Goal: Transaction & Acquisition: Purchase product/service

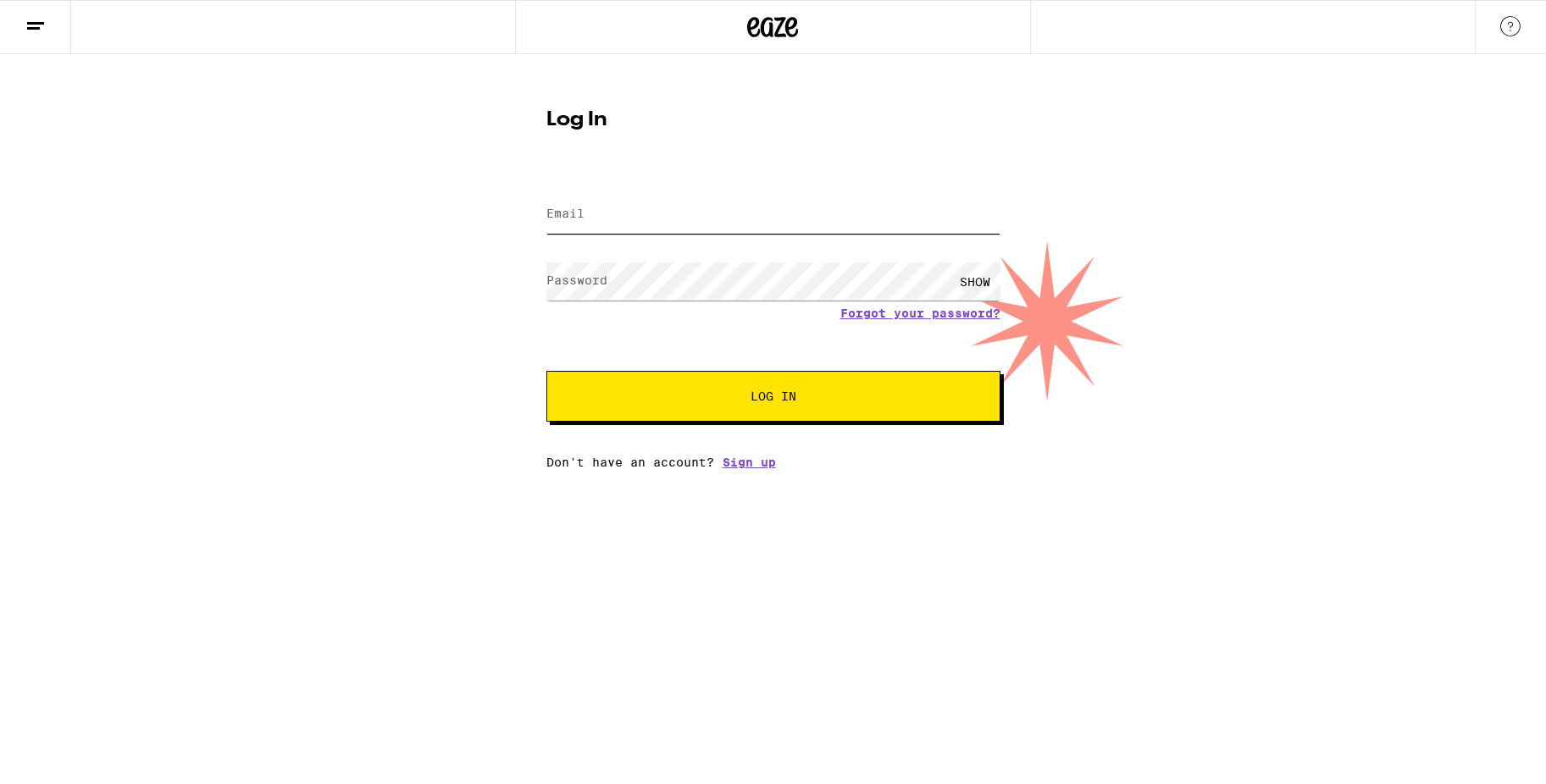
type input "[EMAIL_ADDRESS][DOMAIN_NAME]"
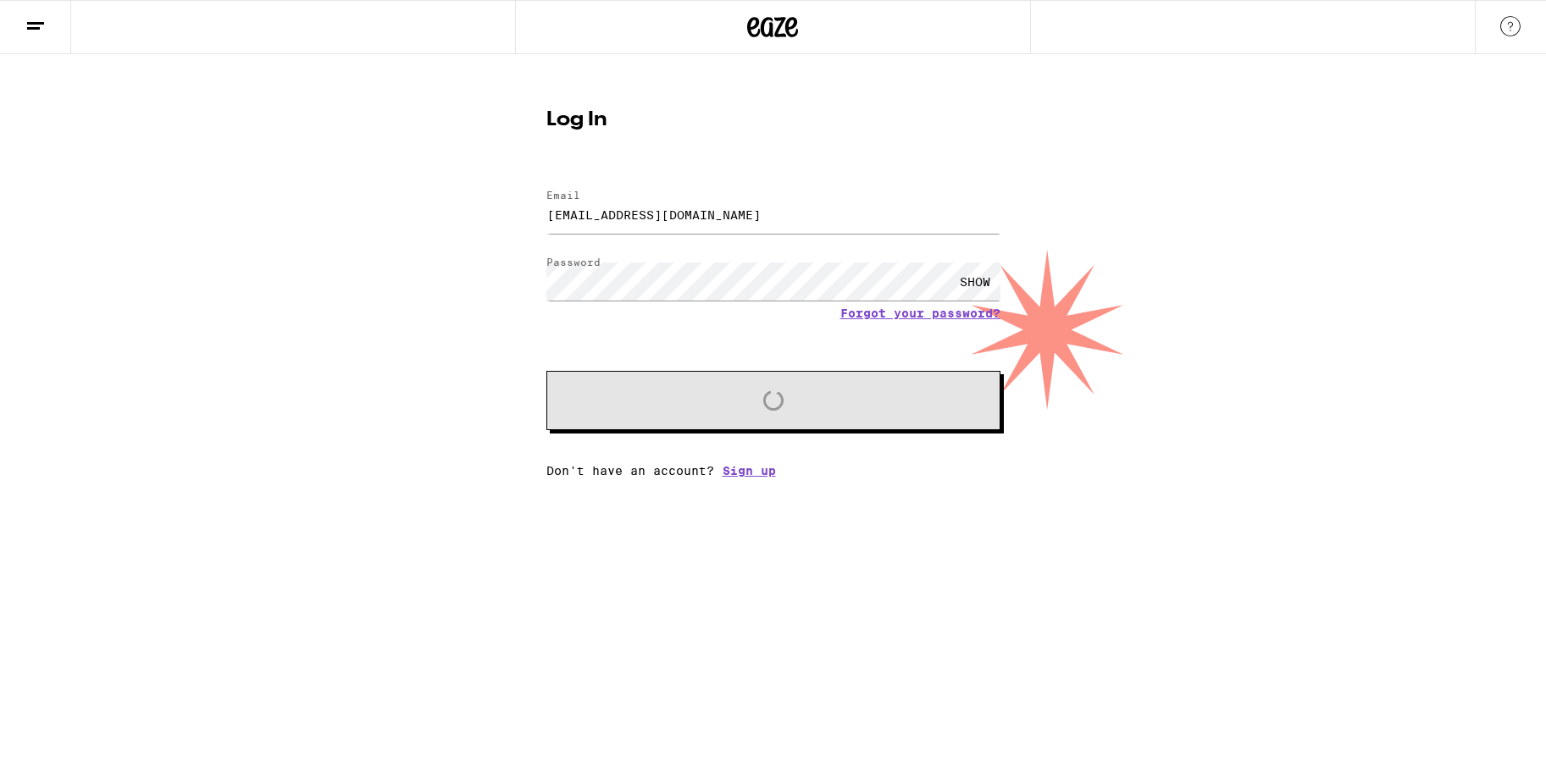
click at [605, 212] on input "[EMAIL_ADDRESS][DOMAIN_NAME]" at bounding box center [773, 214] width 454 height 38
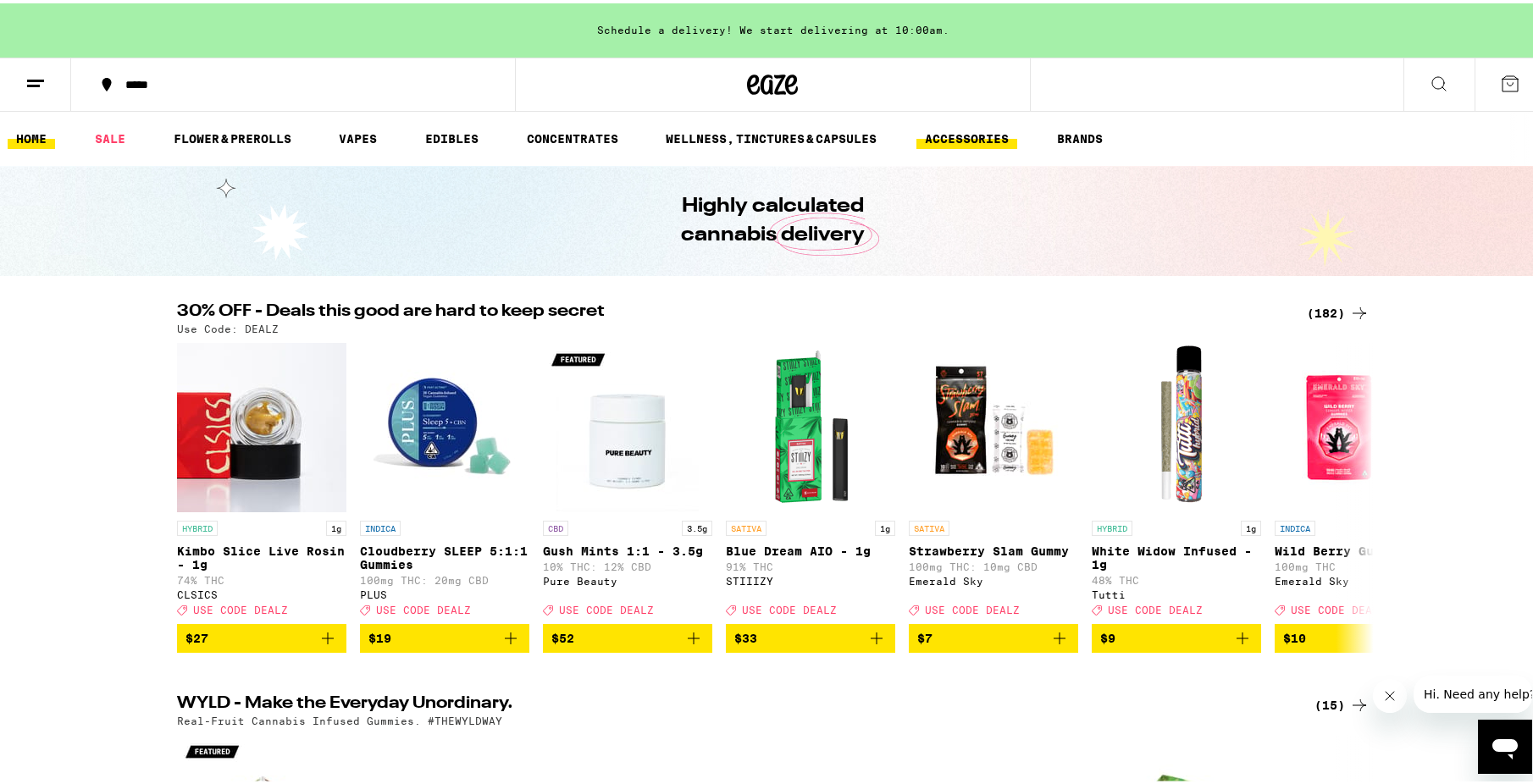
click at [956, 130] on link "ACCESSORIES" at bounding box center [966, 135] width 101 height 20
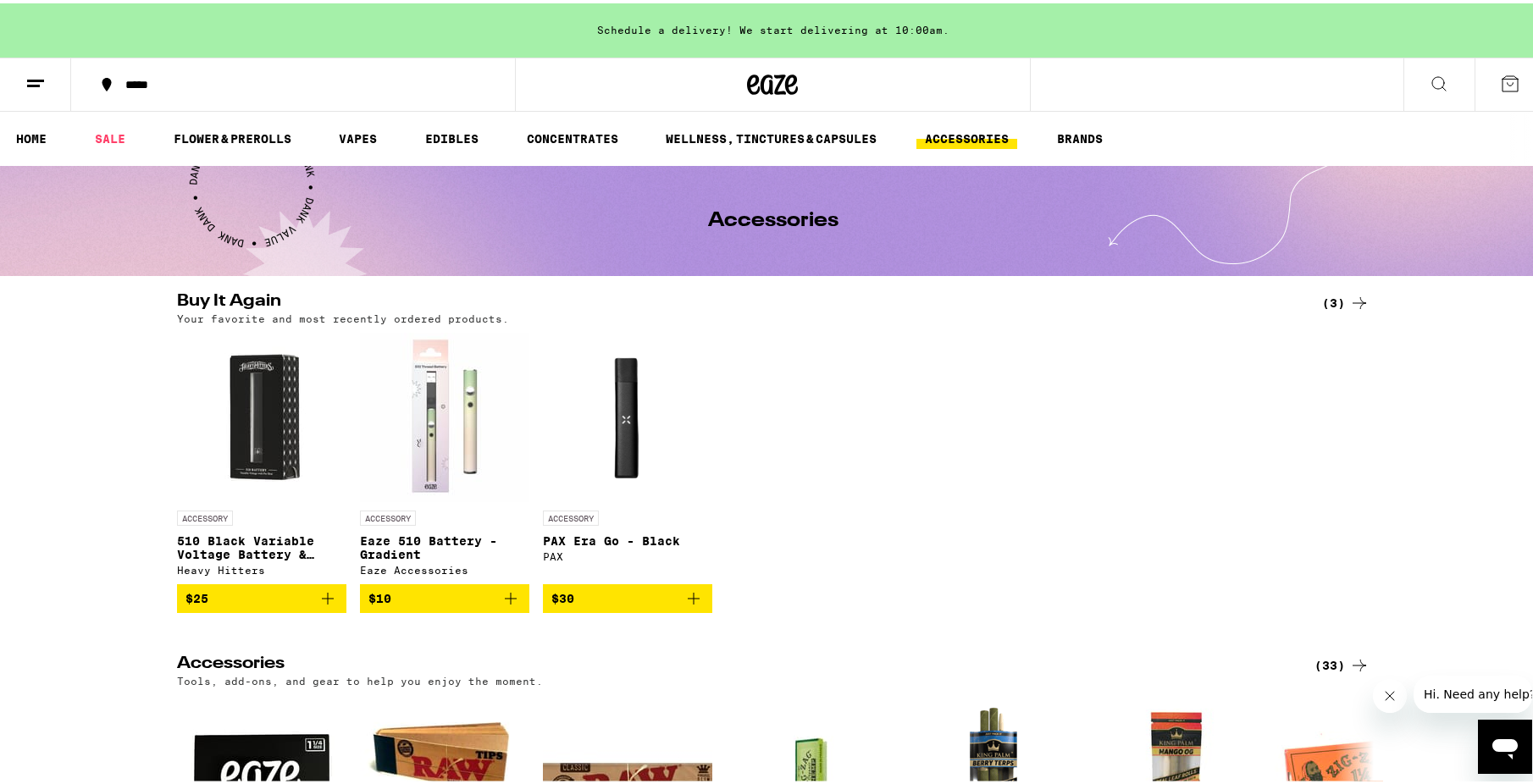
click at [503, 604] on icon "Add to bag" at bounding box center [510, 594] width 20 height 20
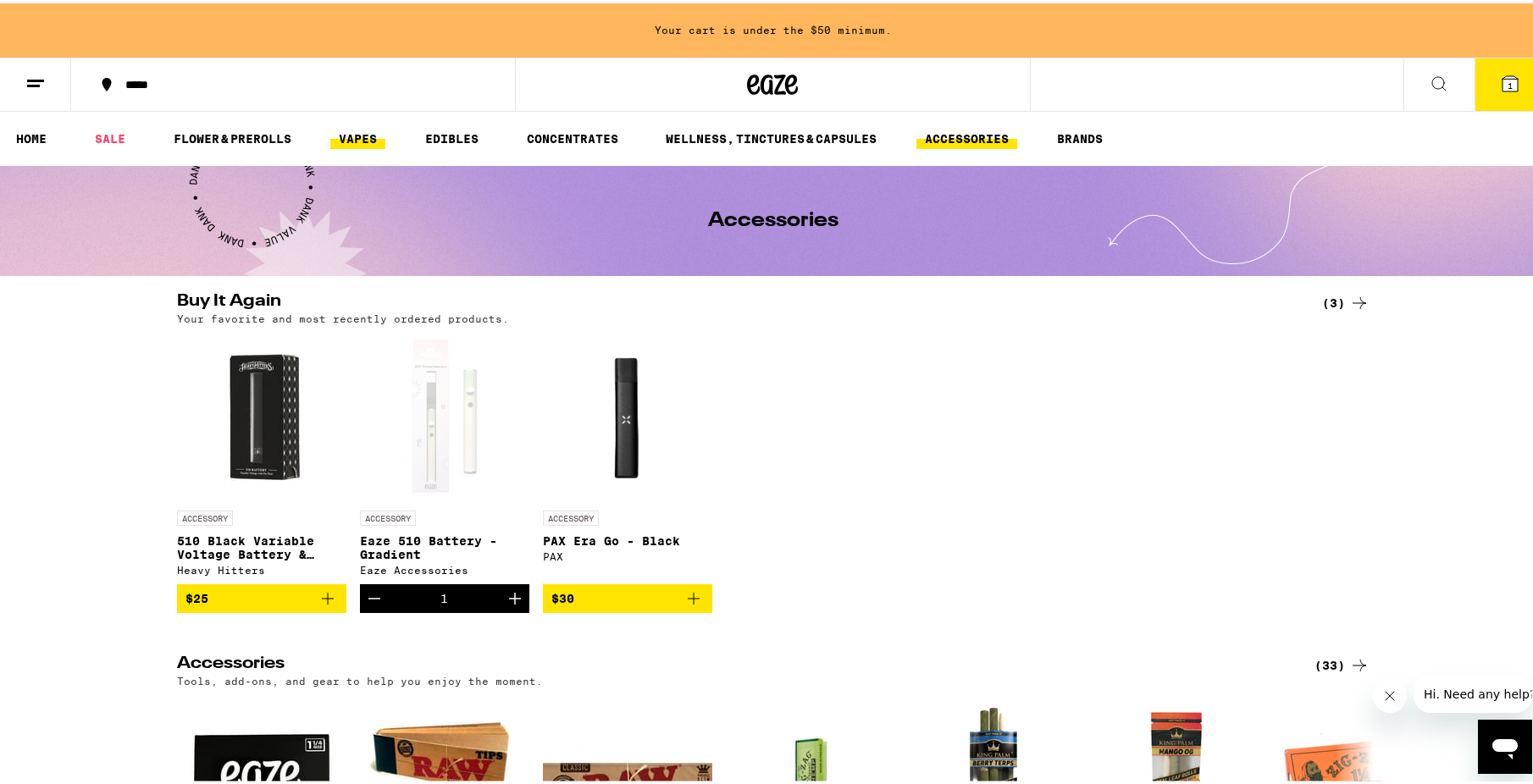
click at [334, 127] on link "VAPES" at bounding box center [357, 135] width 55 height 20
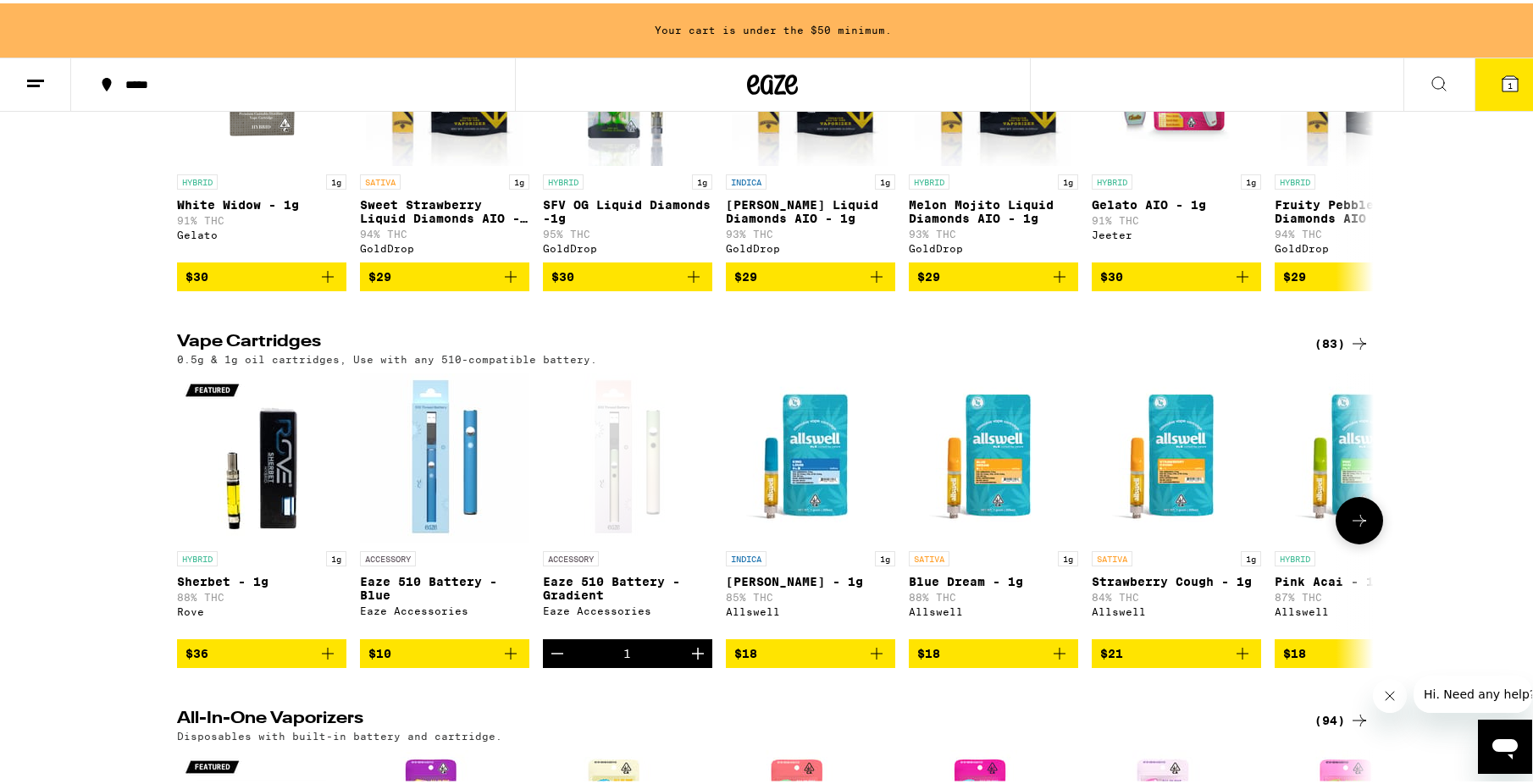
scroll to position [337, 0]
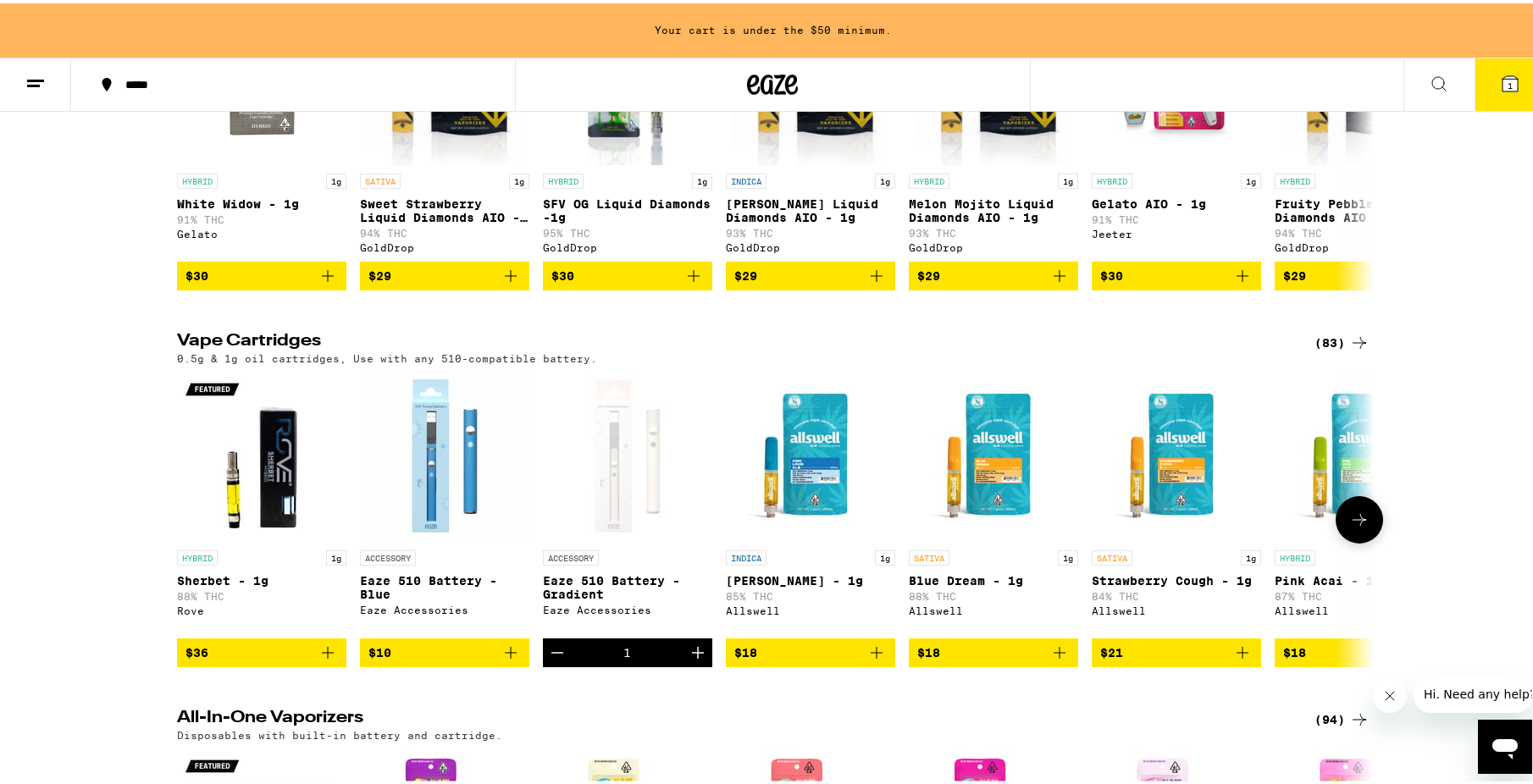
click at [1352, 525] on icon at bounding box center [1359, 516] width 20 height 20
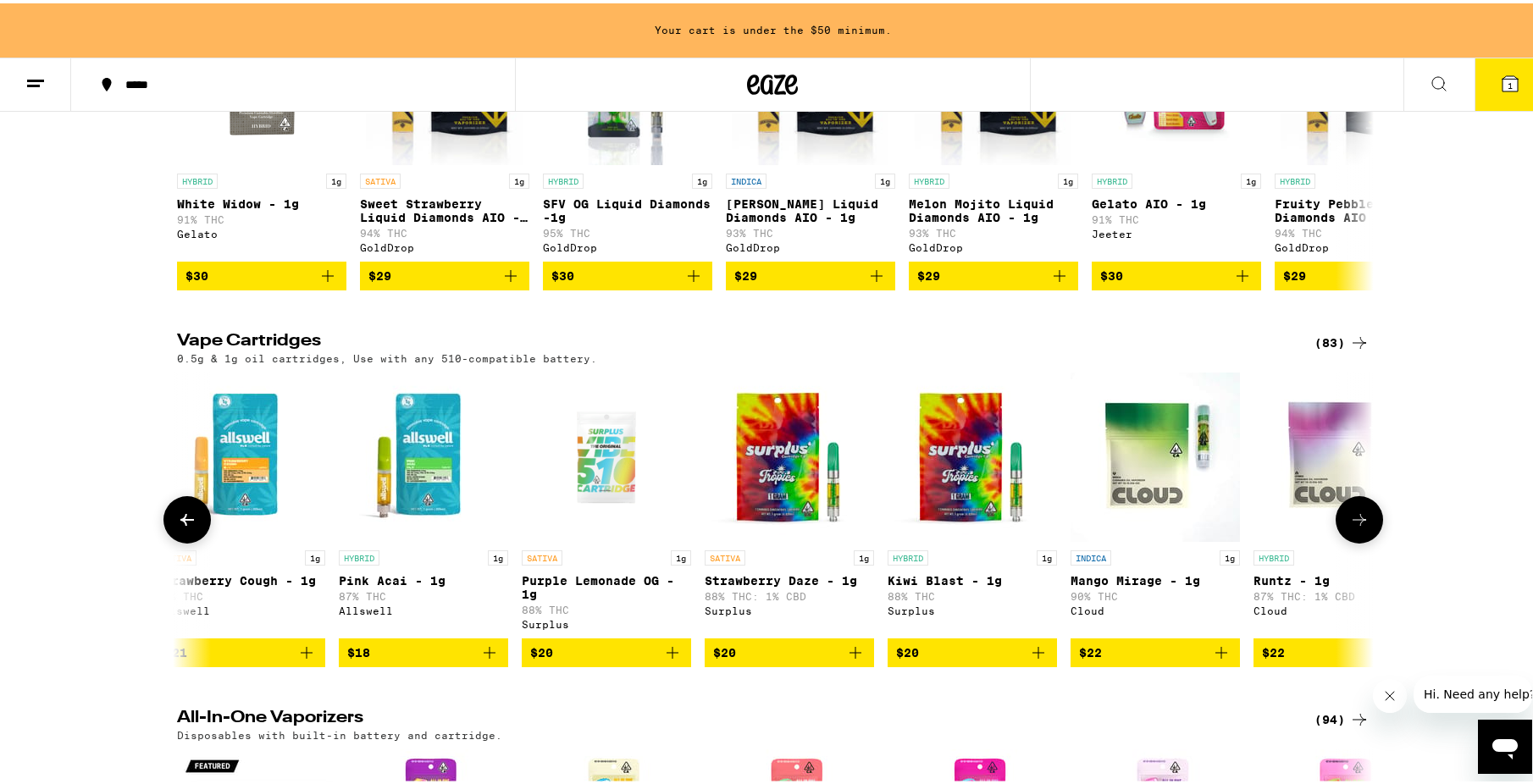
scroll to position [0, 1007]
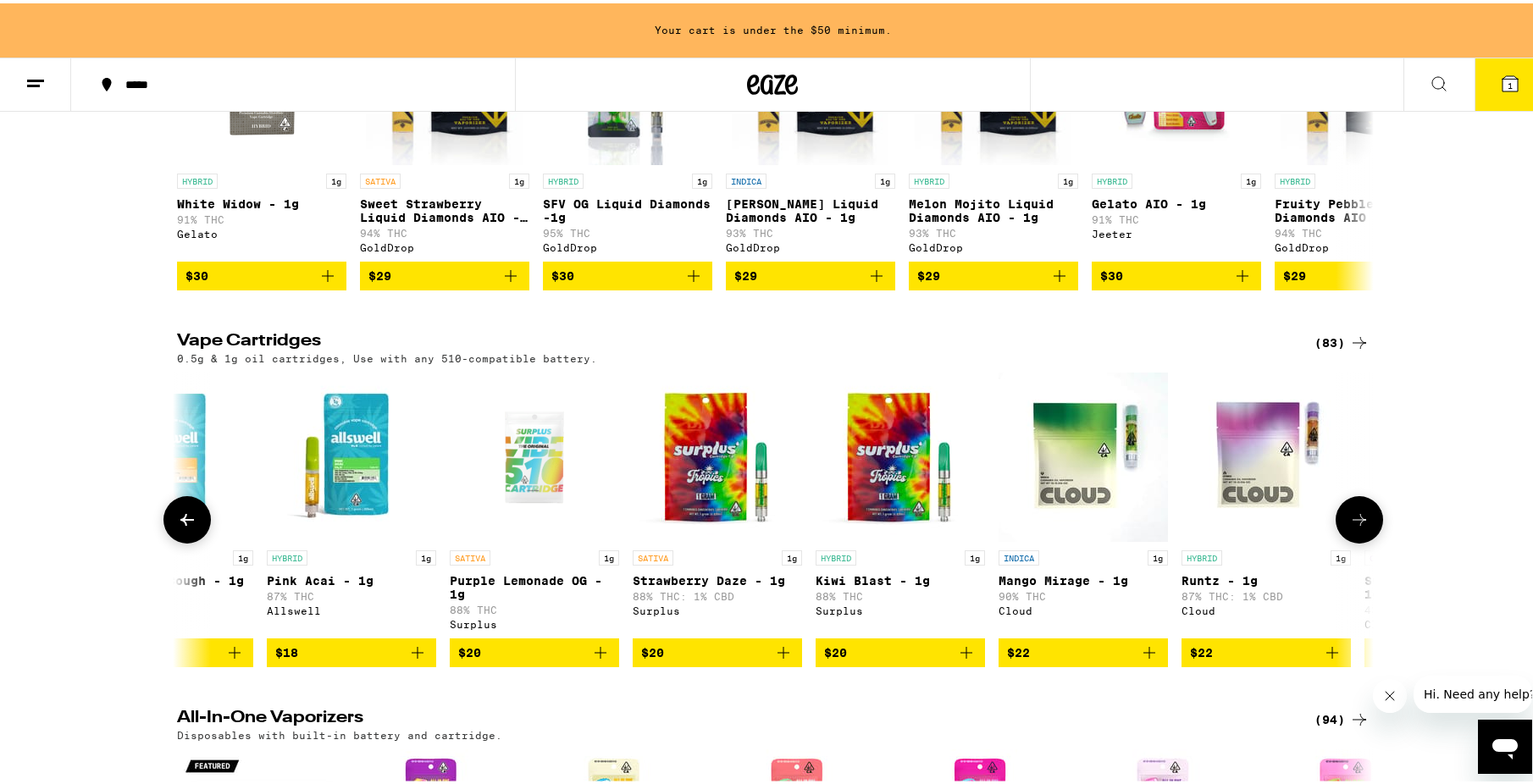
click at [1352, 525] on icon at bounding box center [1359, 516] width 20 height 20
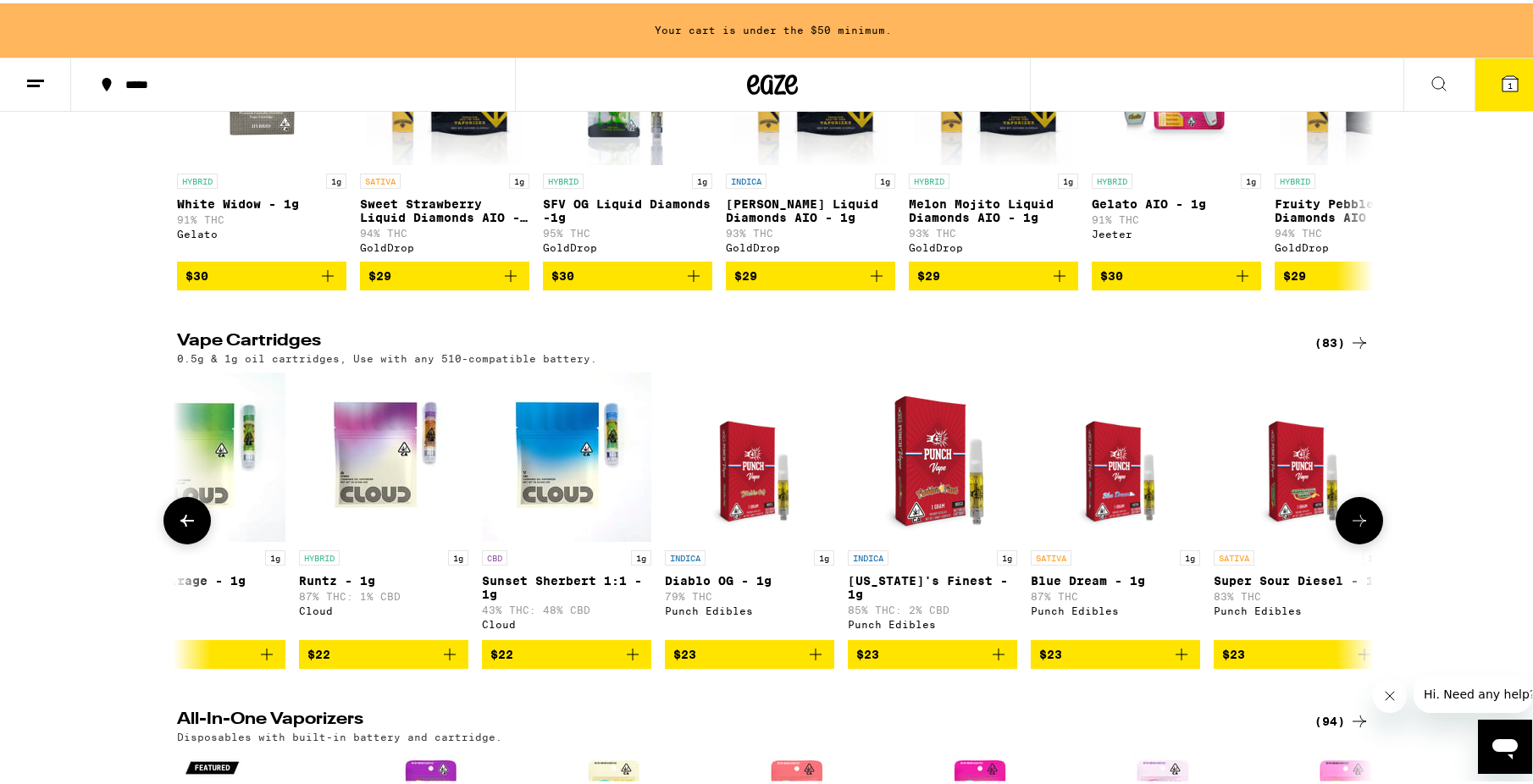
scroll to position [0, 2016]
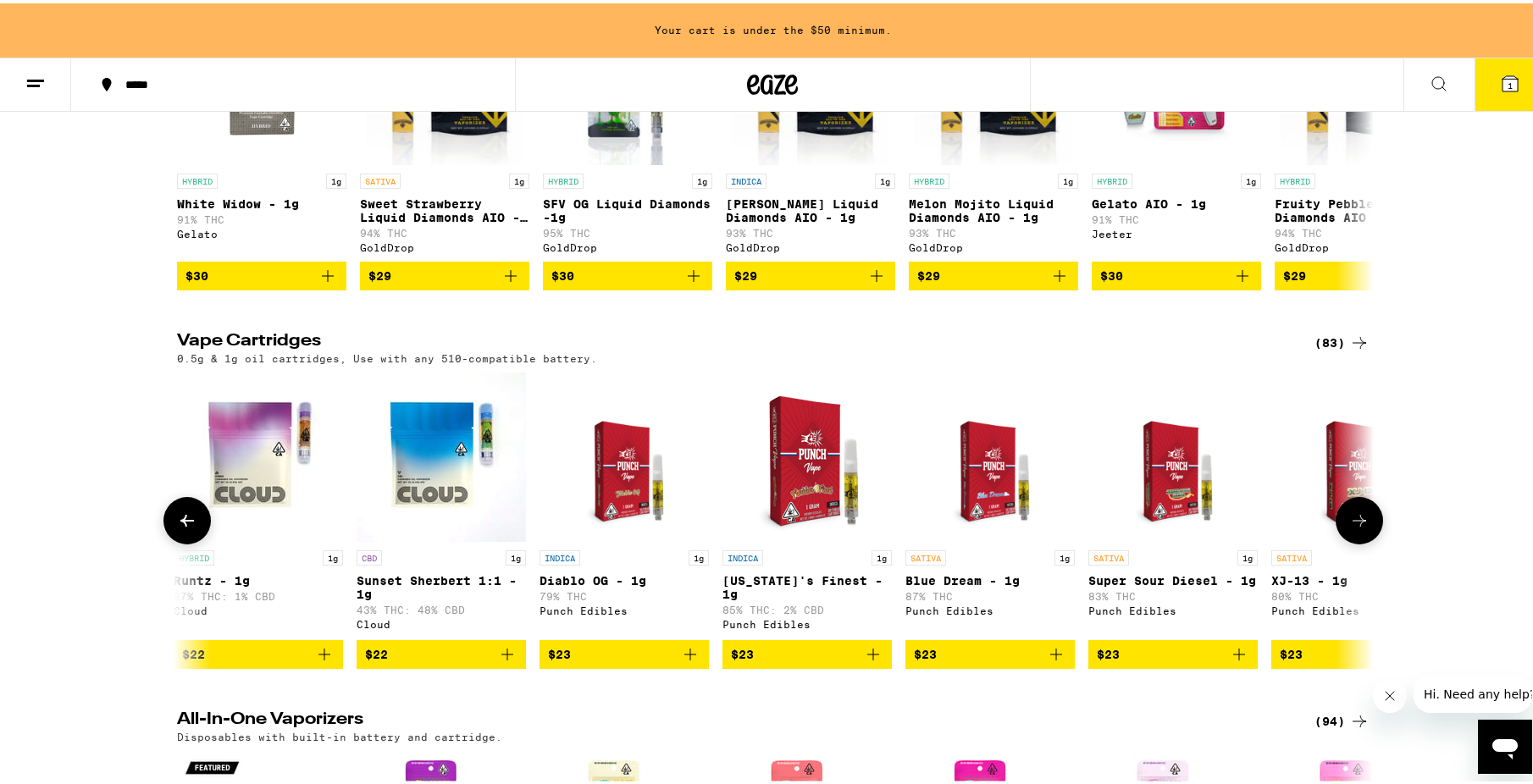
click at [1364, 539] on button at bounding box center [1360, 518] width 48 height 48
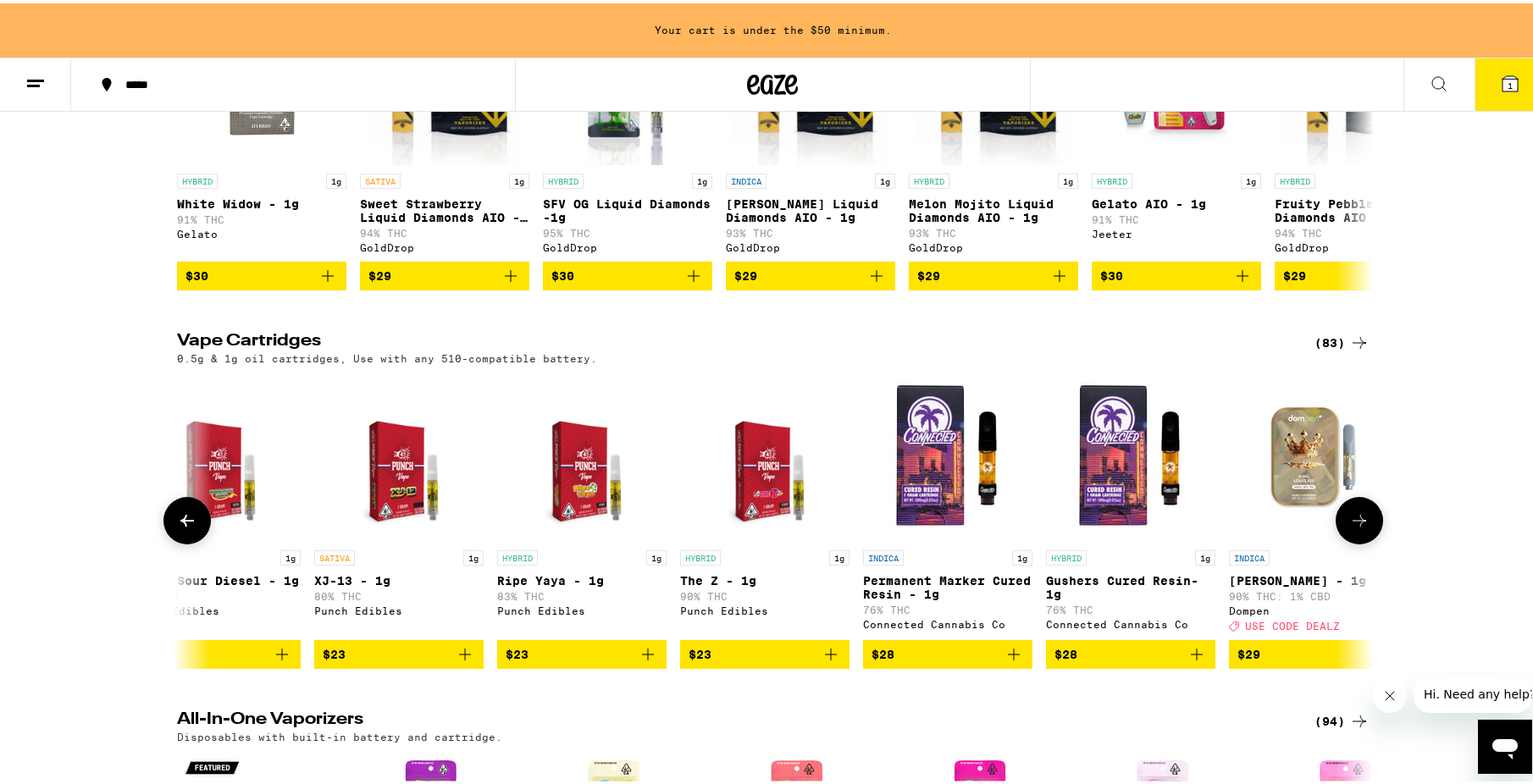
scroll to position [0, 3023]
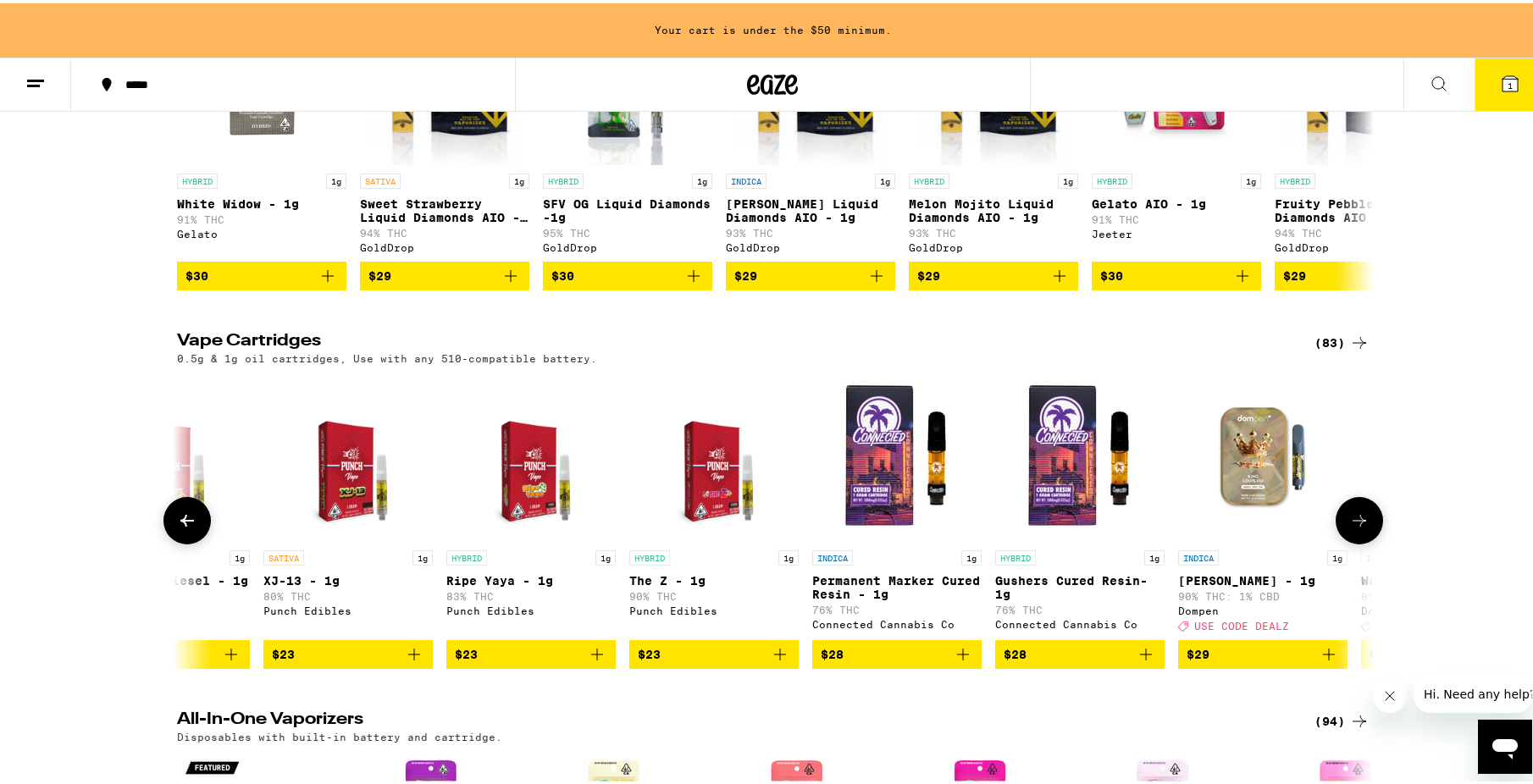
click at [1349, 527] on icon at bounding box center [1359, 517] width 20 height 20
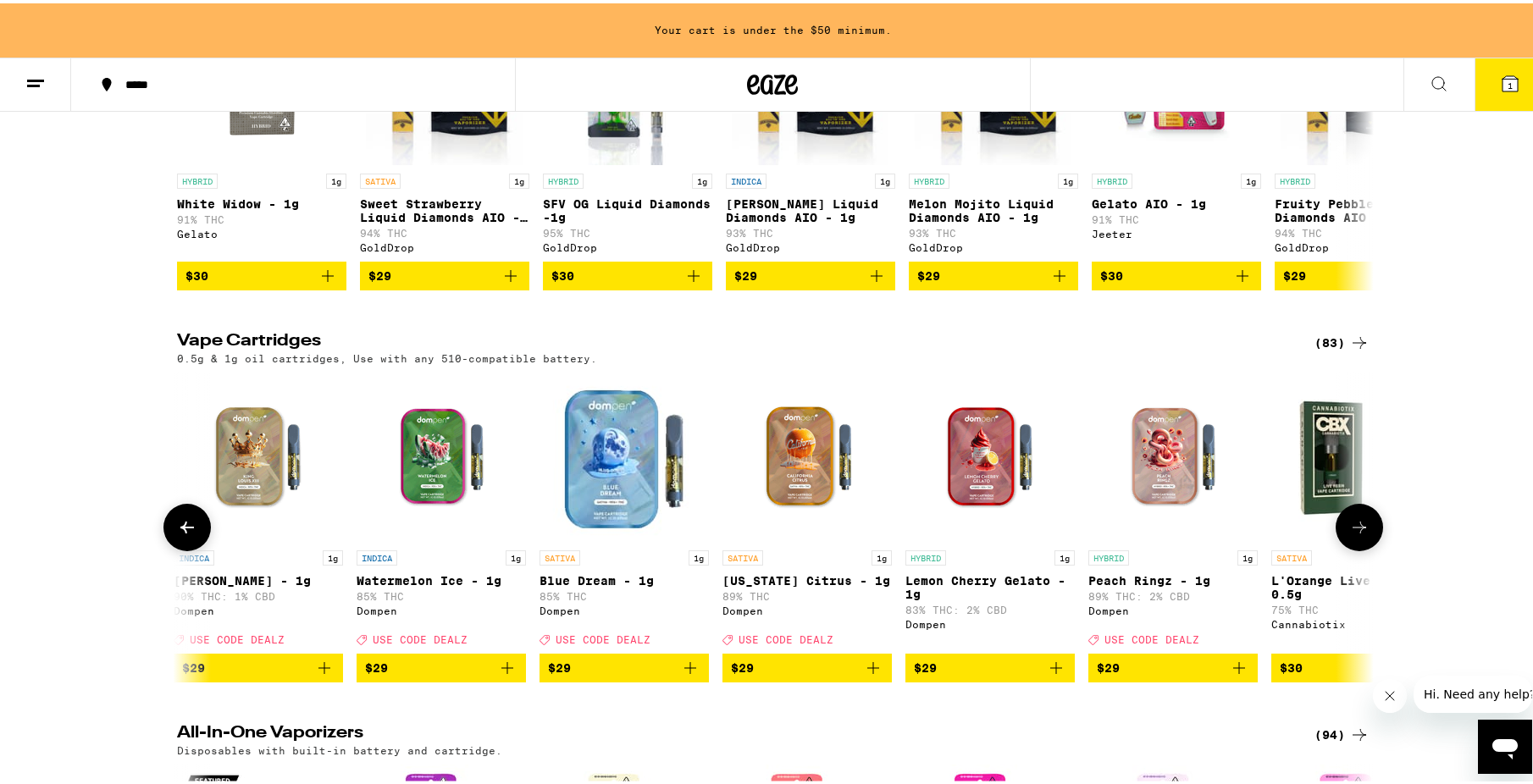
scroll to position [0, 4031]
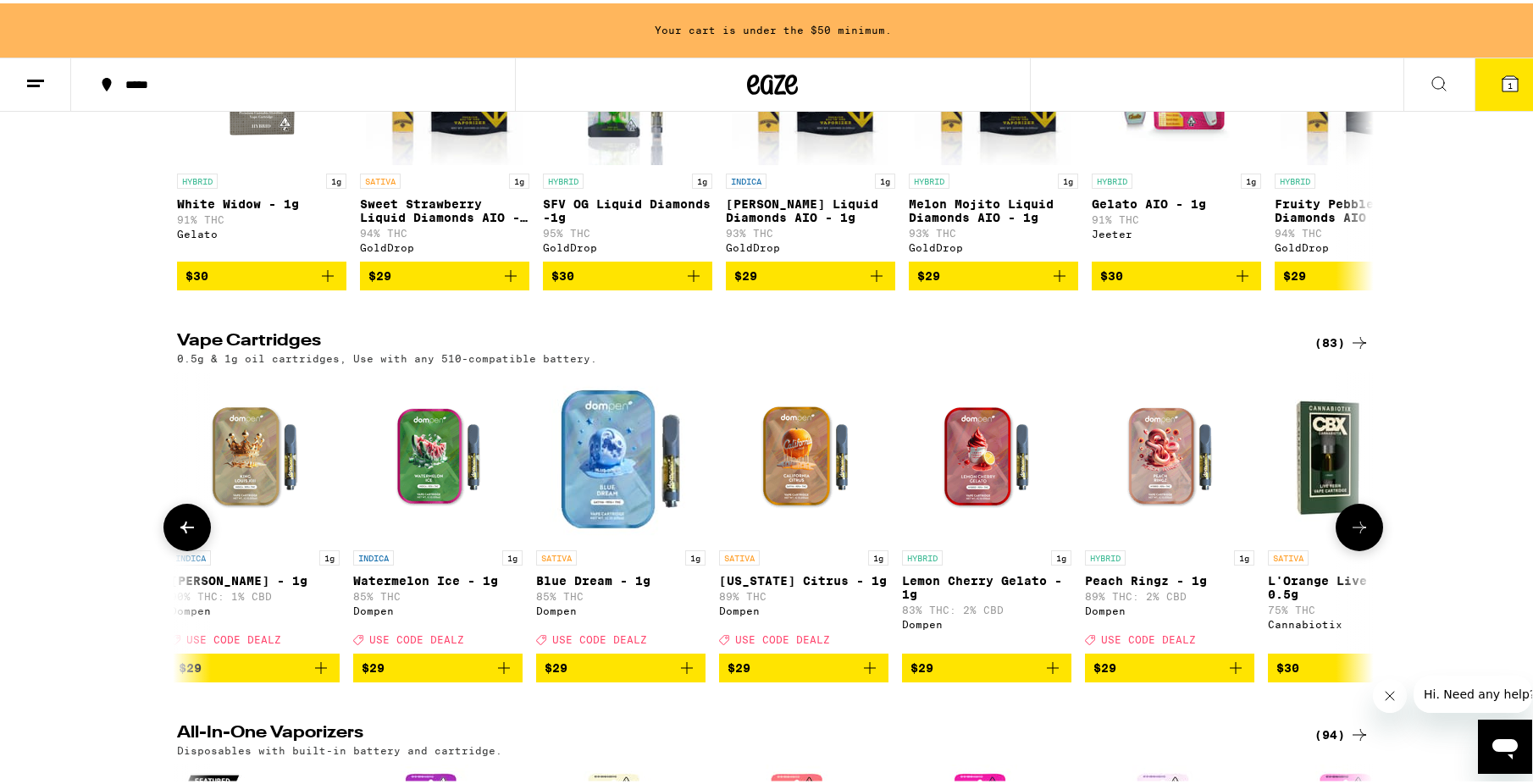
click at [1336, 542] on button at bounding box center [1360, 525] width 48 height 48
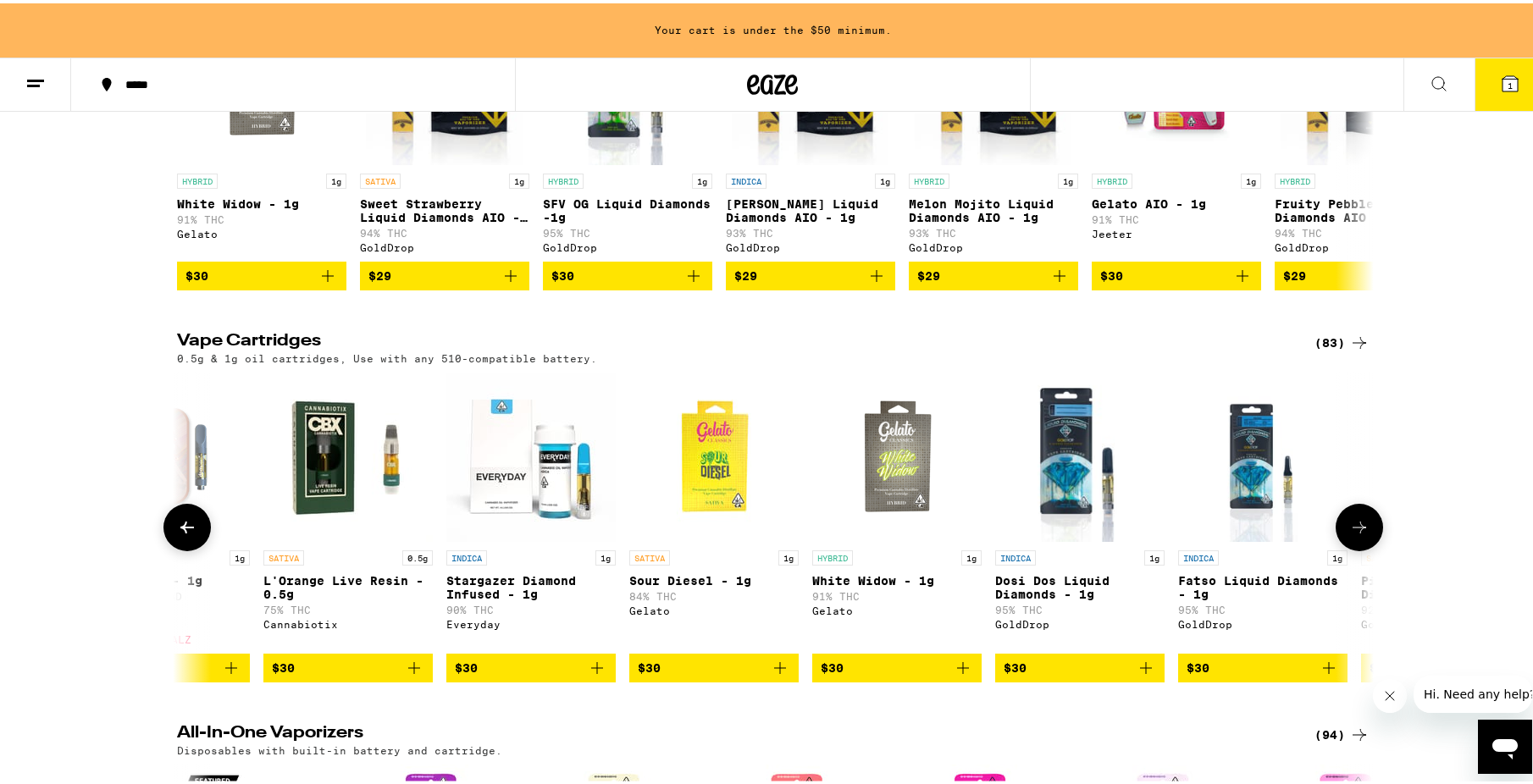
scroll to position [0, 5039]
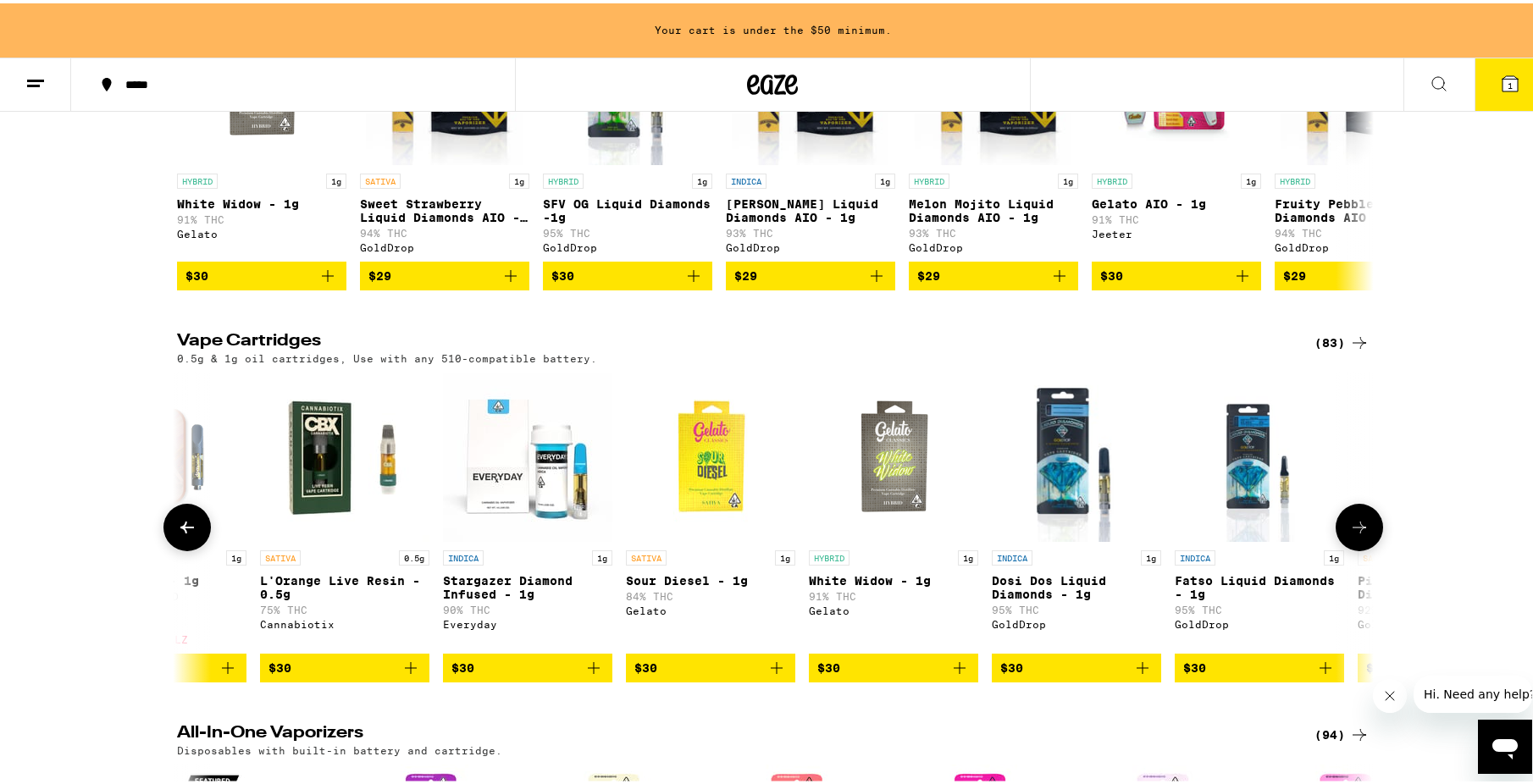
click at [1138, 675] on icon "Add to bag" at bounding box center [1141, 664] width 20 height 20
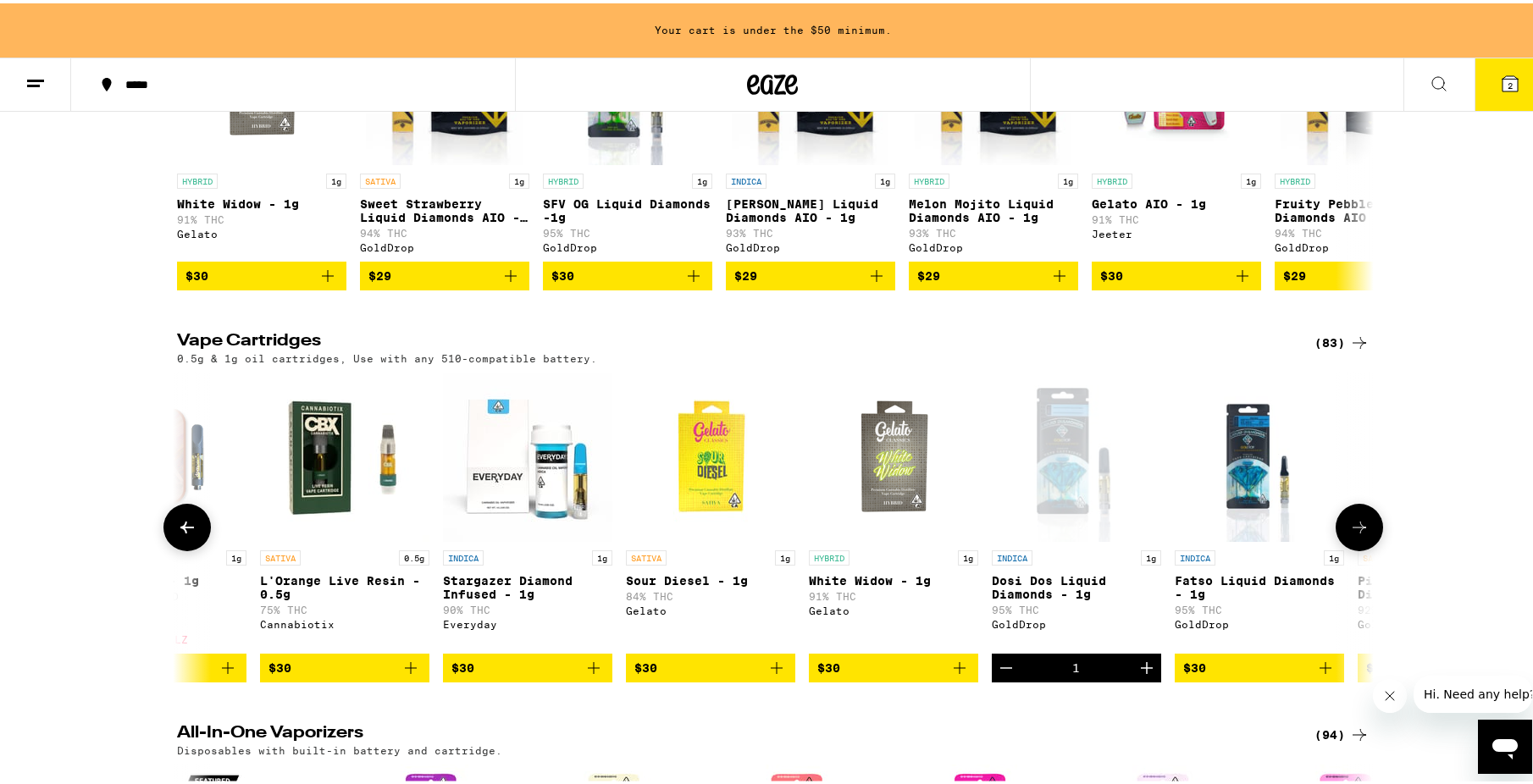
click at [1316, 675] on icon "Add to bag" at bounding box center [1325, 664] width 20 height 20
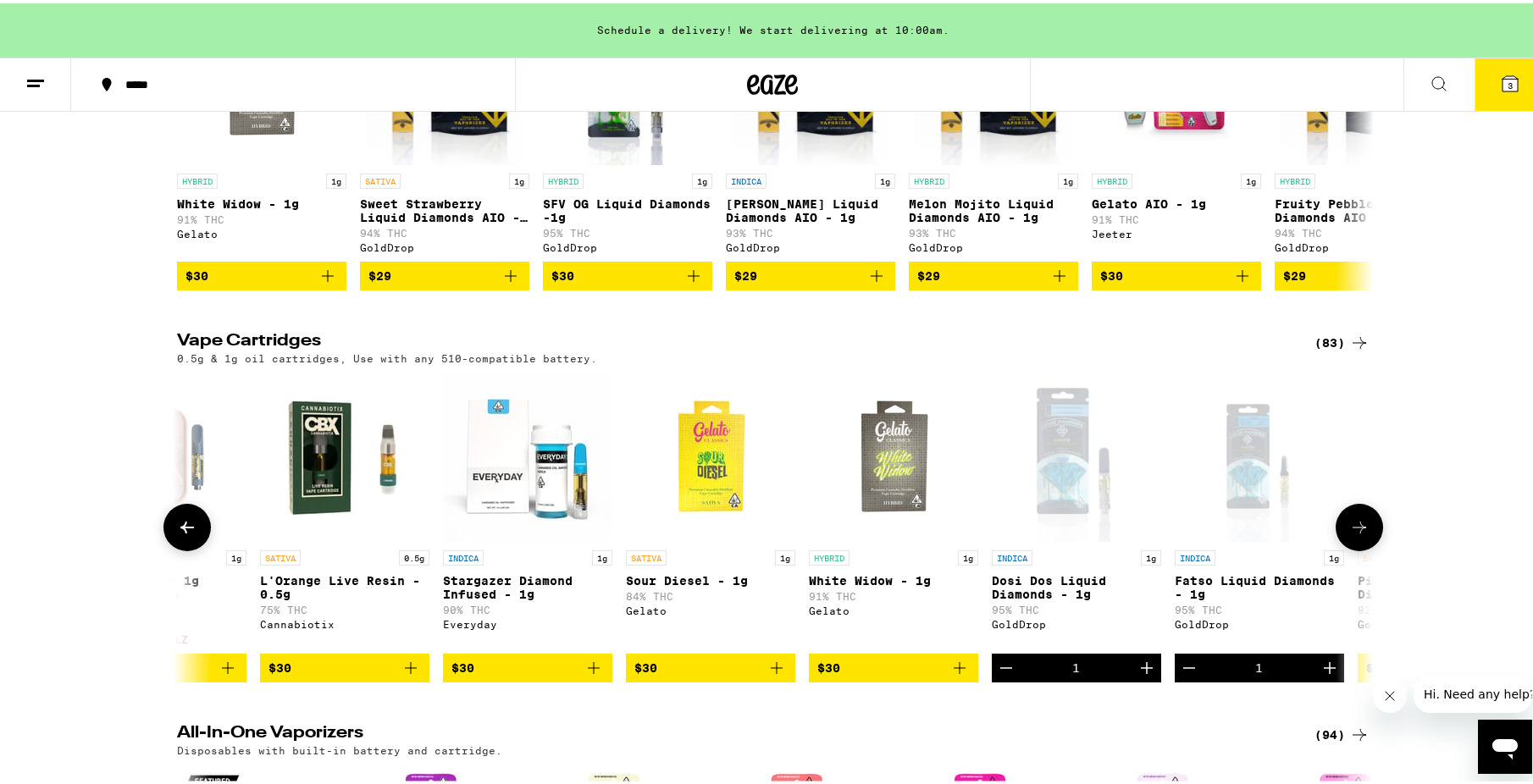
click at [1349, 534] on icon at bounding box center [1359, 524] width 20 height 20
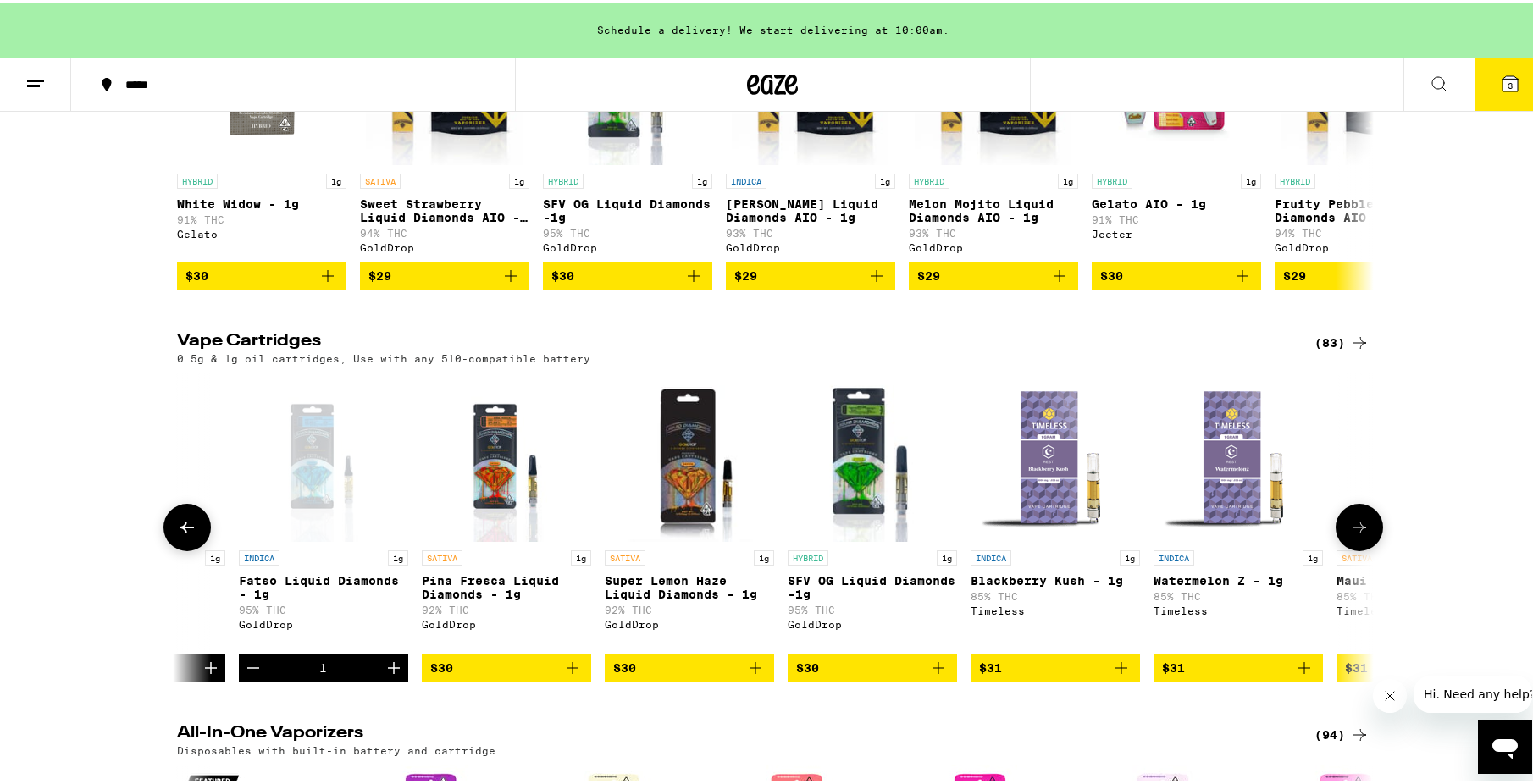
scroll to position [0, 6047]
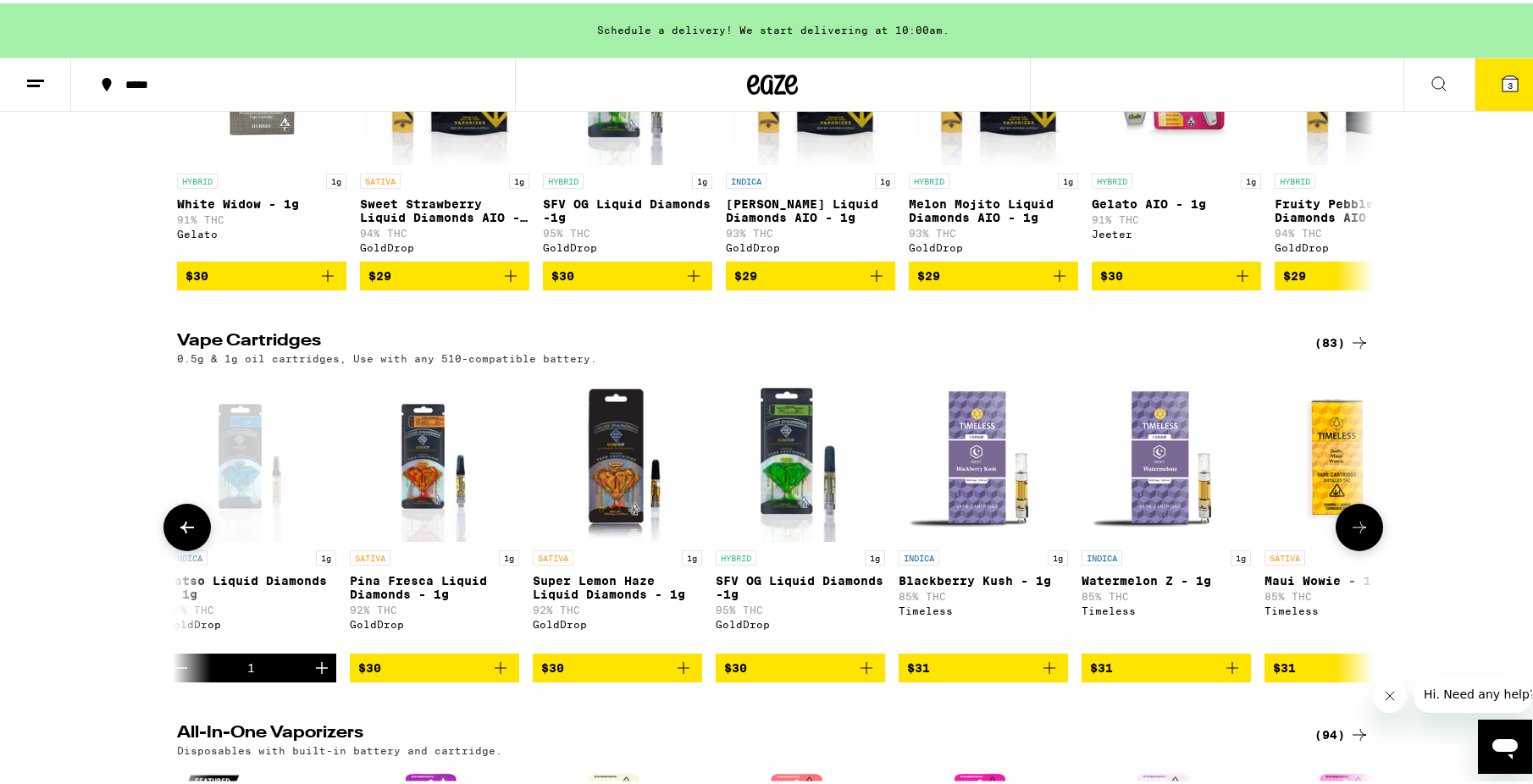
click at [864, 675] on icon "Add to bag" at bounding box center [866, 664] width 20 height 20
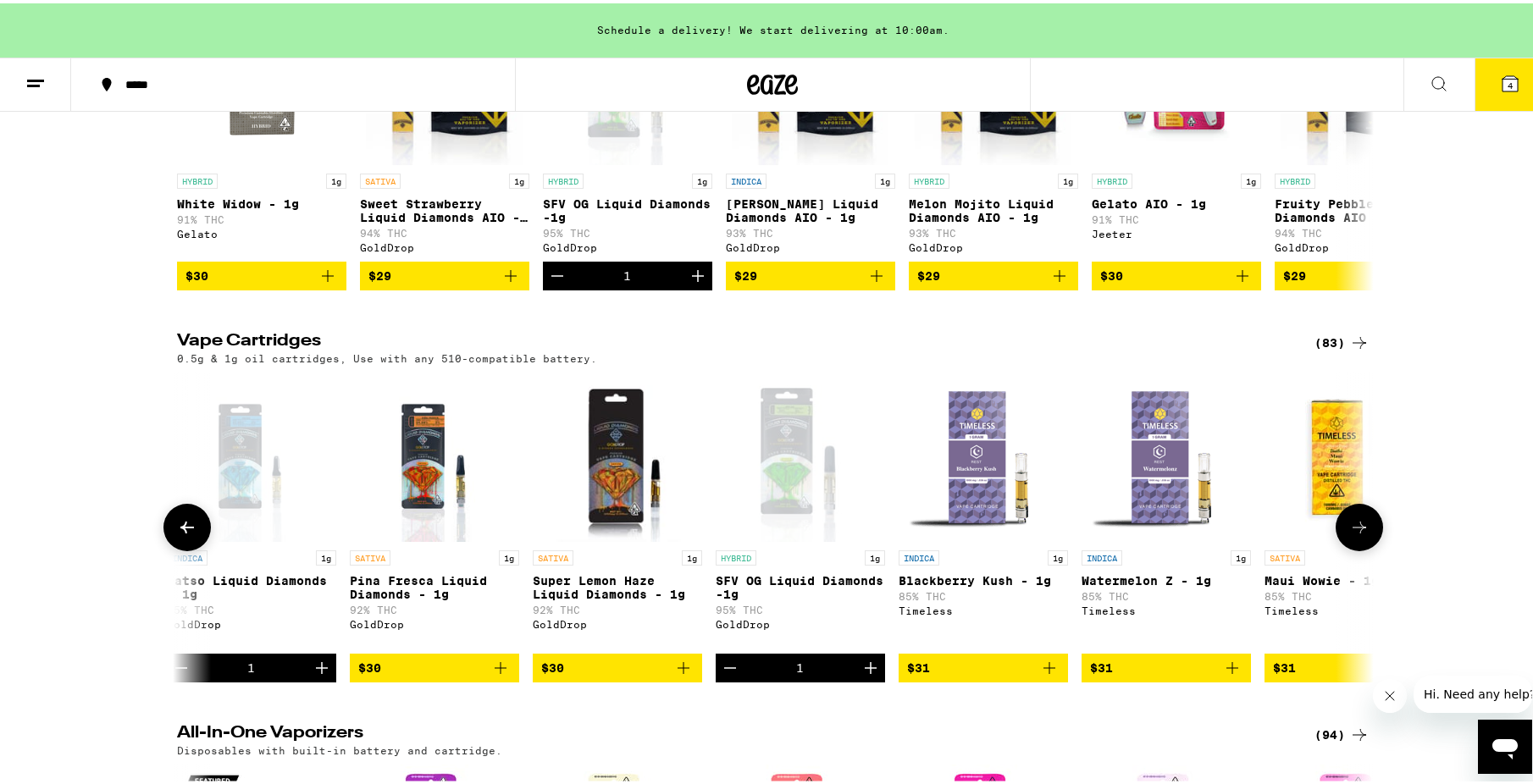
click at [1352, 534] on icon at bounding box center [1359, 524] width 20 height 20
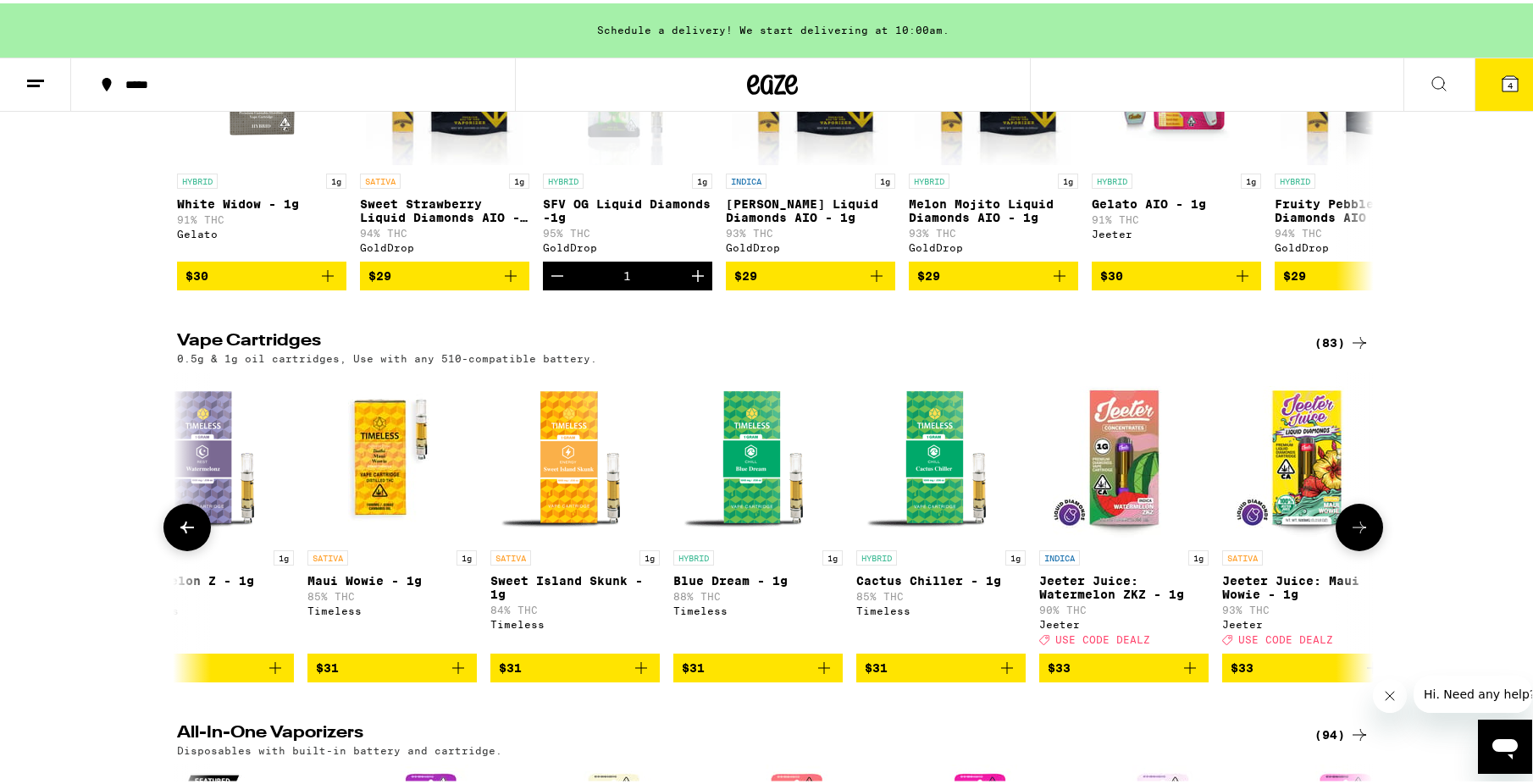
scroll to position [0, 7054]
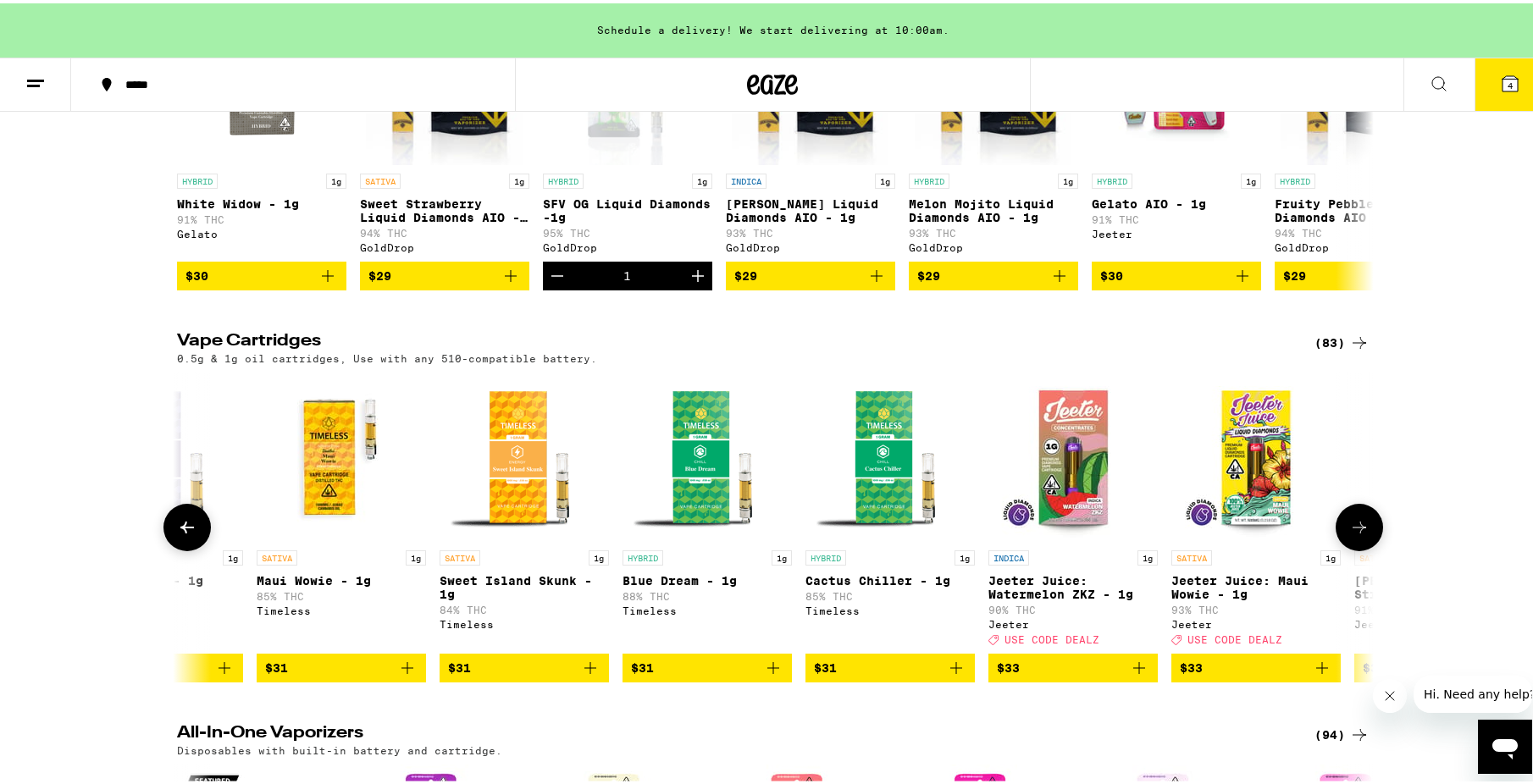
click at [1366, 548] on button at bounding box center [1360, 525] width 48 height 48
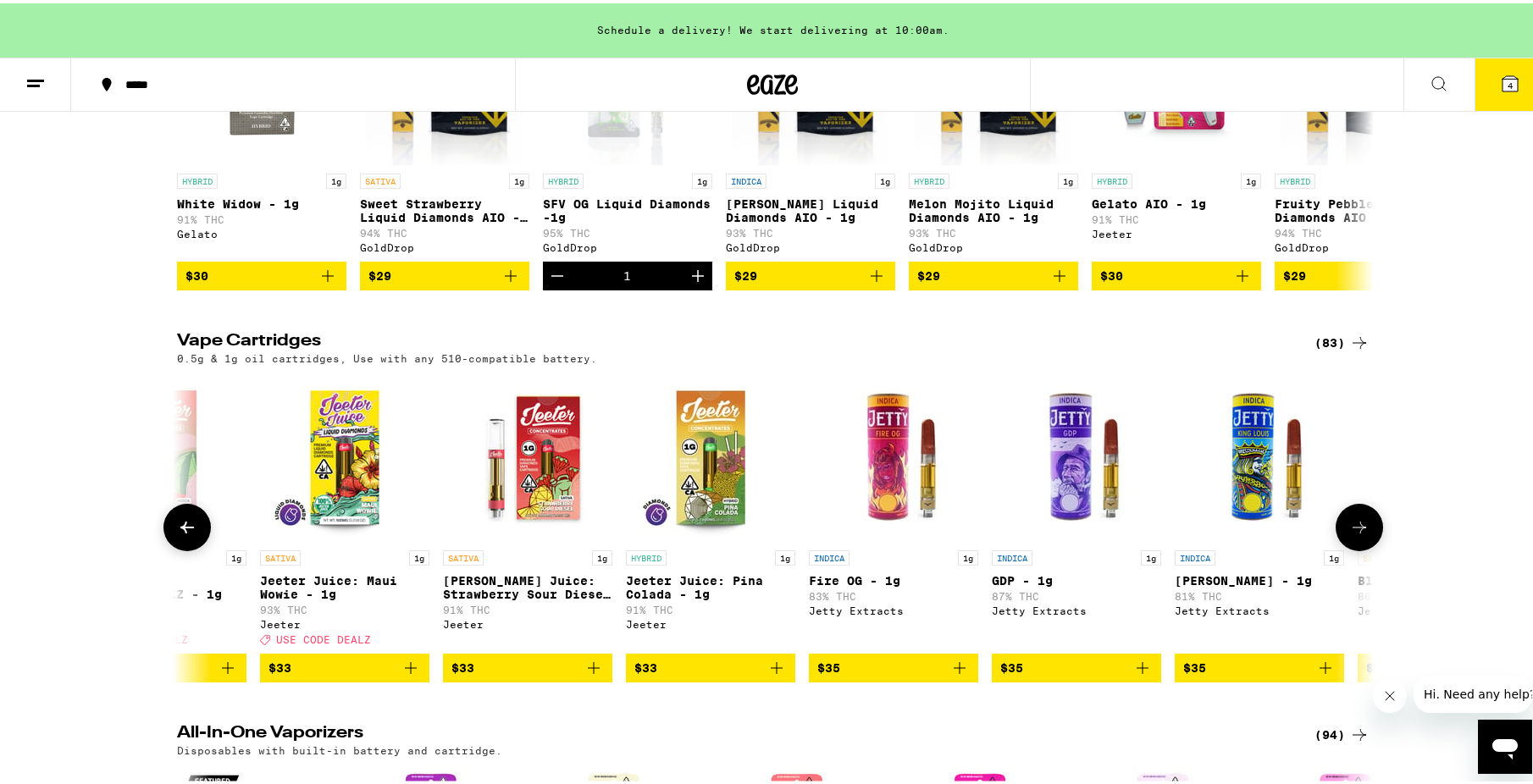
scroll to position [0, 8062]
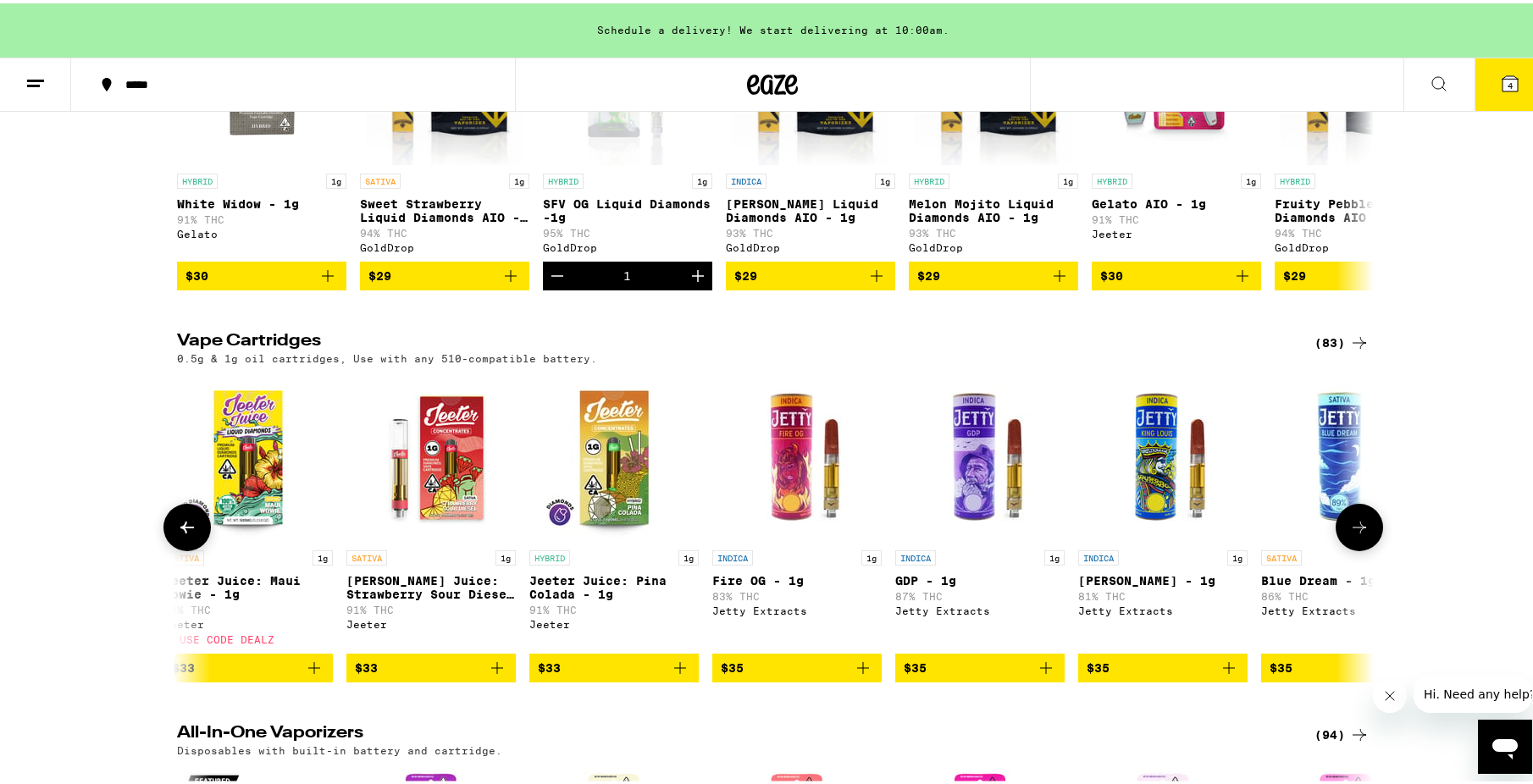
click at [1361, 534] on icon at bounding box center [1359, 524] width 20 height 20
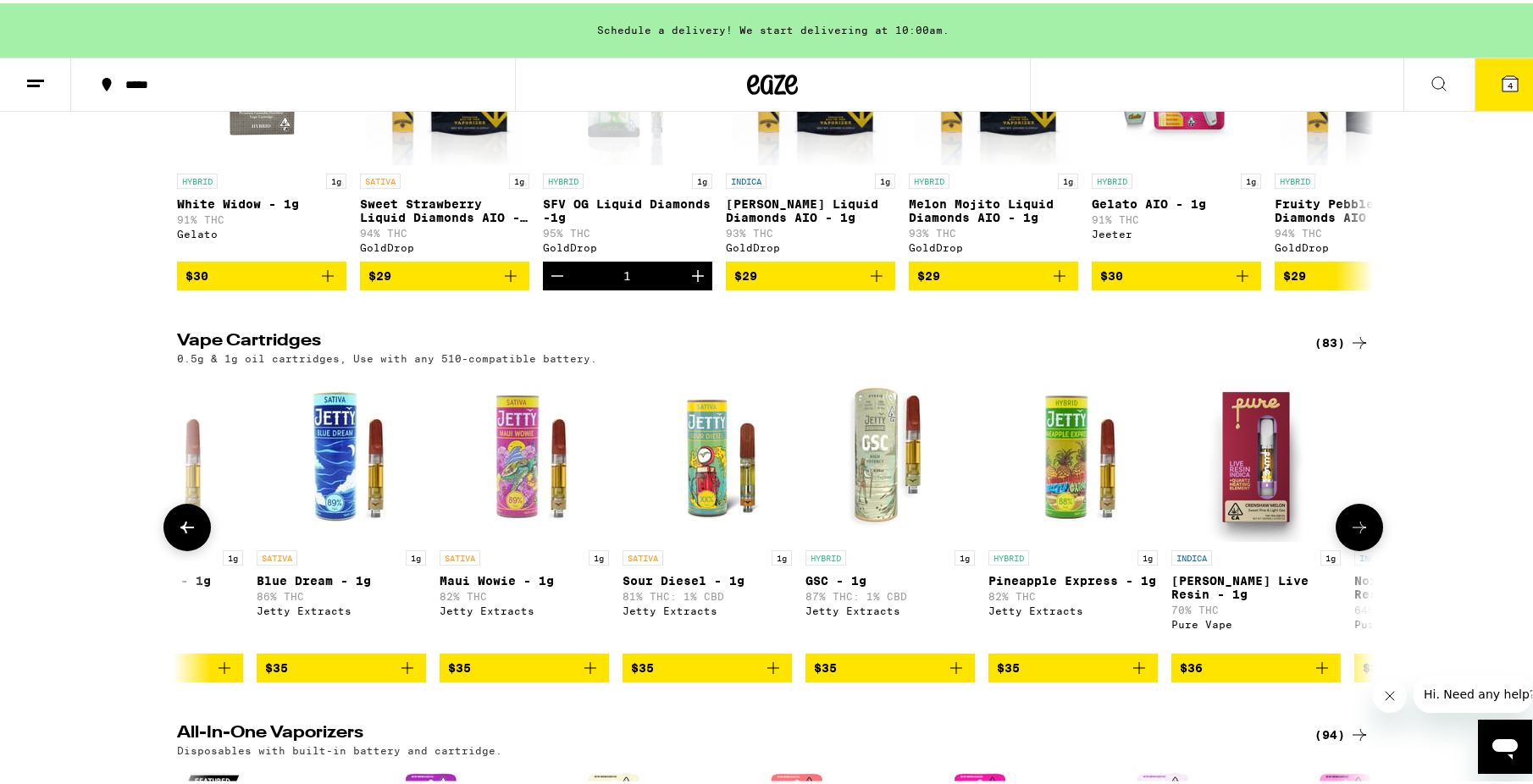
scroll to position [0, 9070]
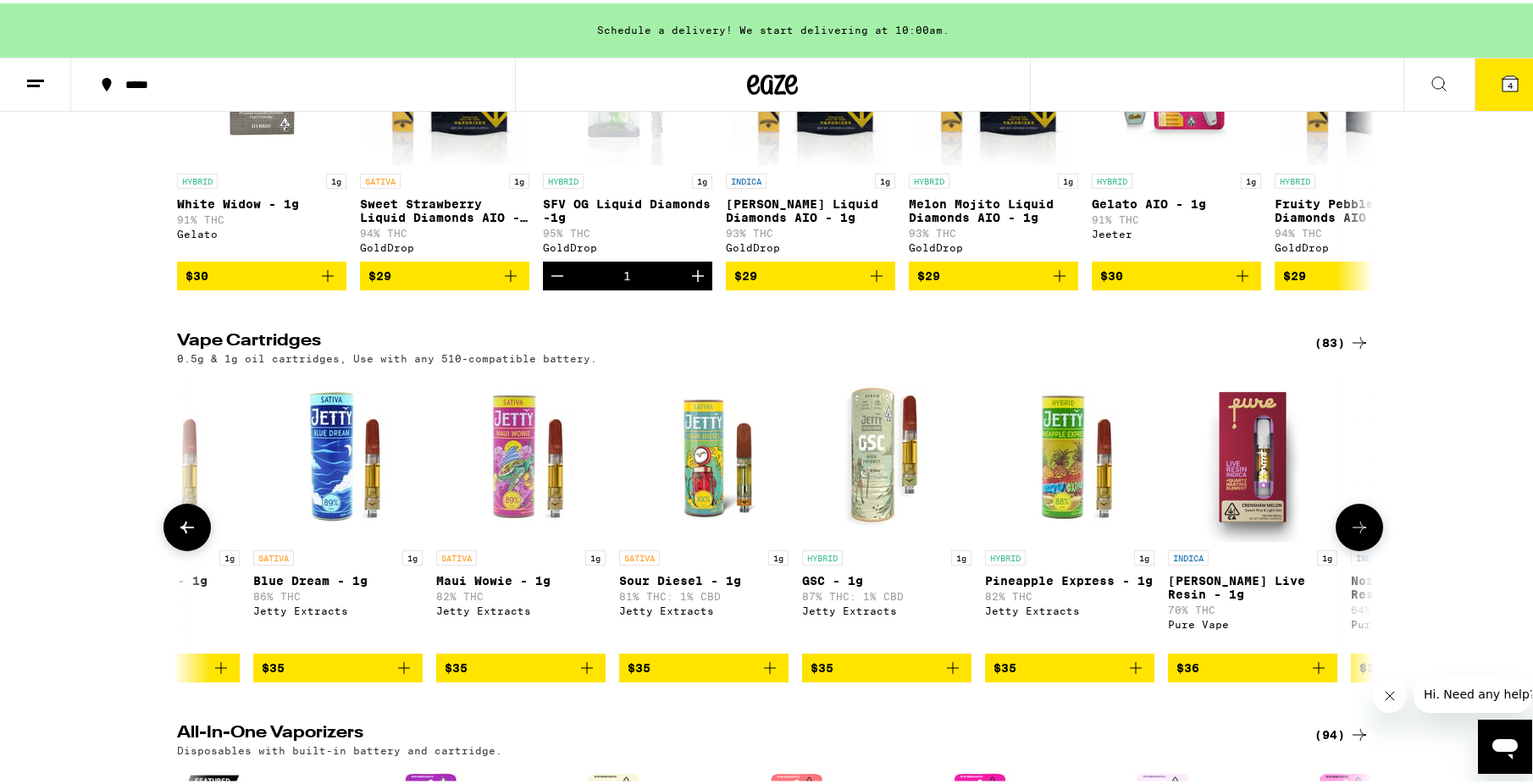
click at [1366, 545] on button at bounding box center [1360, 525] width 48 height 48
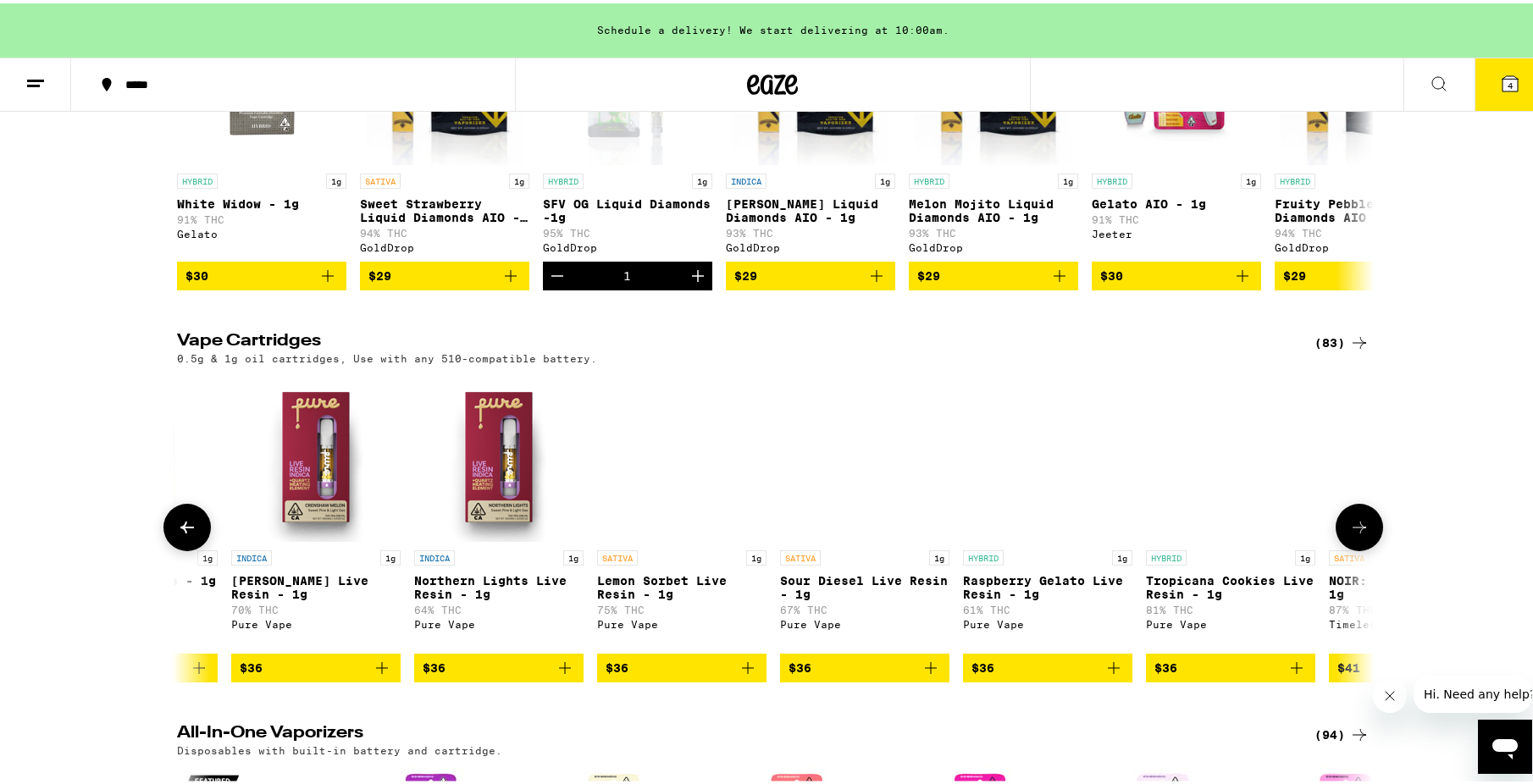
scroll to position [0, 10078]
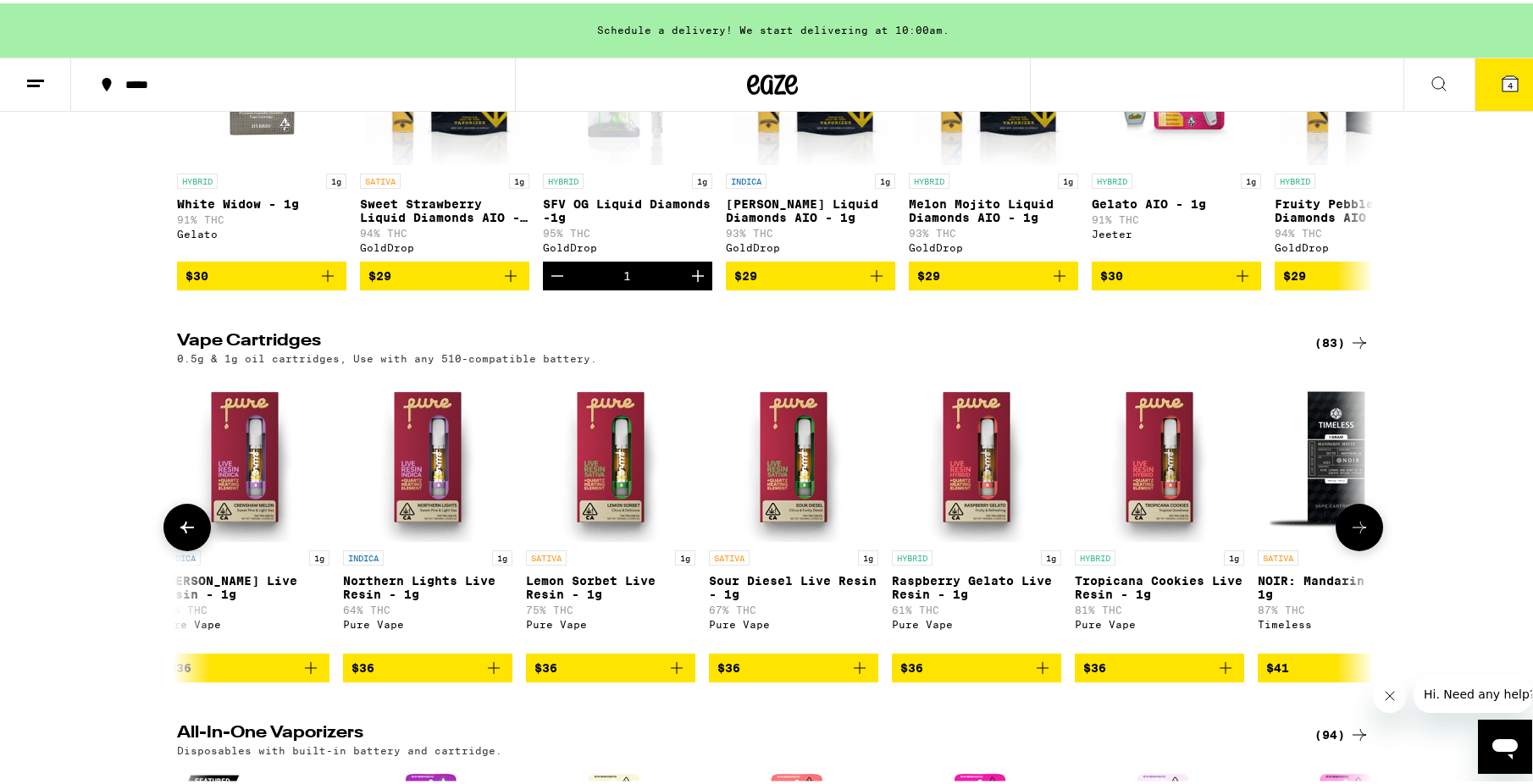
click at [1368, 535] on button at bounding box center [1360, 525] width 48 height 48
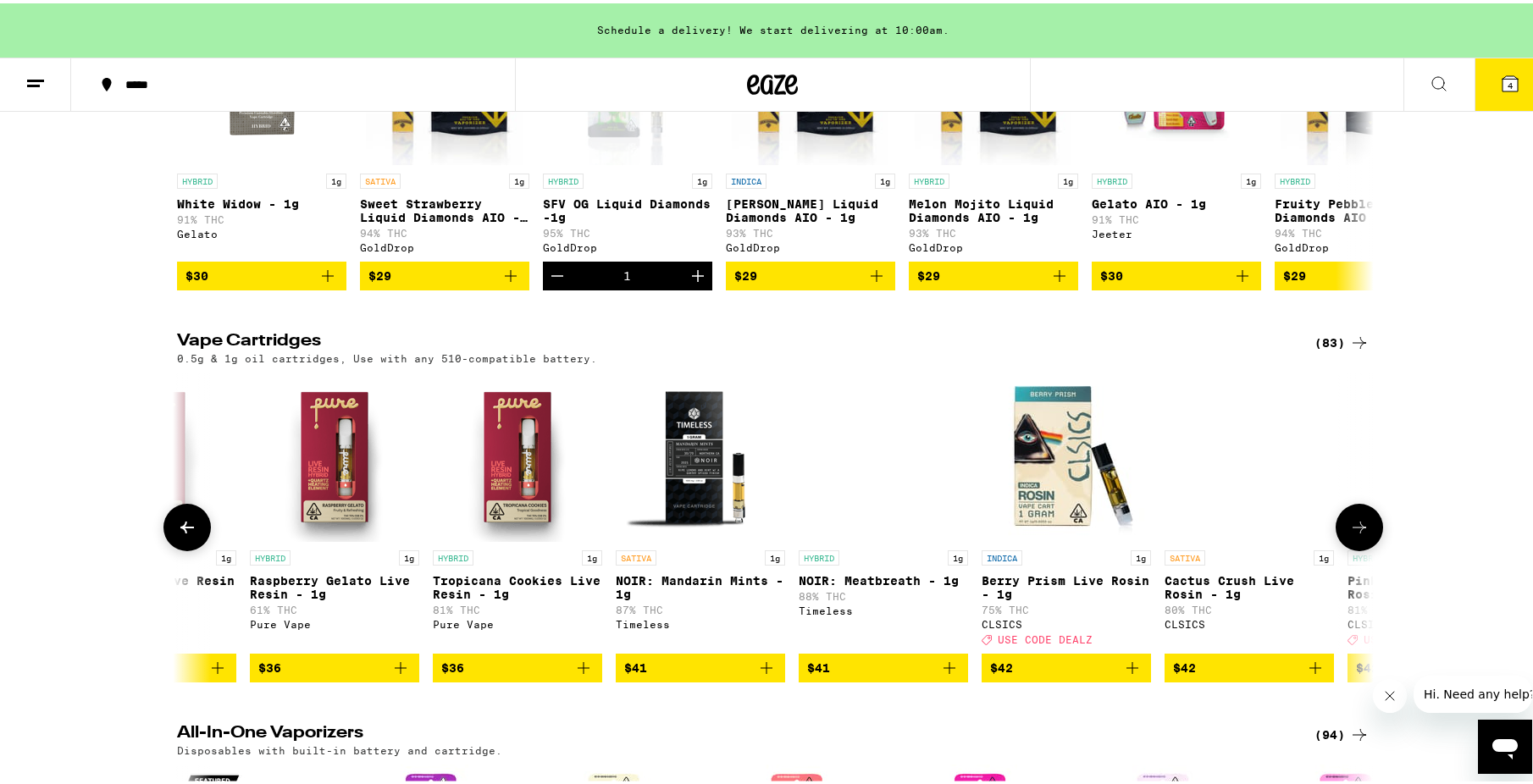
scroll to position [0, 11085]
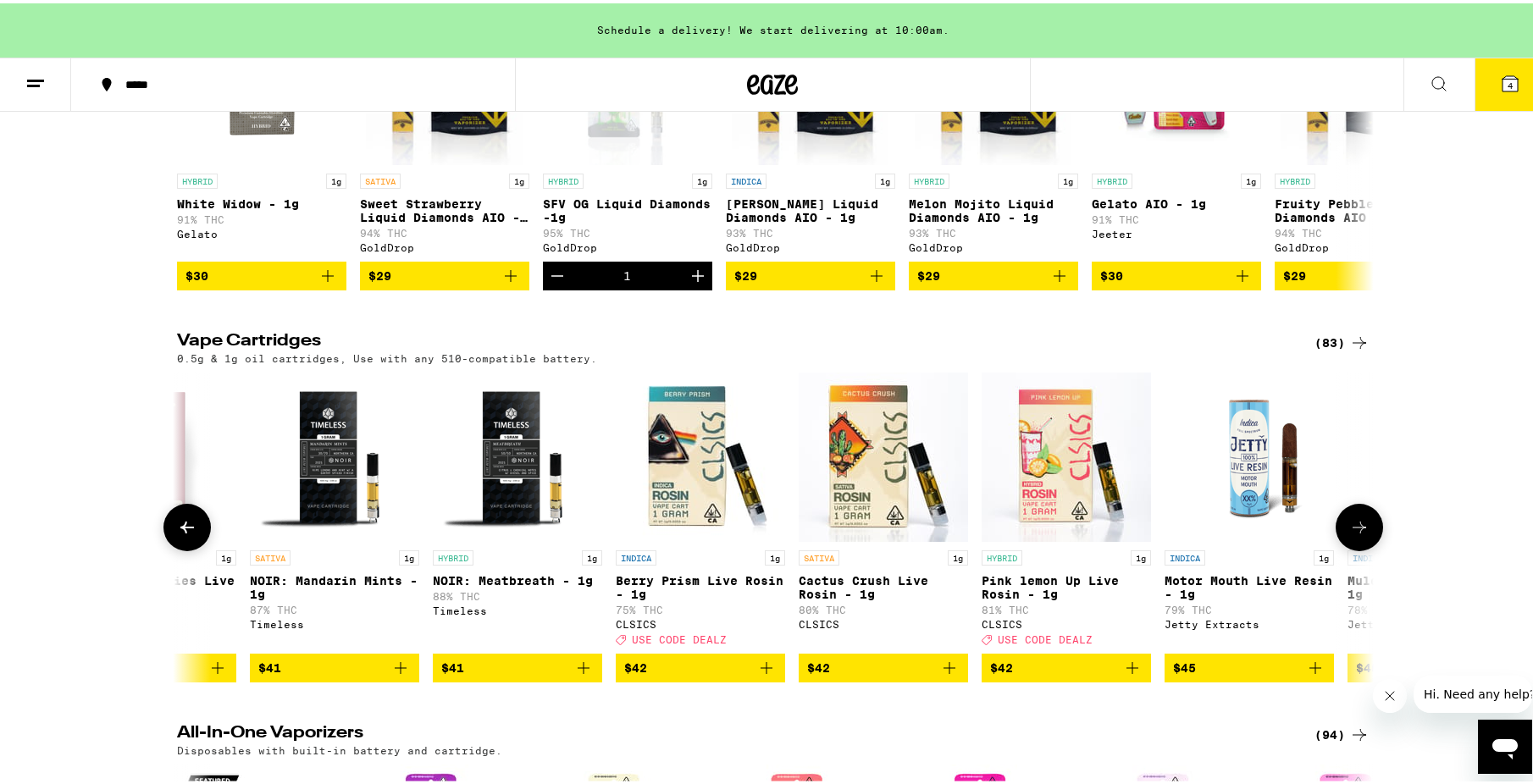
click at [1349, 534] on icon at bounding box center [1359, 524] width 20 height 20
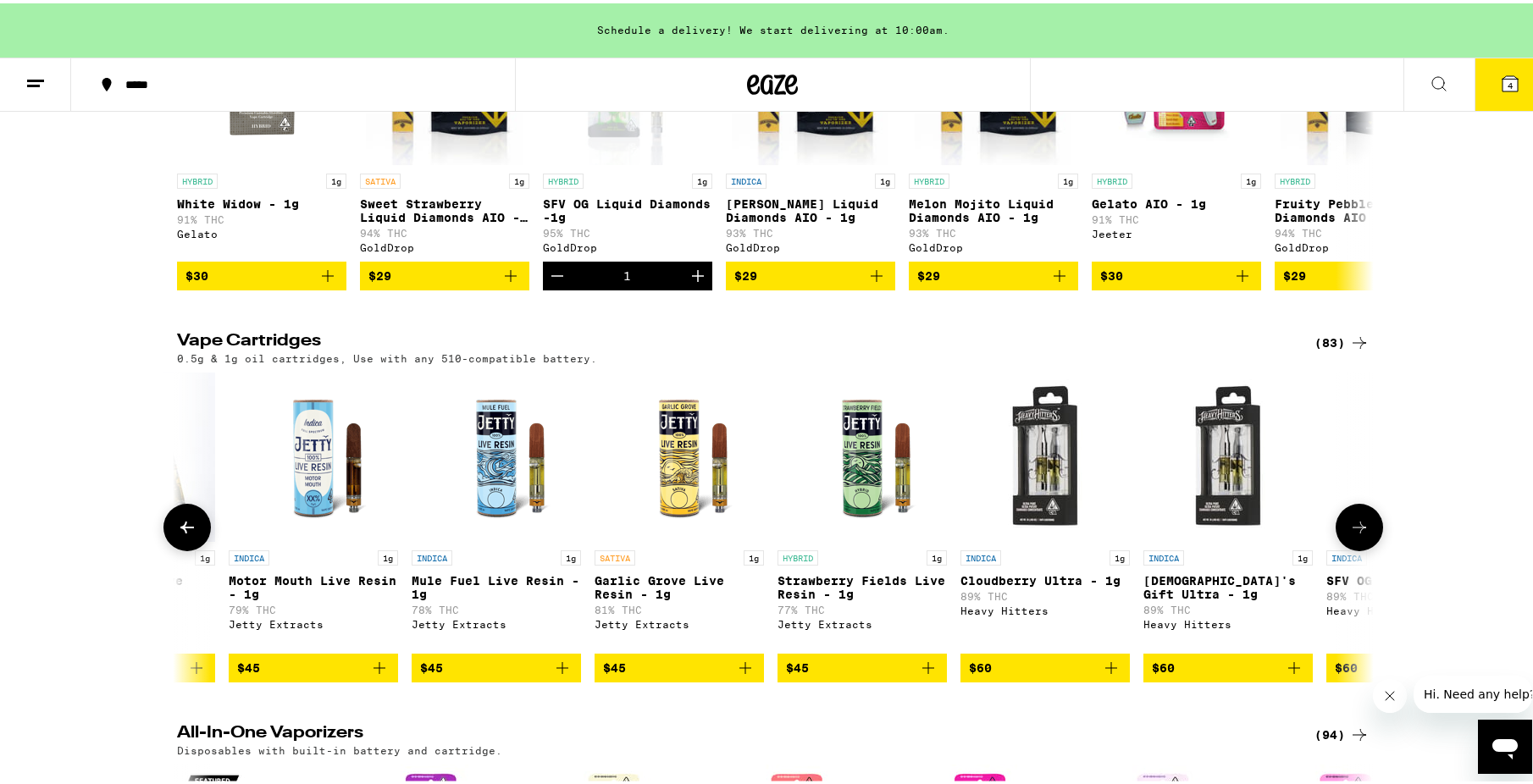
scroll to position [0, 12094]
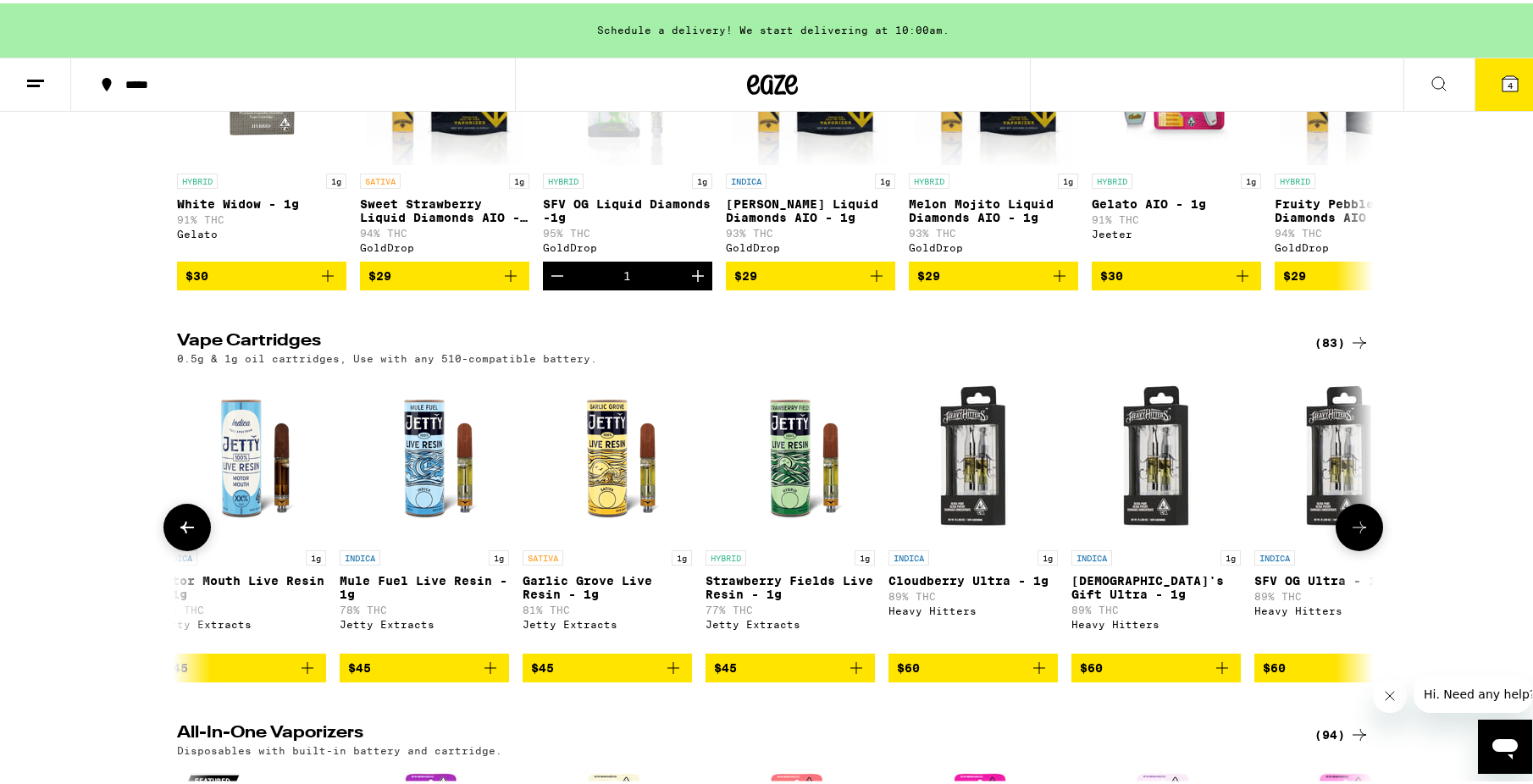
click at [1371, 548] on button at bounding box center [1360, 525] width 48 height 48
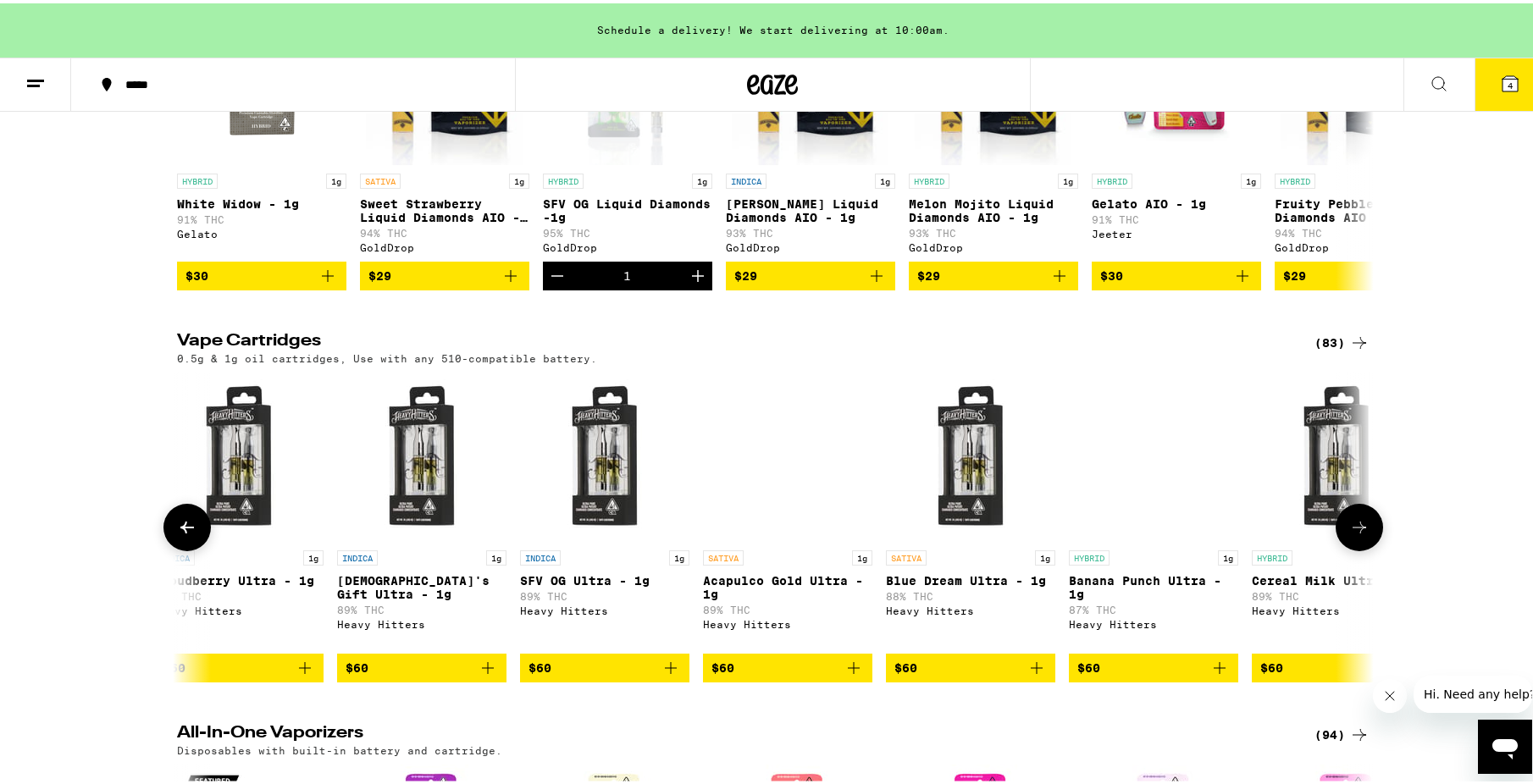
scroll to position [0, 13101]
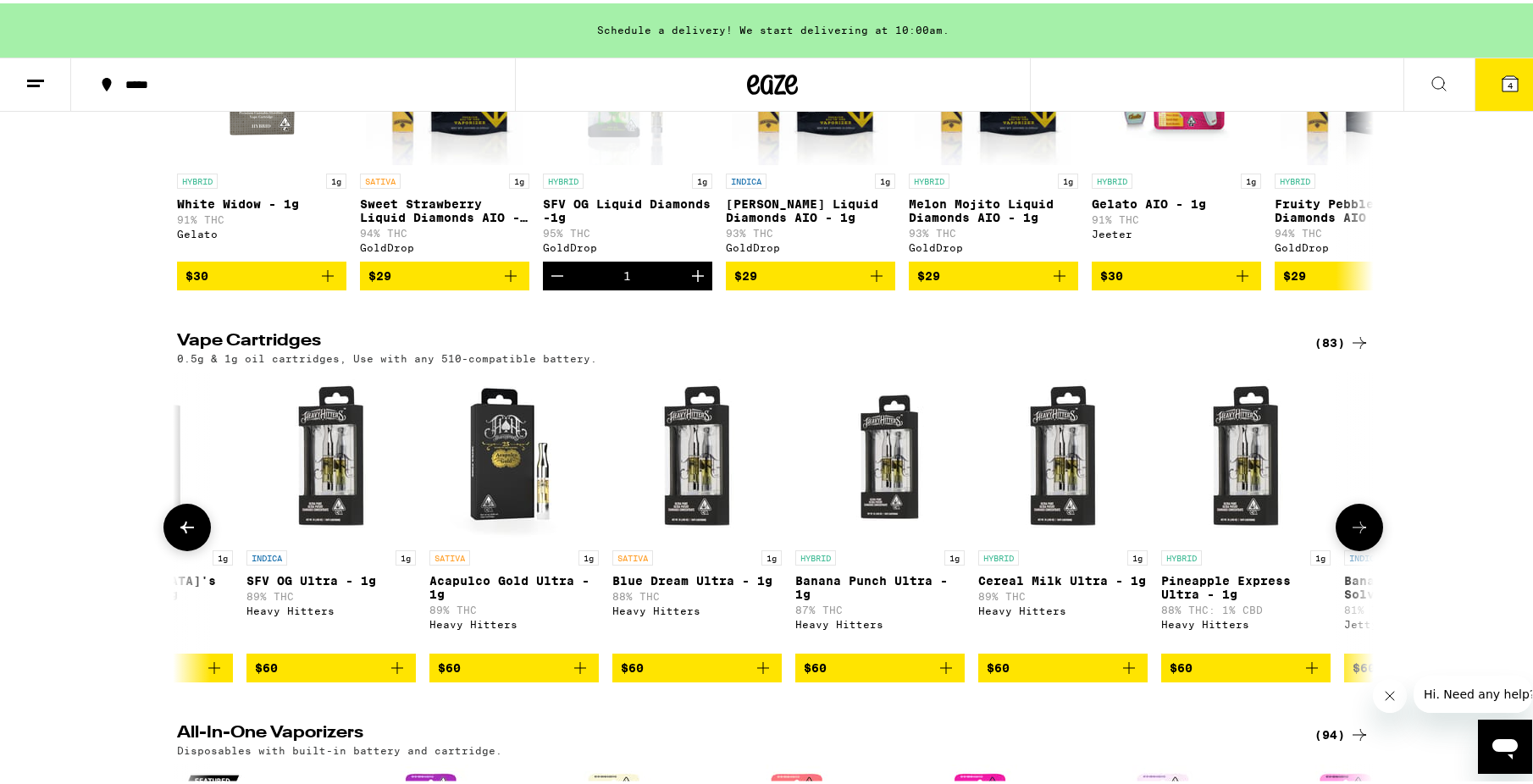
click at [1349, 534] on icon at bounding box center [1359, 524] width 20 height 20
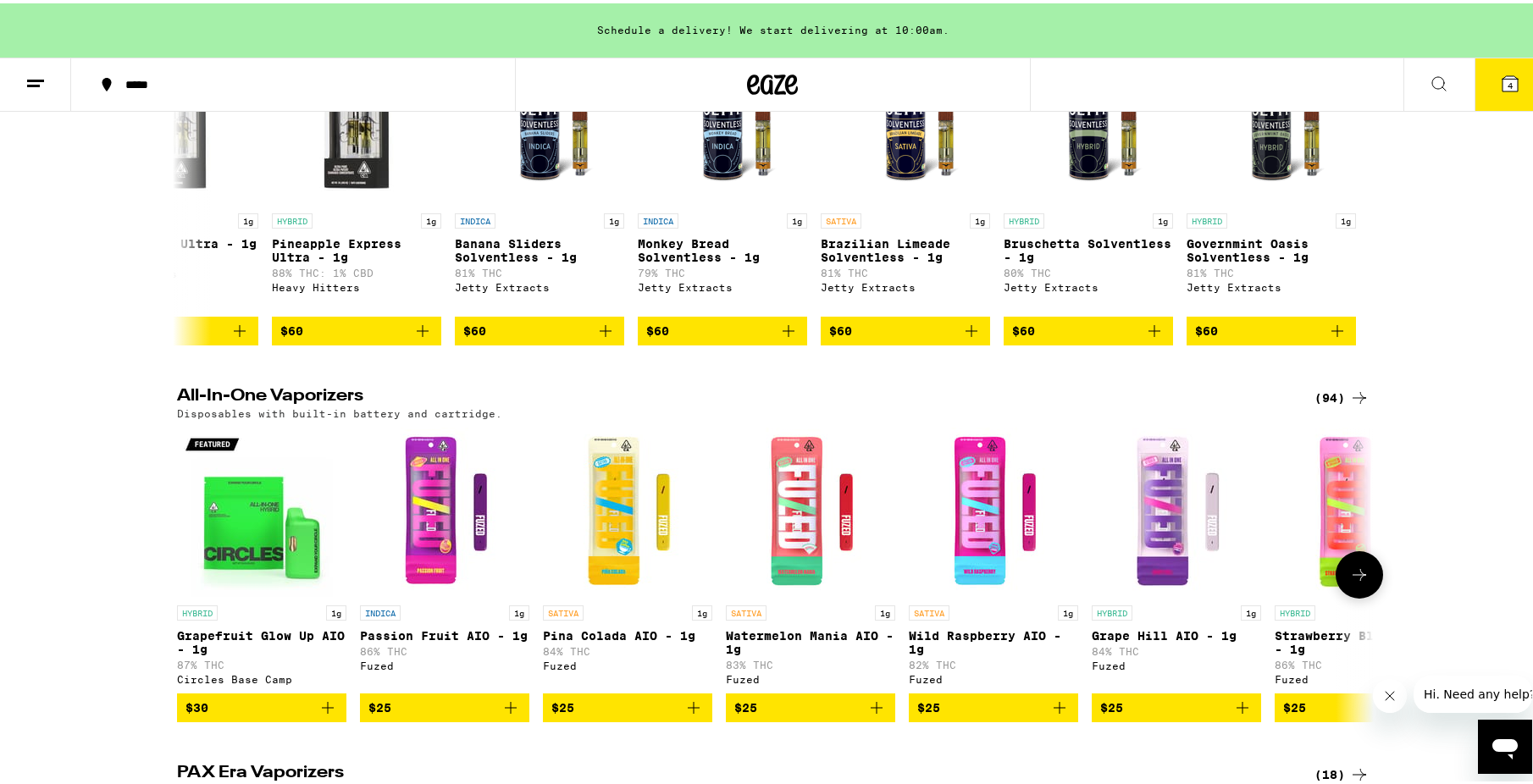
scroll to position [675, 0]
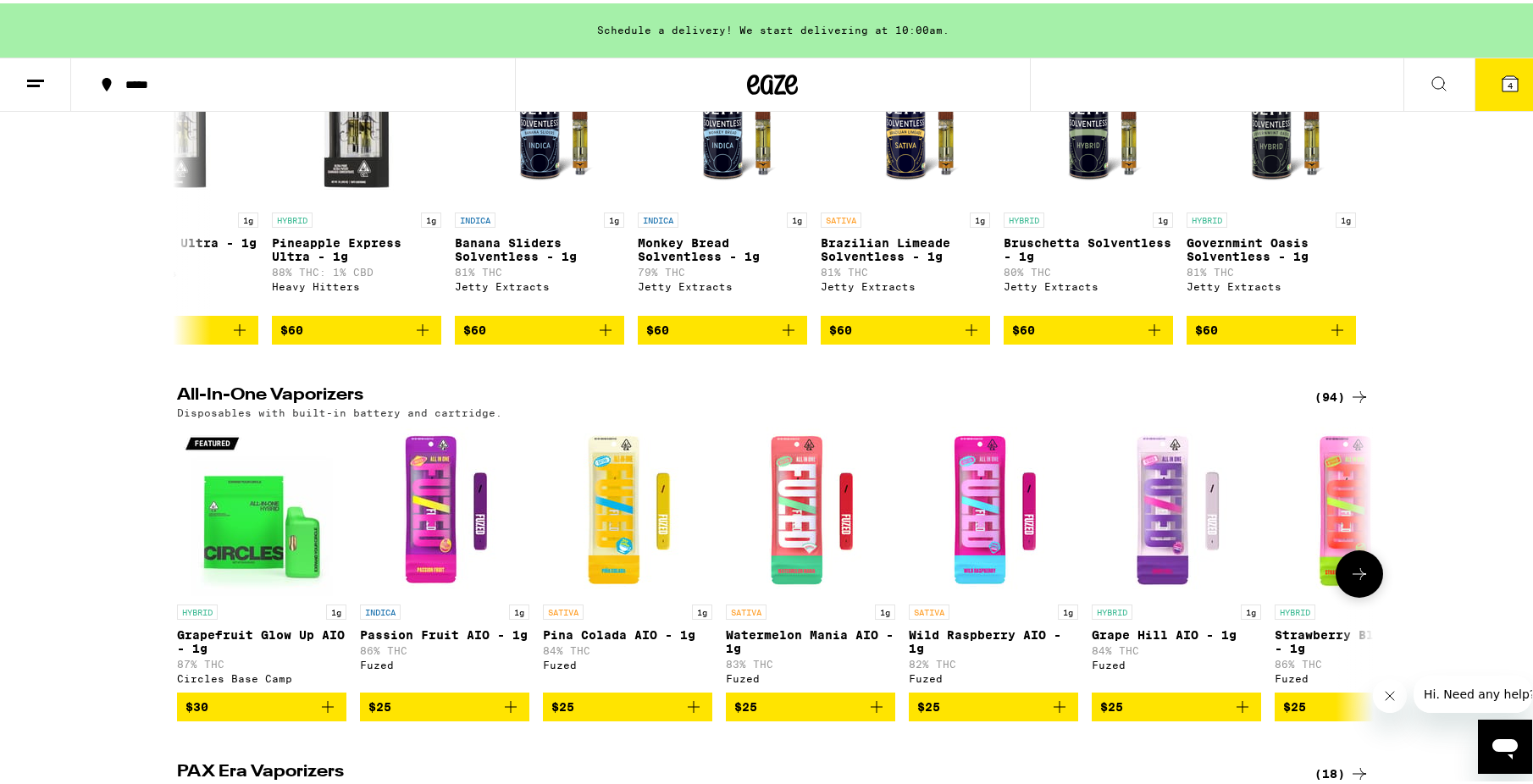
click at [1362, 581] on icon at bounding box center [1359, 570] width 20 height 20
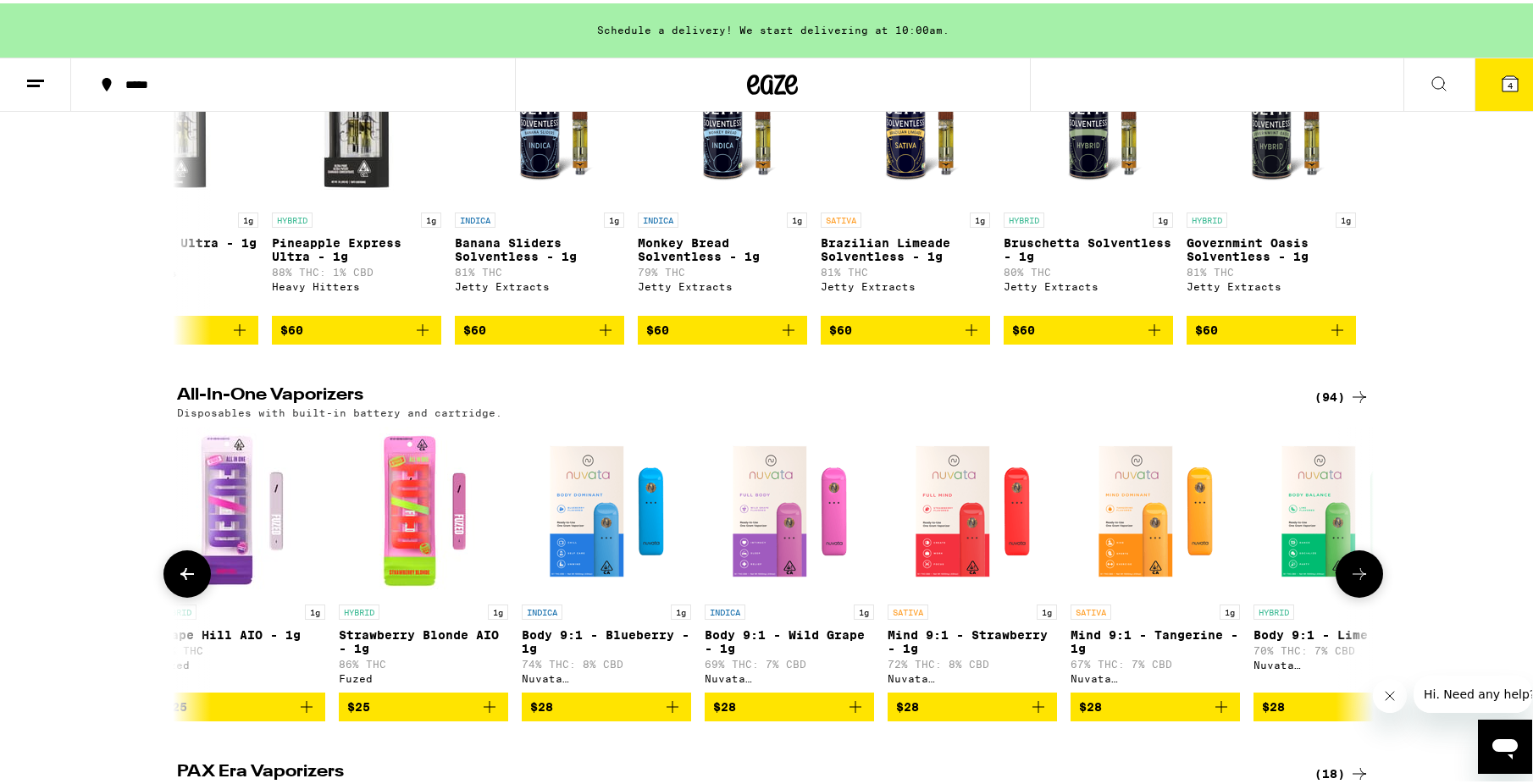
scroll to position [0, 1007]
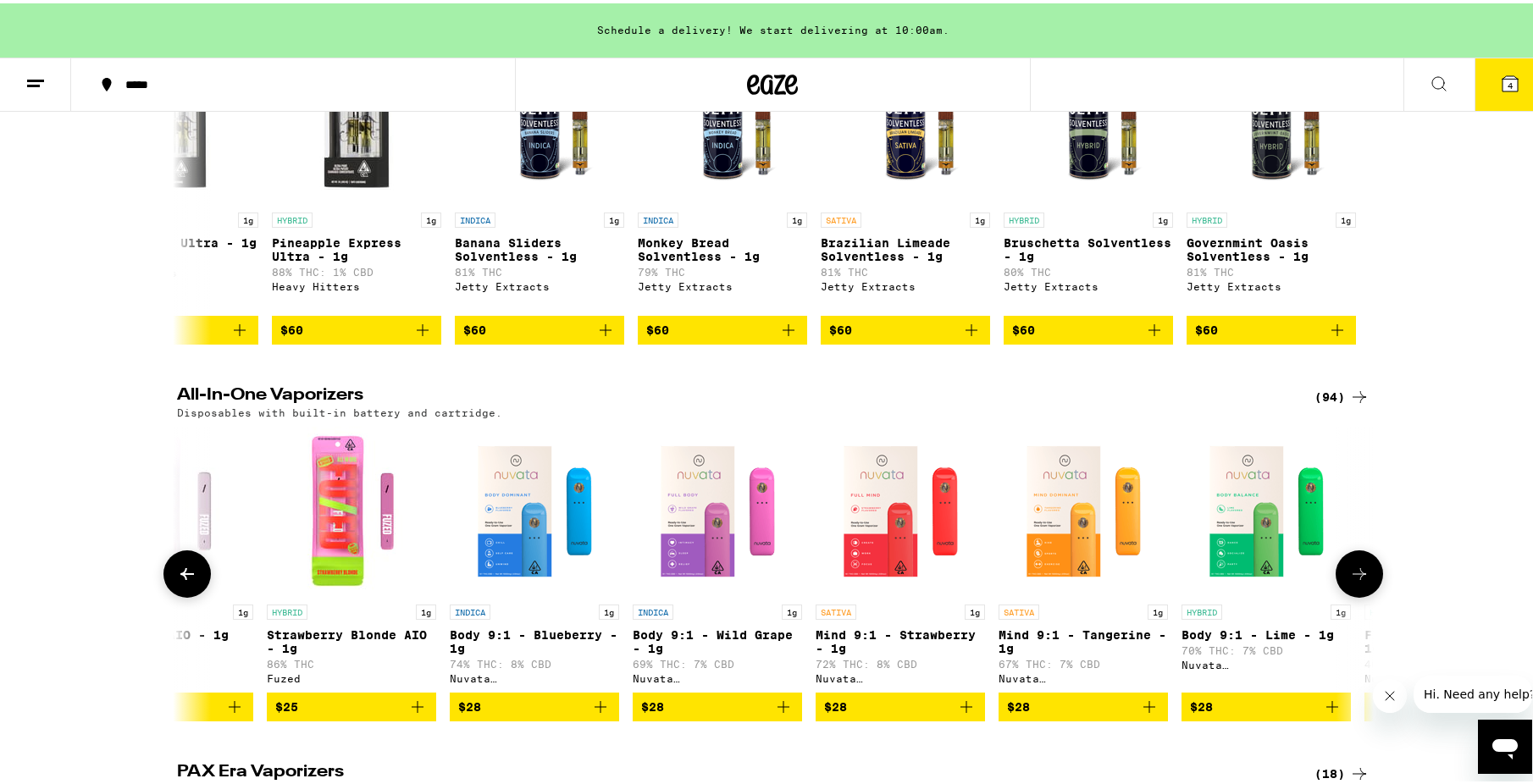
click at [1342, 591] on button at bounding box center [1360, 571] width 48 height 48
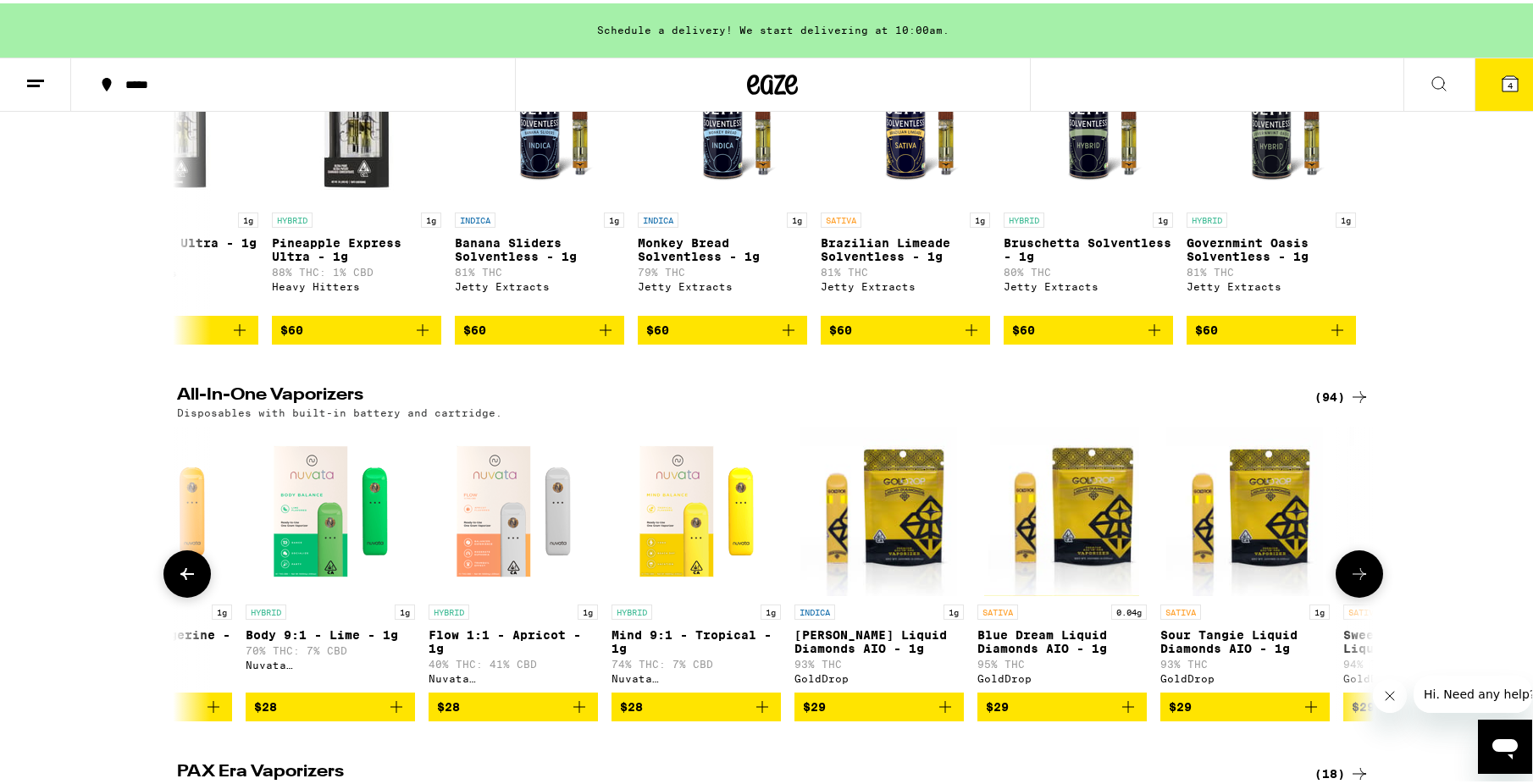
scroll to position [0, 2016]
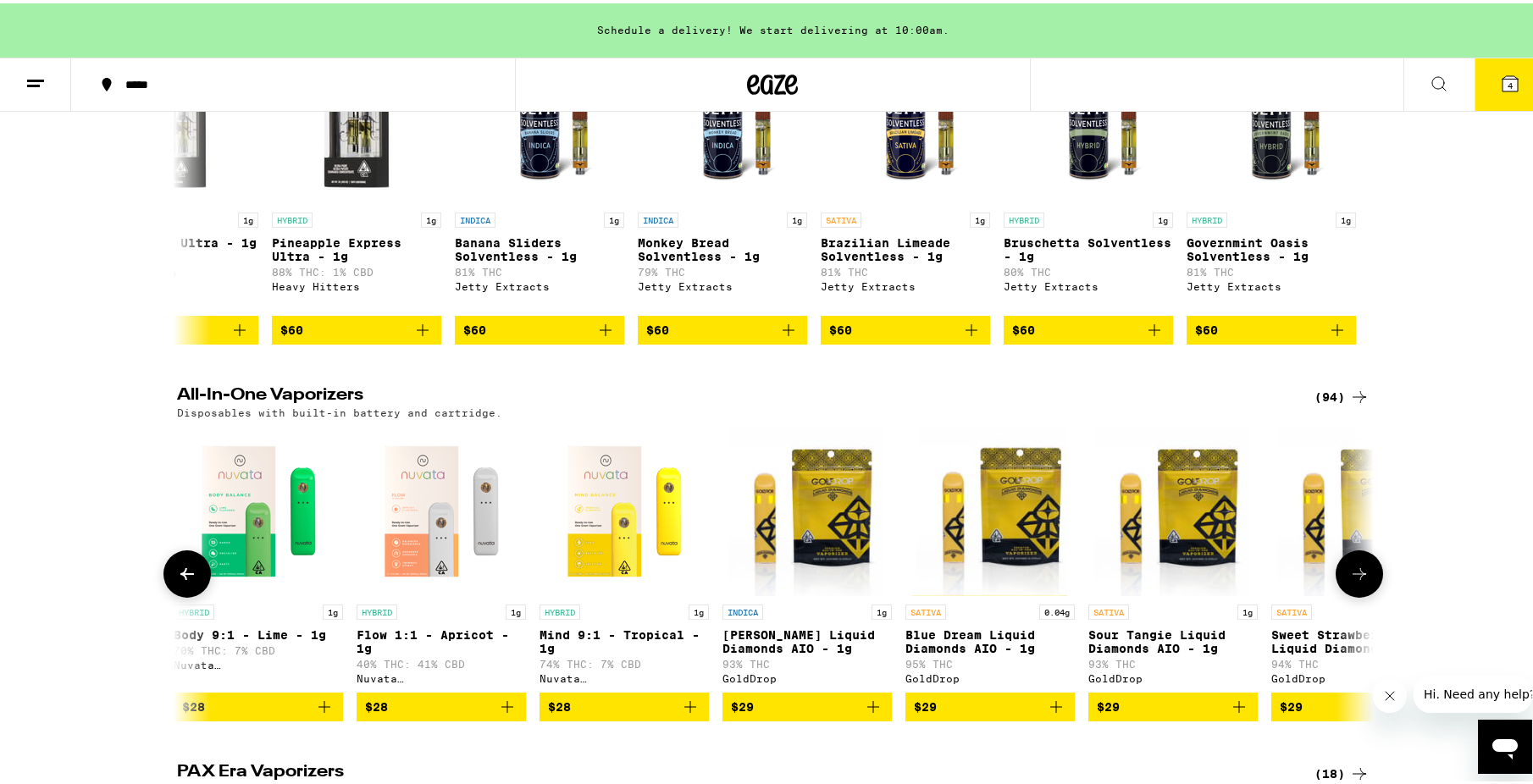
click at [1050, 714] on icon "Add to bag" at bounding box center [1055, 703] width 20 height 20
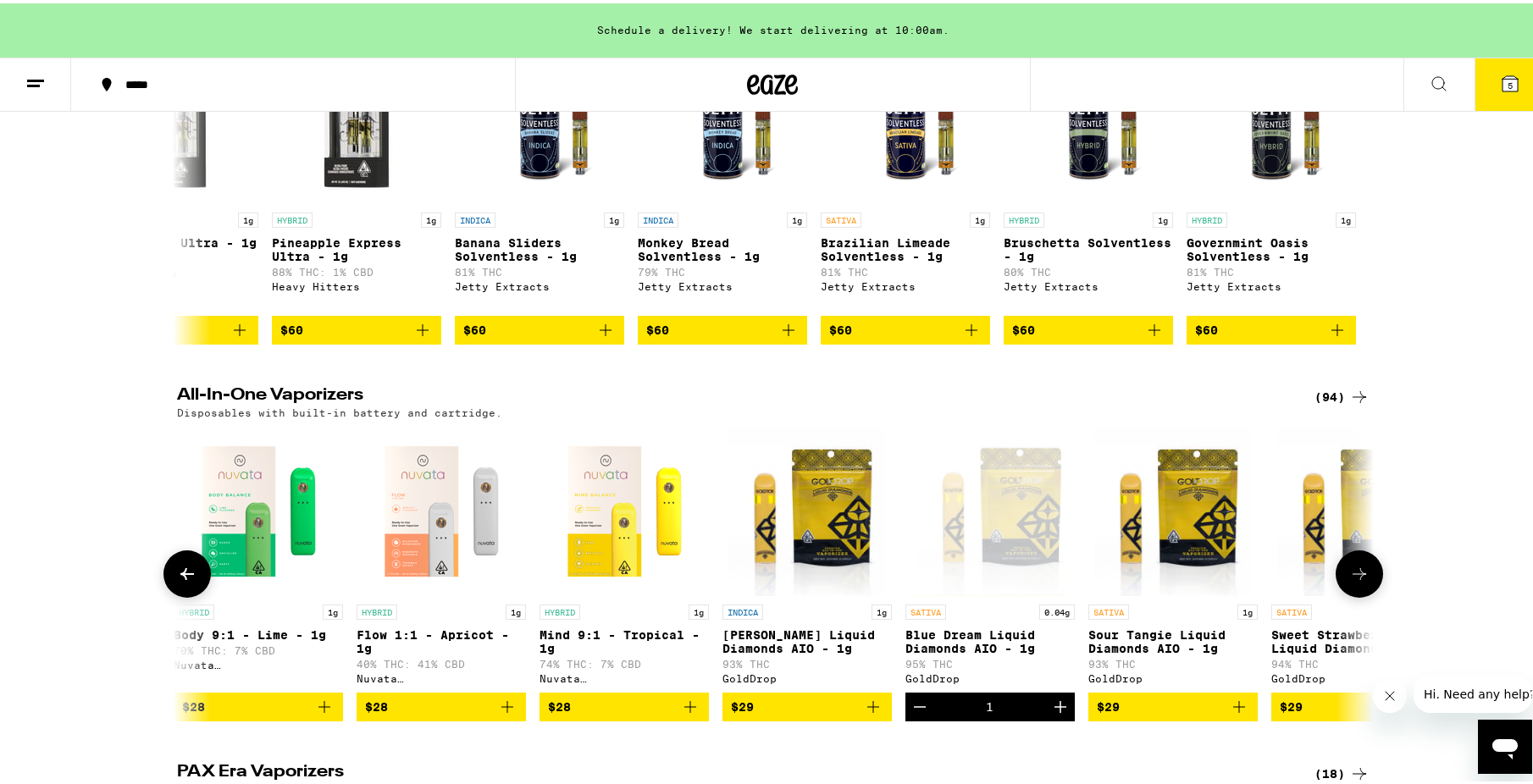
click at [1352, 576] on icon at bounding box center [1359, 571] width 13 height 11
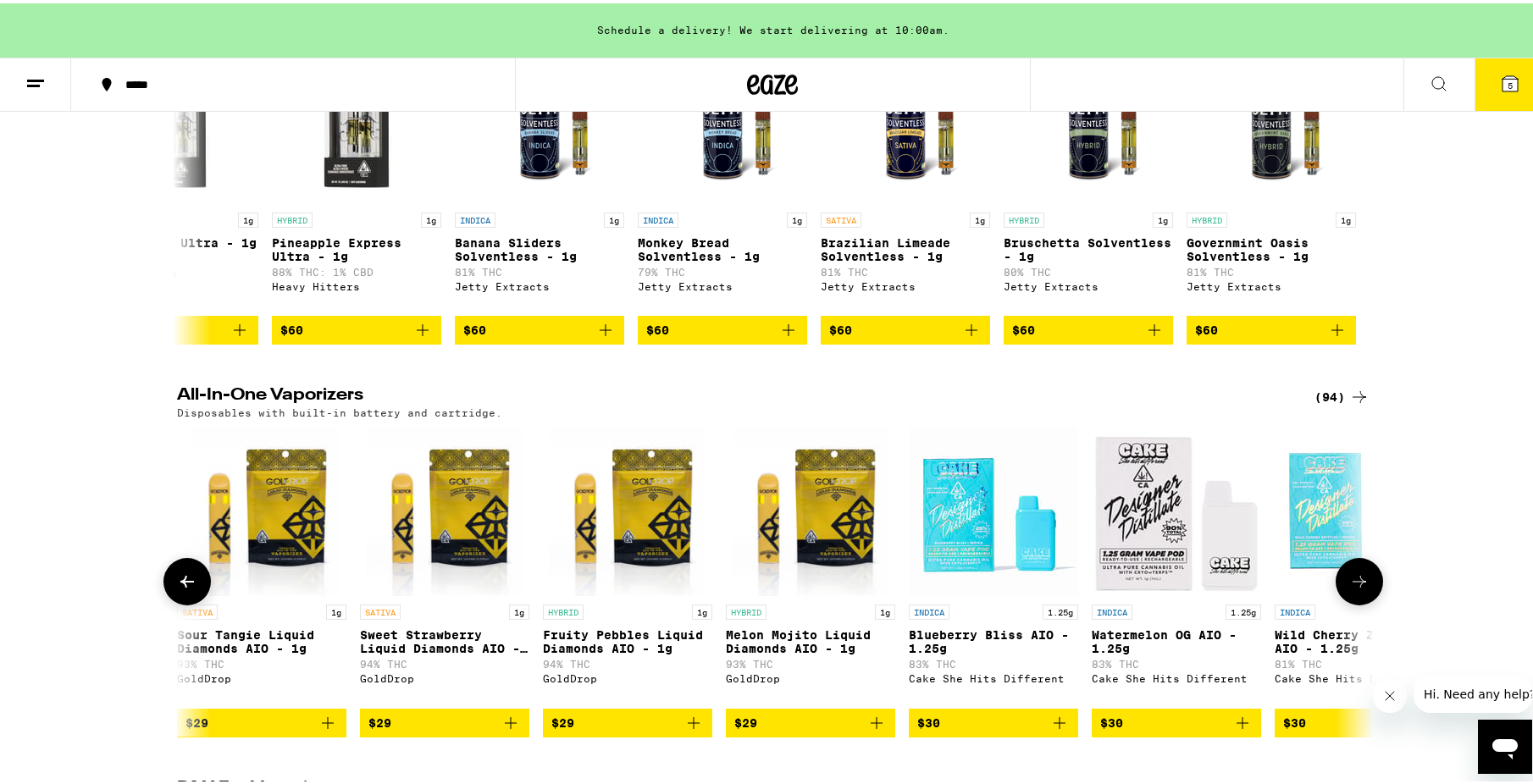
scroll to position [0, 3023]
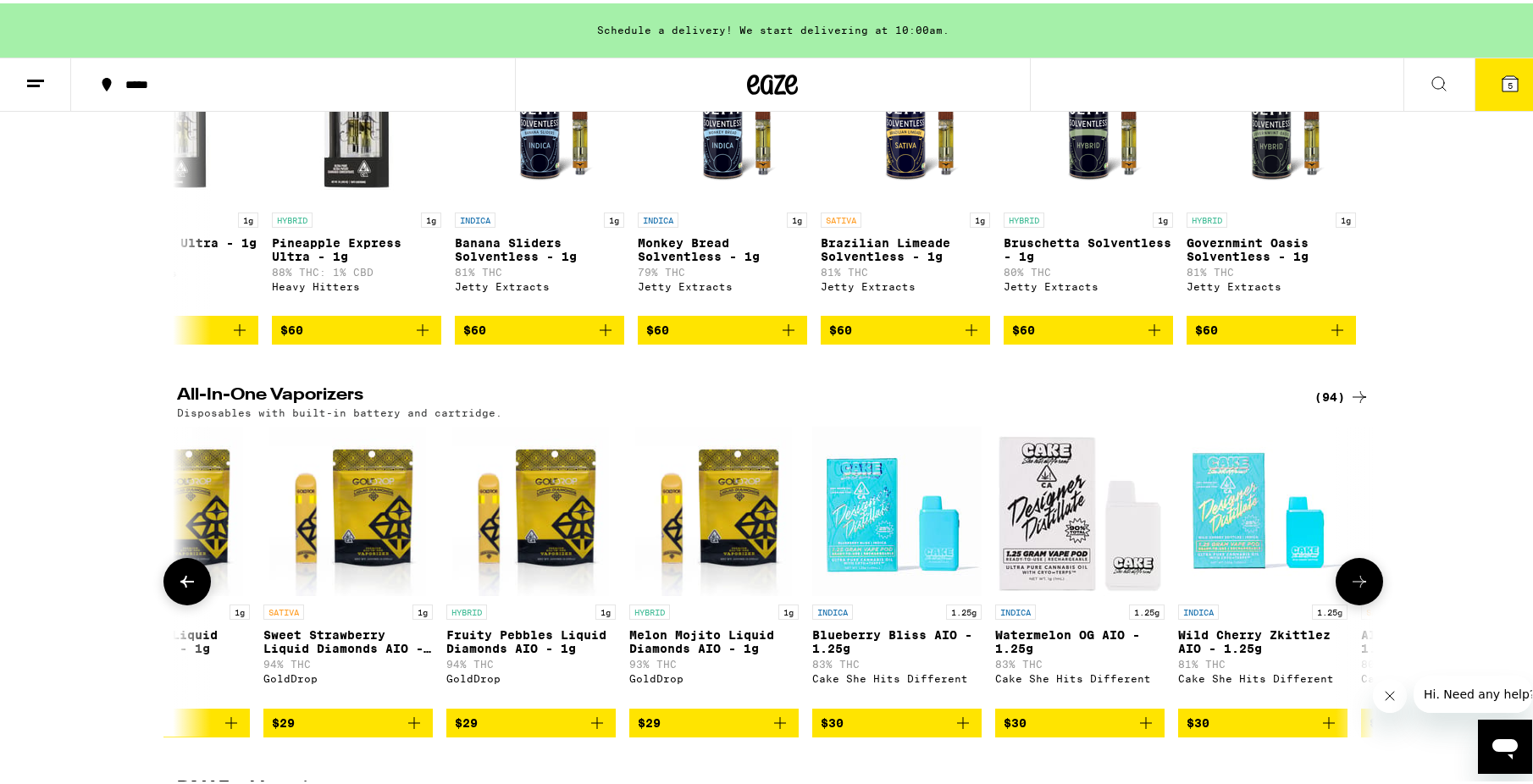
click at [591, 726] on icon "Add to bag" at bounding box center [597, 720] width 11 height 11
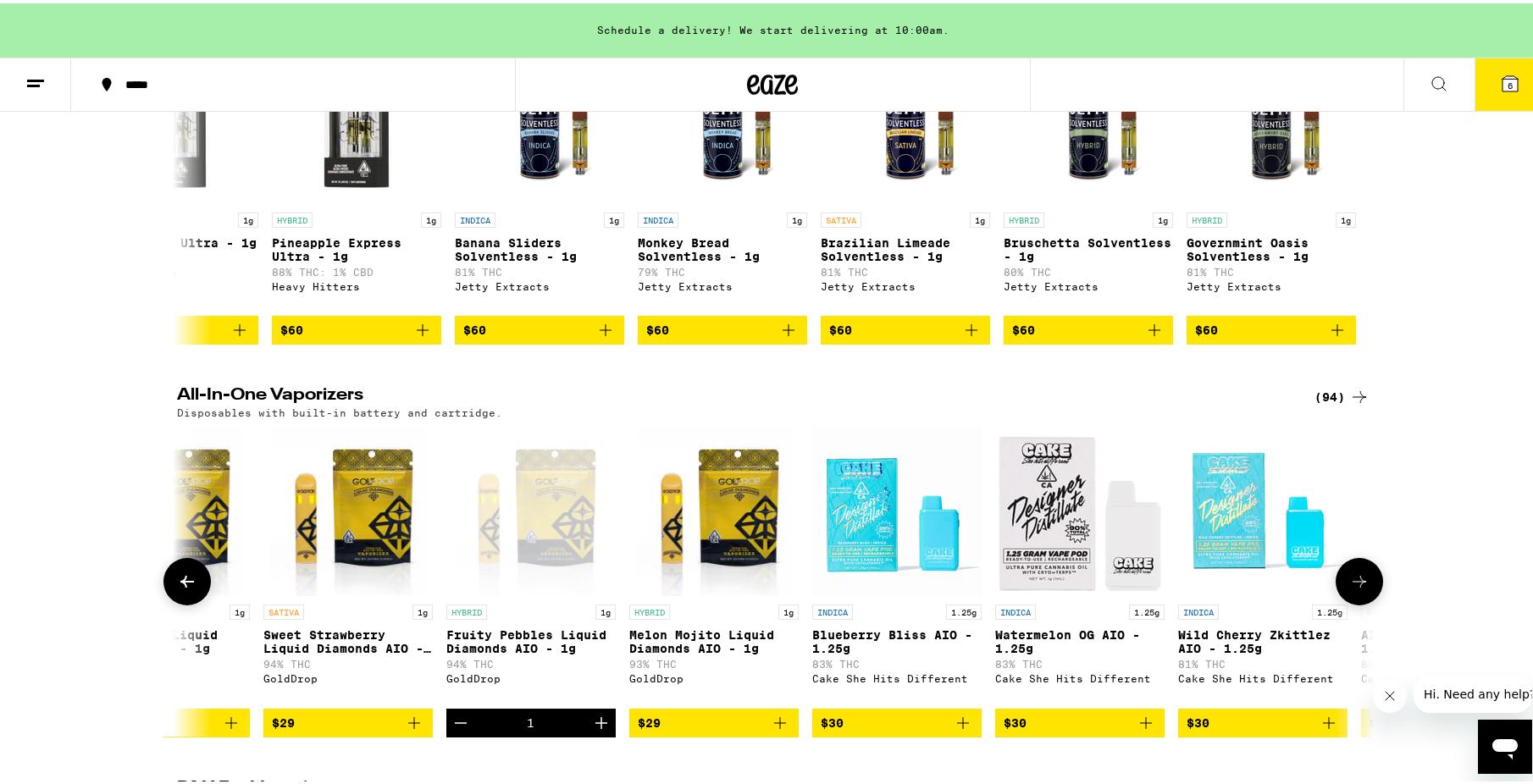
click at [1358, 598] on button at bounding box center [1360, 578] width 48 height 48
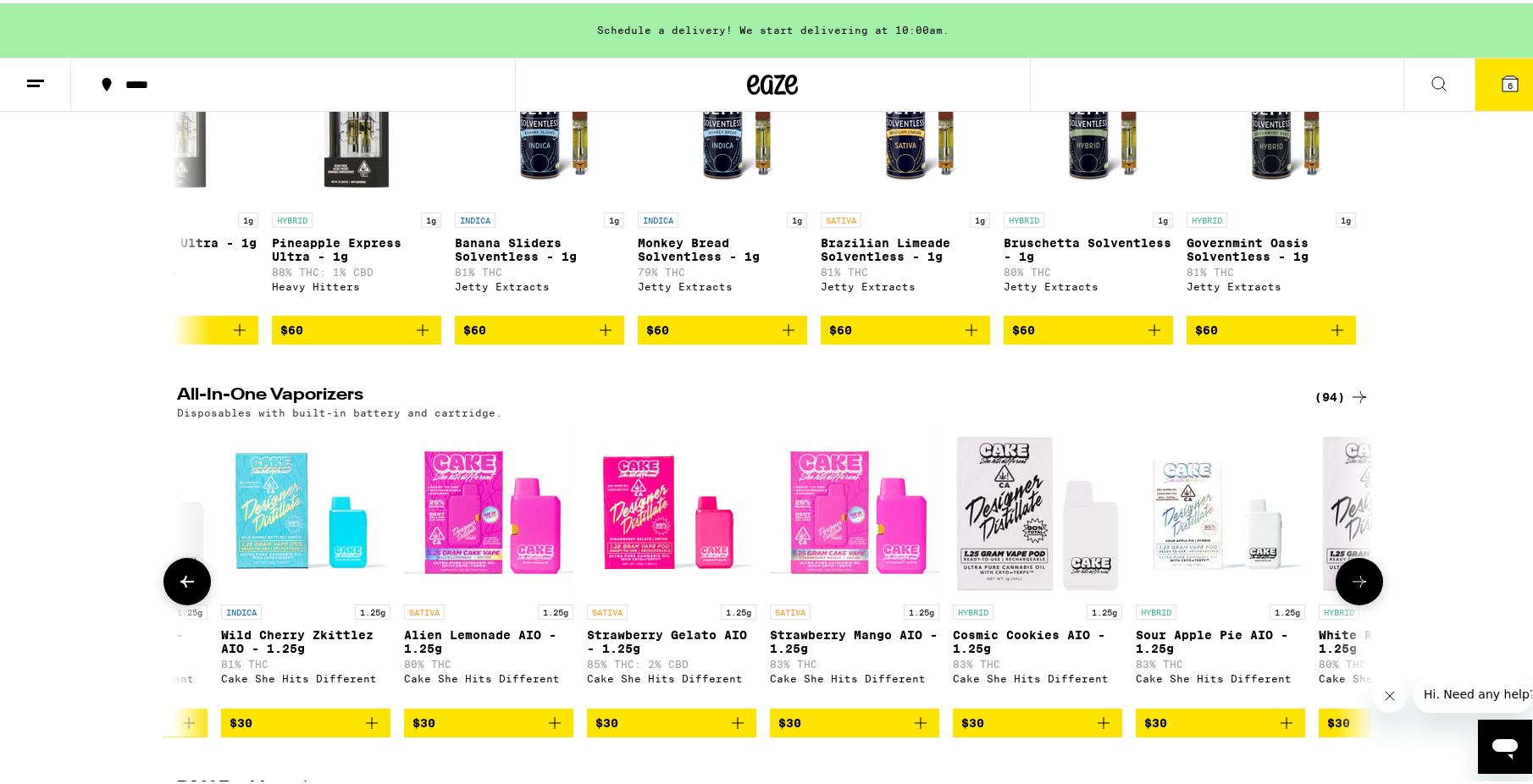
scroll to position [0, 4031]
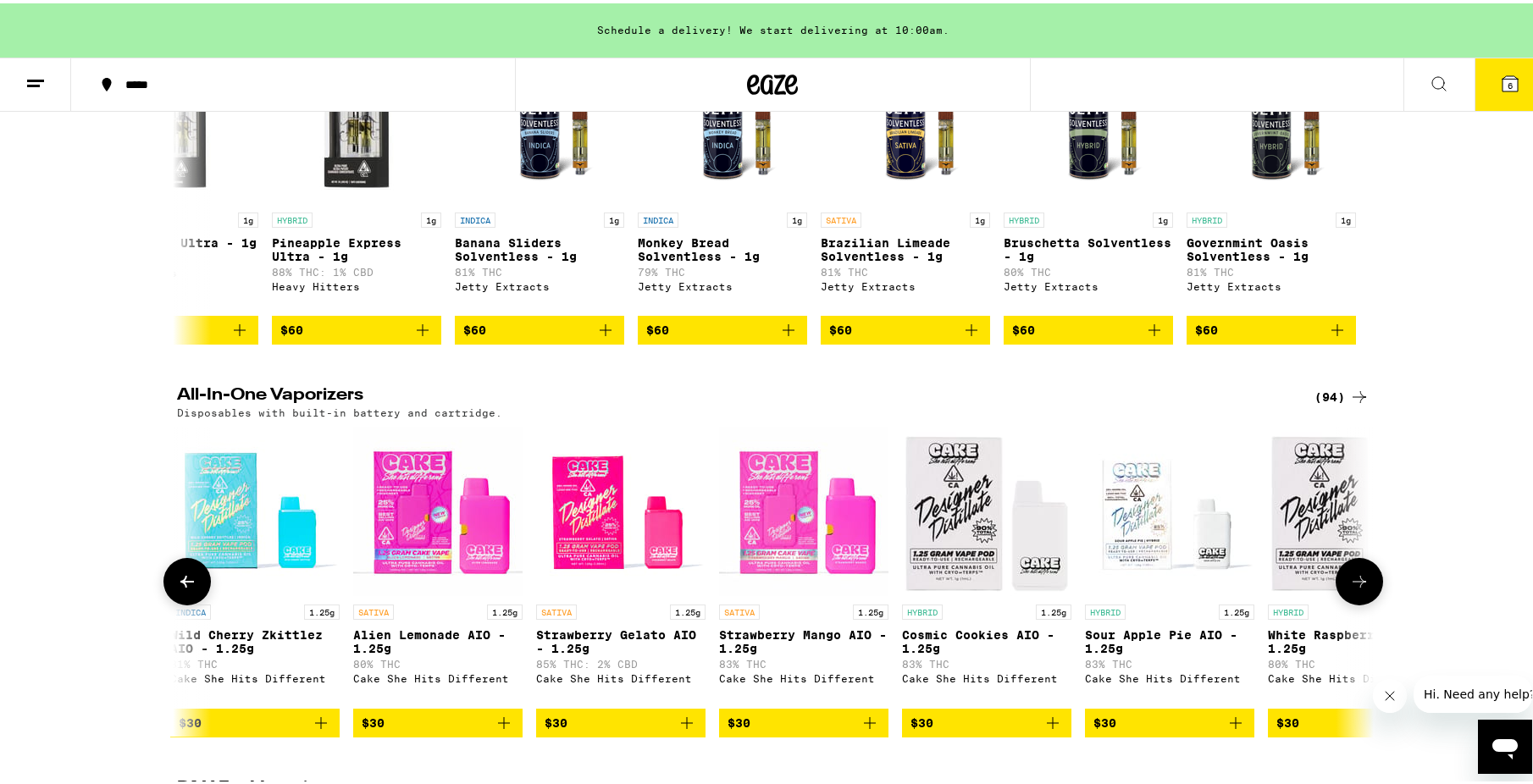
click at [1358, 598] on button at bounding box center [1360, 578] width 48 height 48
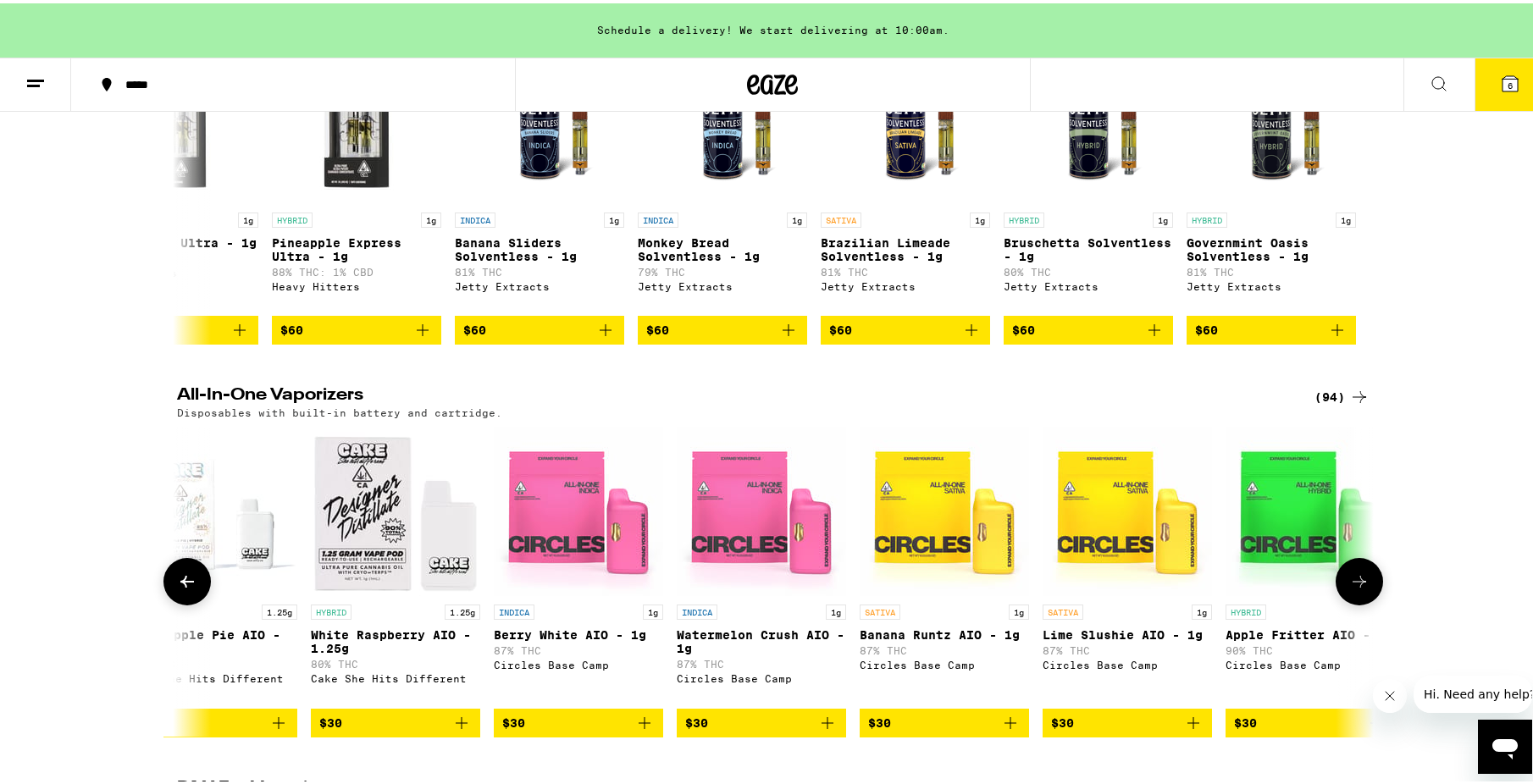
scroll to position [0, 5039]
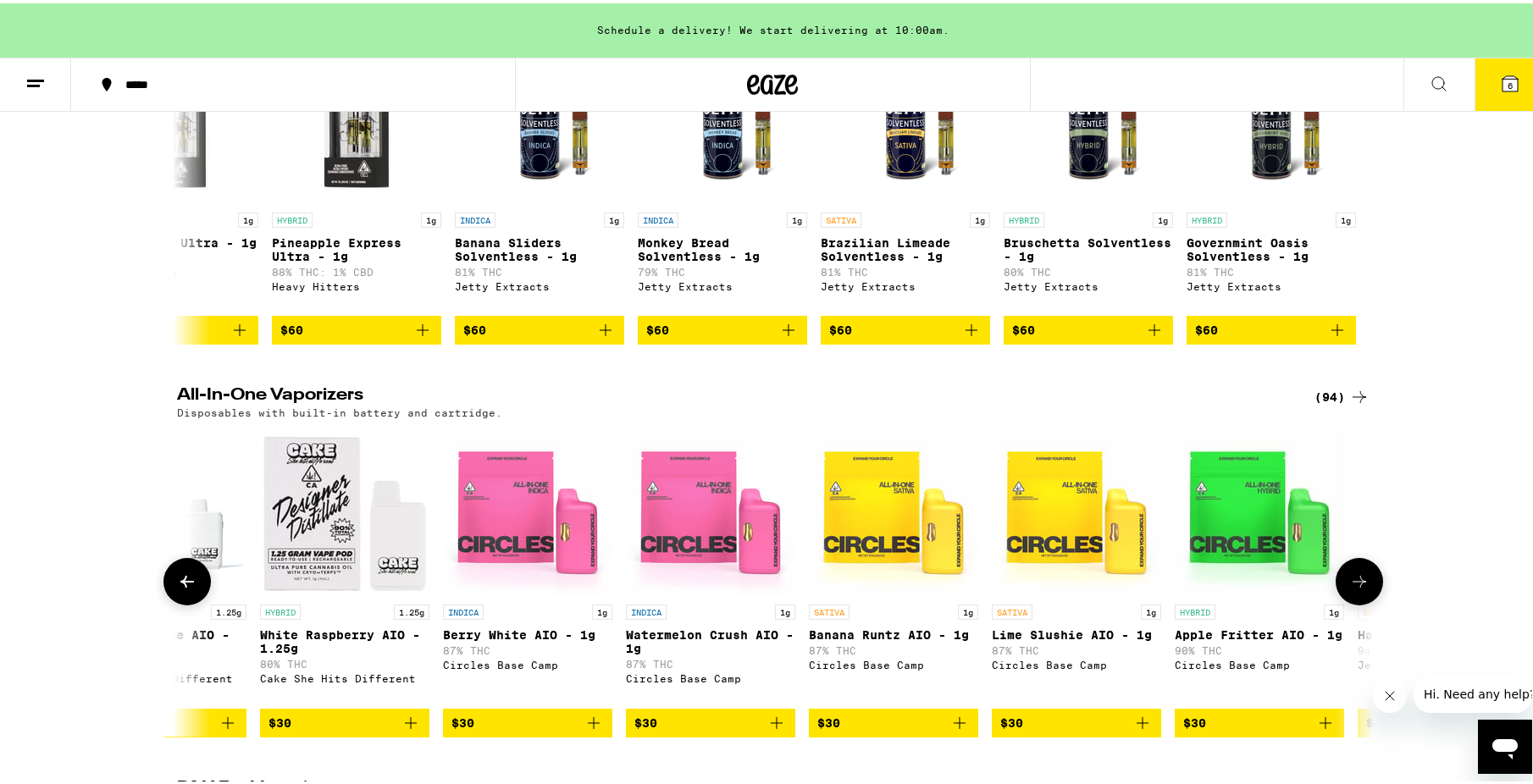
click at [1352, 589] on icon at bounding box center [1359, 577] width 20 height 20
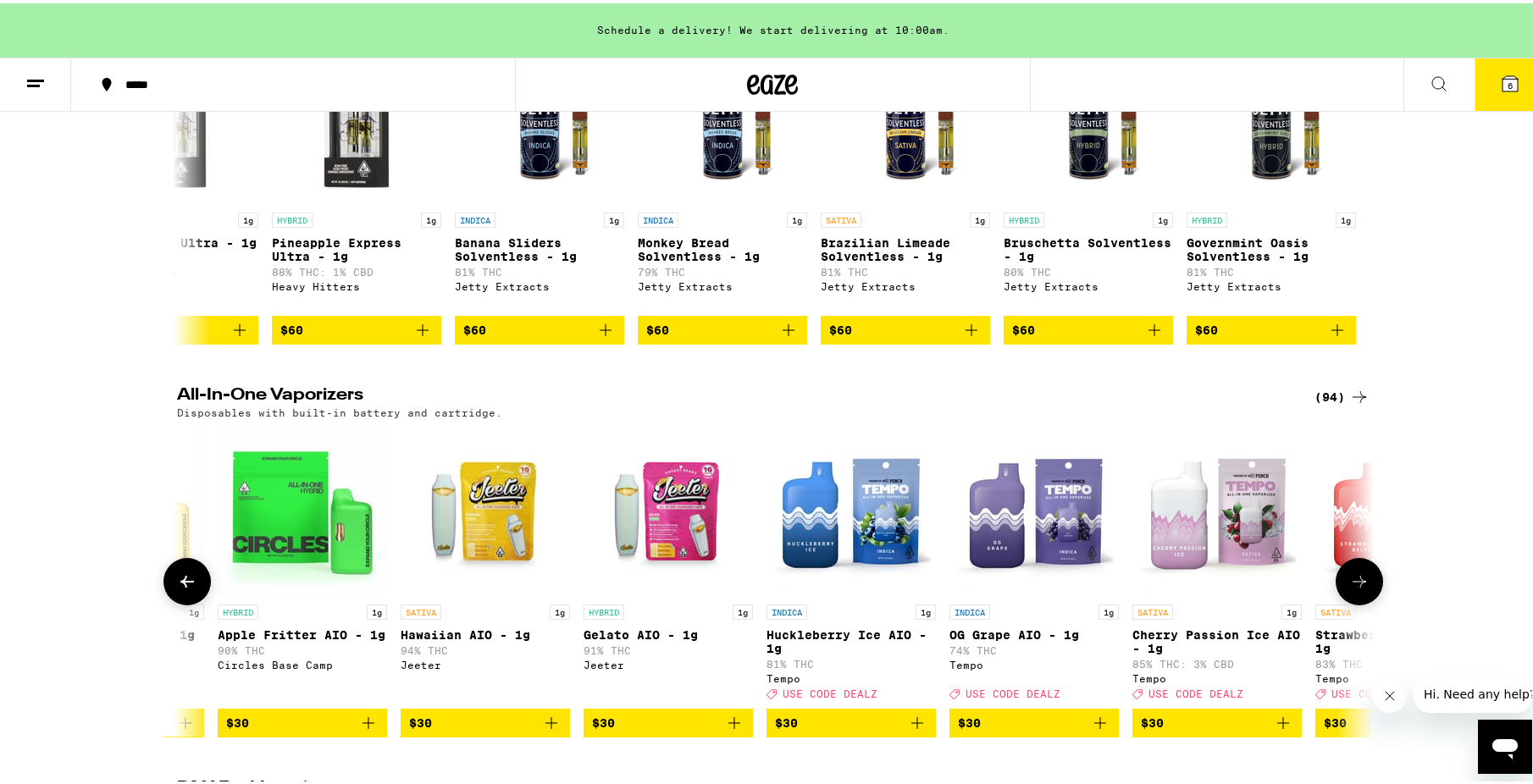
scroll to position [0, 6047]
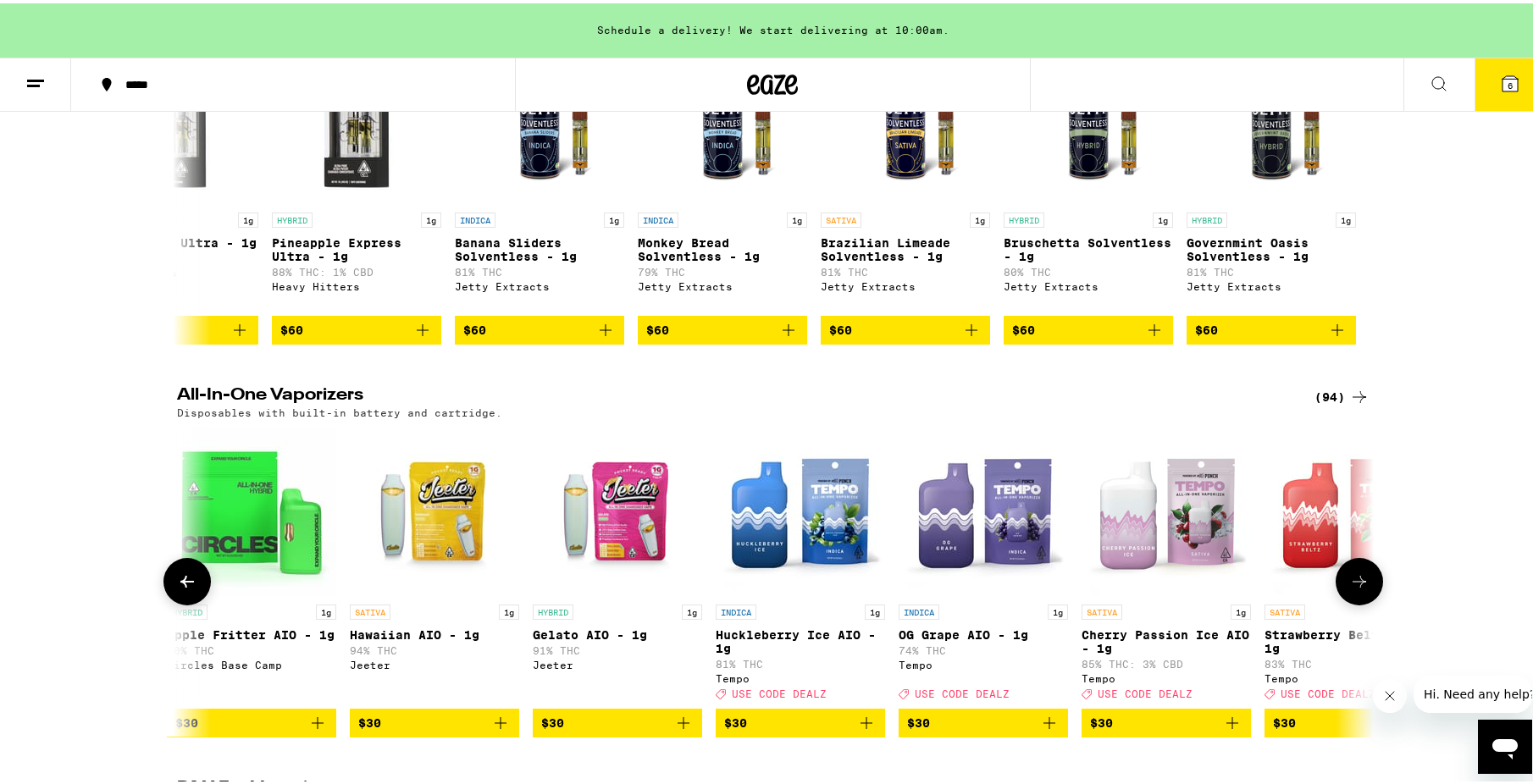
click at [1349, 589] on icon at bounding box center [1359, 577] width 20 height 20
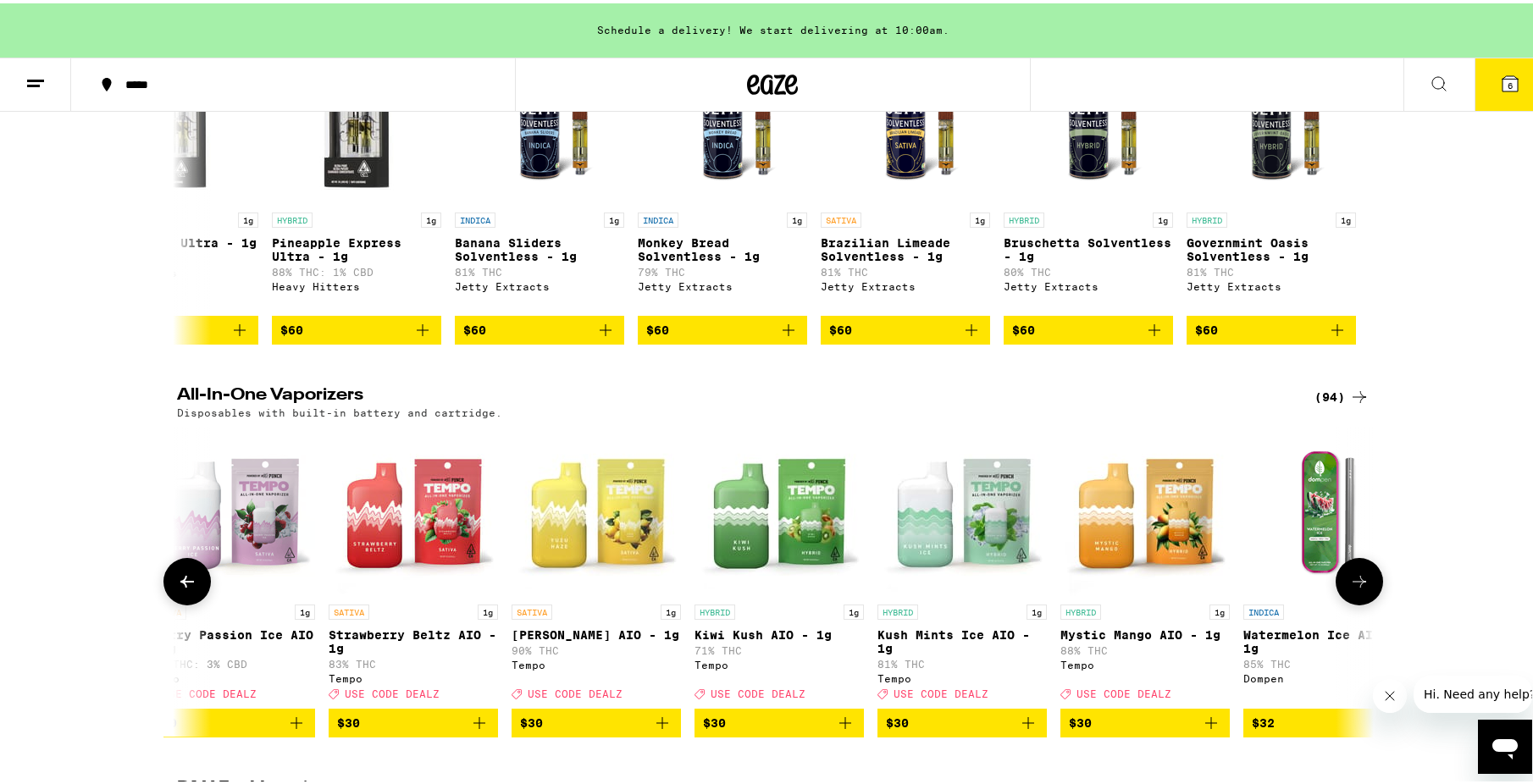
scroll to position [0, 7054]
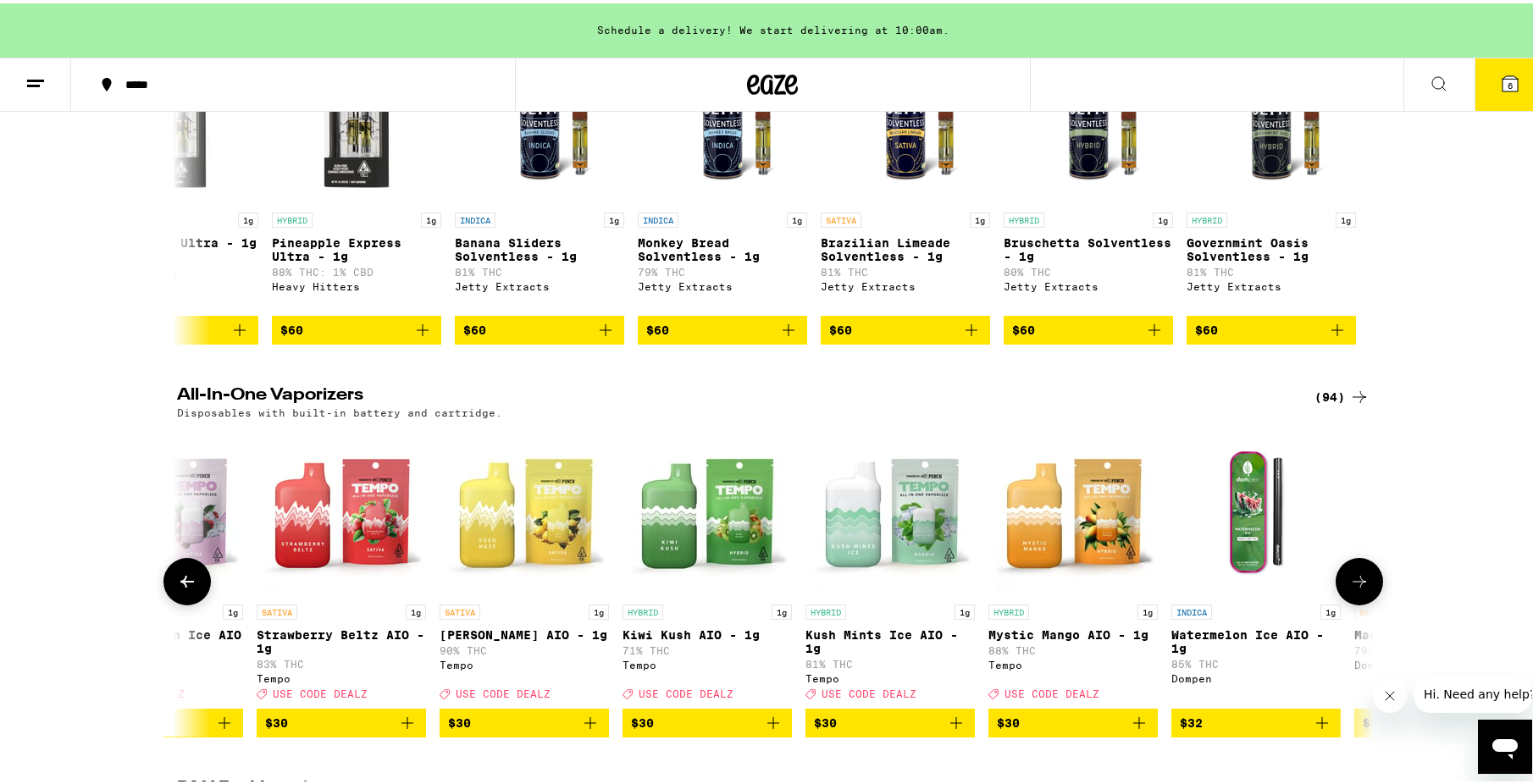
click at [177, 589] on icon at bounding box center [187, 577] width 20 height 20
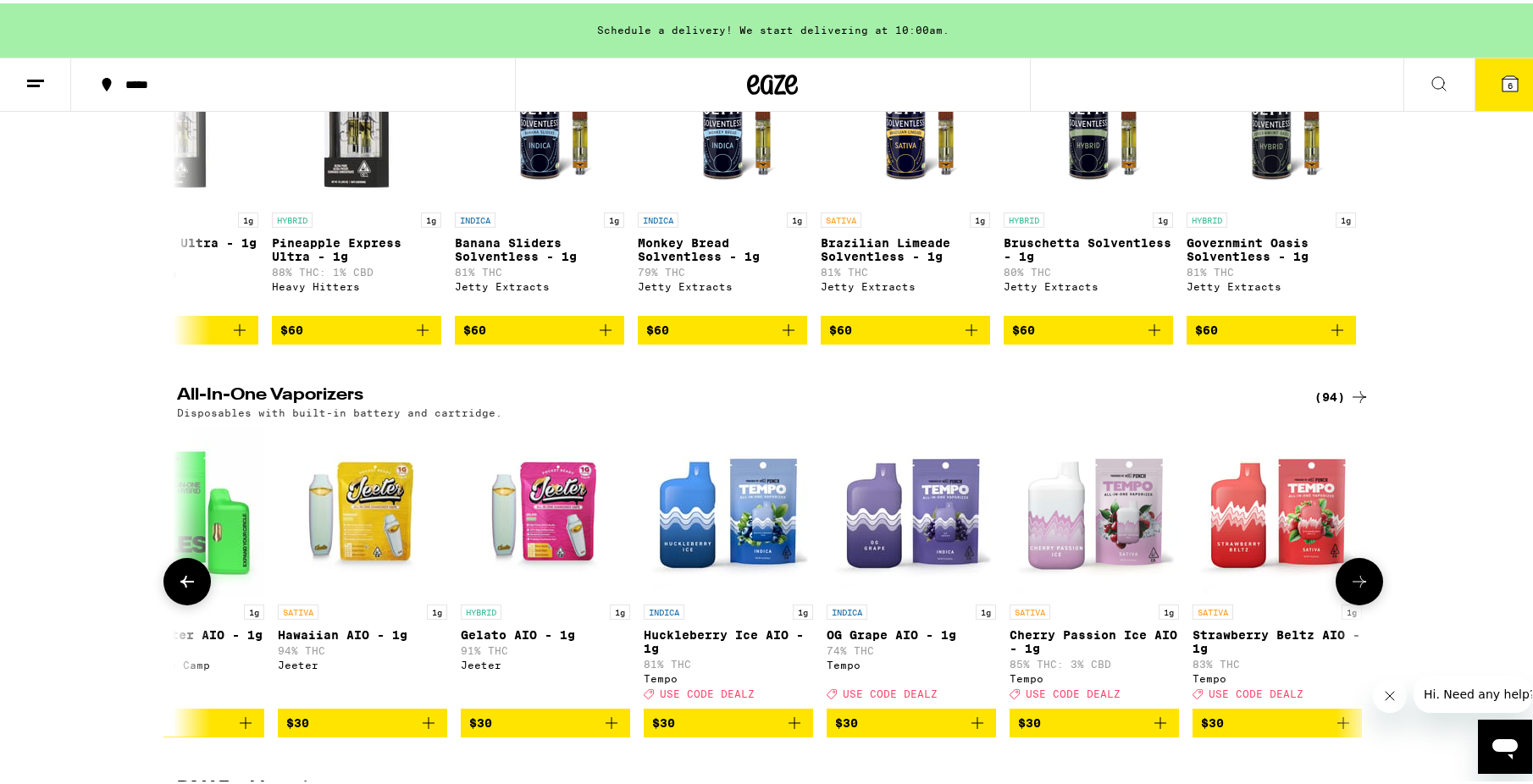
scroll to position [0, 6047]
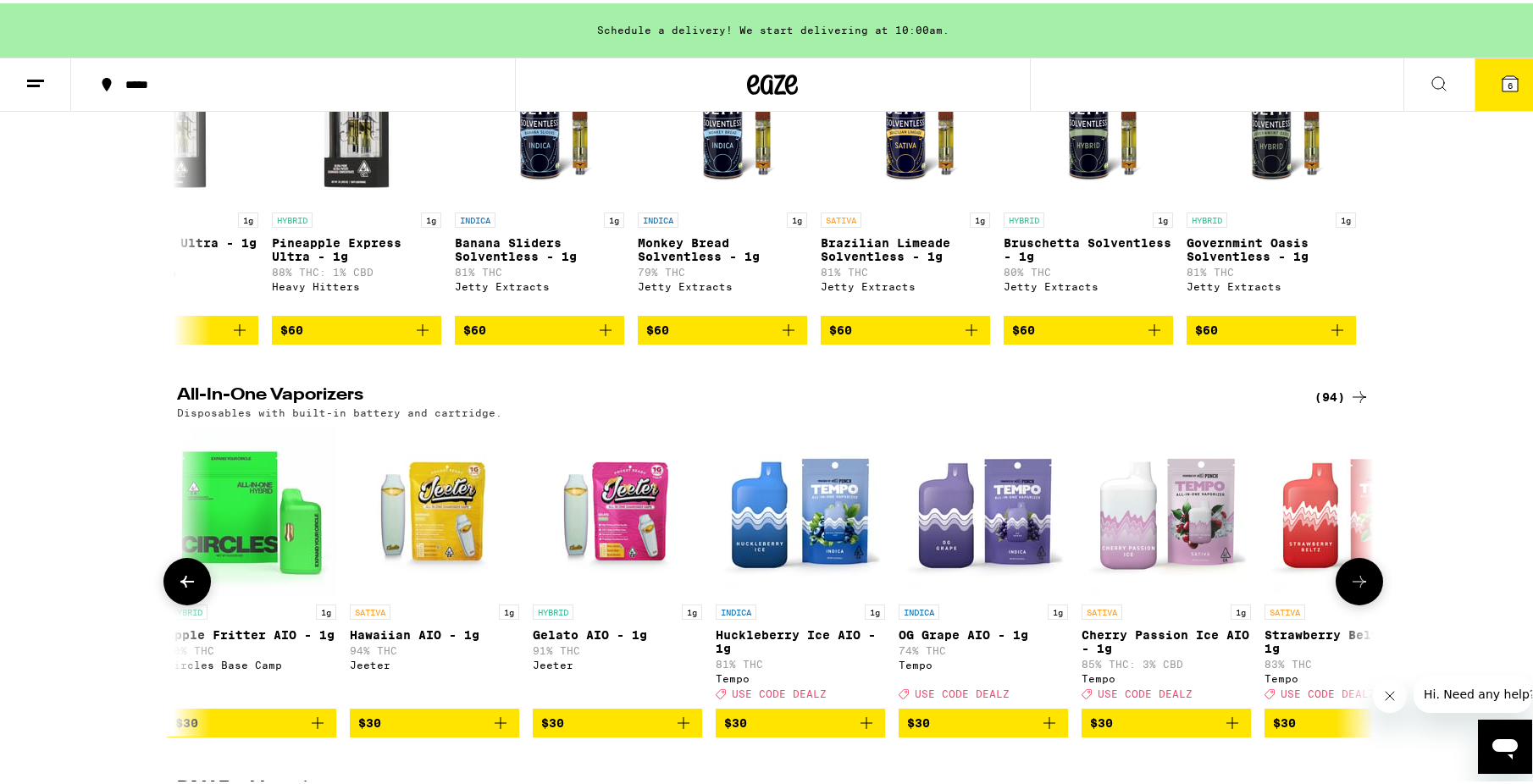
click at [442, 551] on img "Open page for Hawaiian AIO - 1g from Jeeter" at bounding box center [434, 507] width 169 height 169
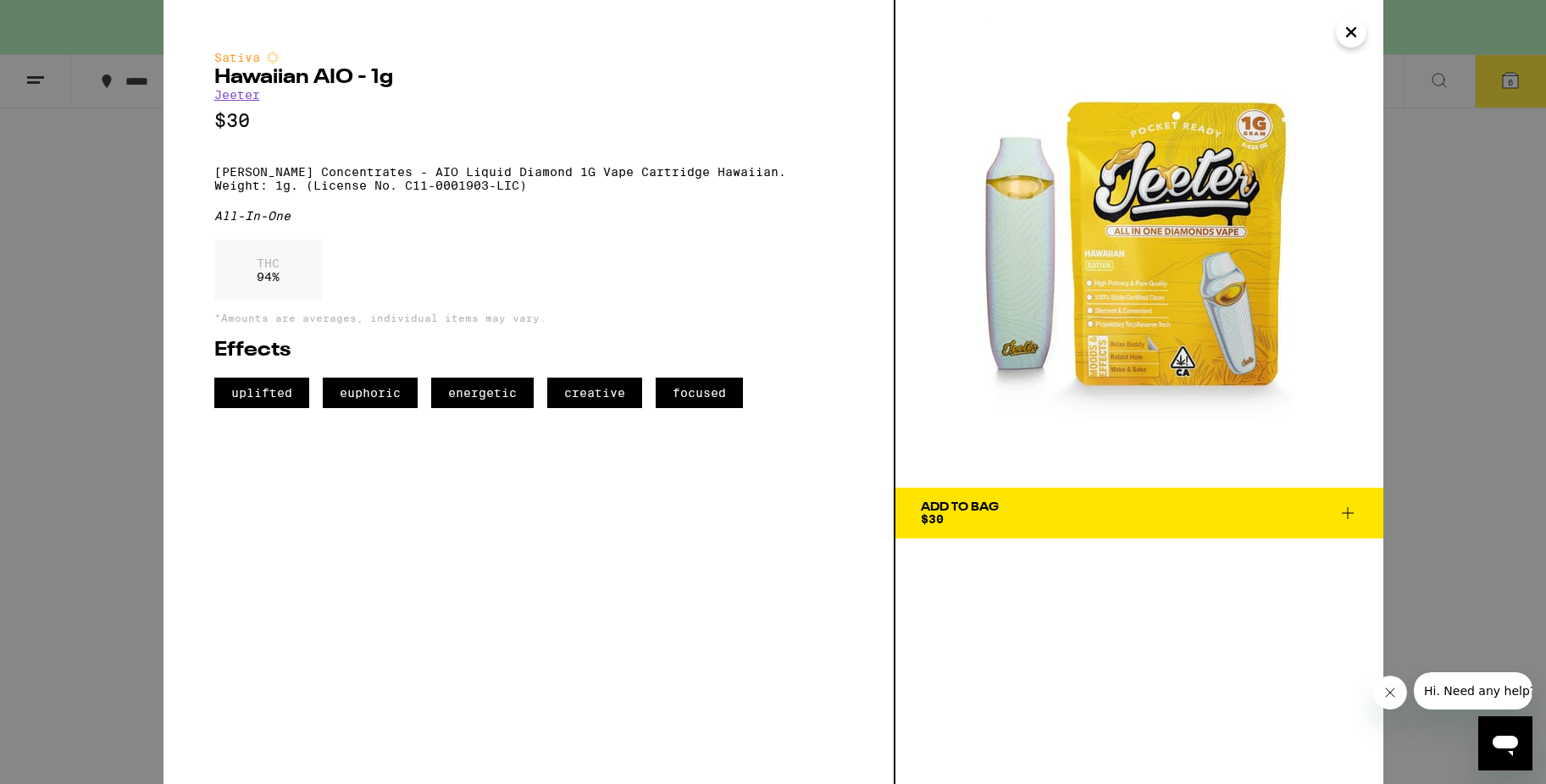
click at [1348, 520] on icon at bounding box center [1348, 512] width 20 height 20
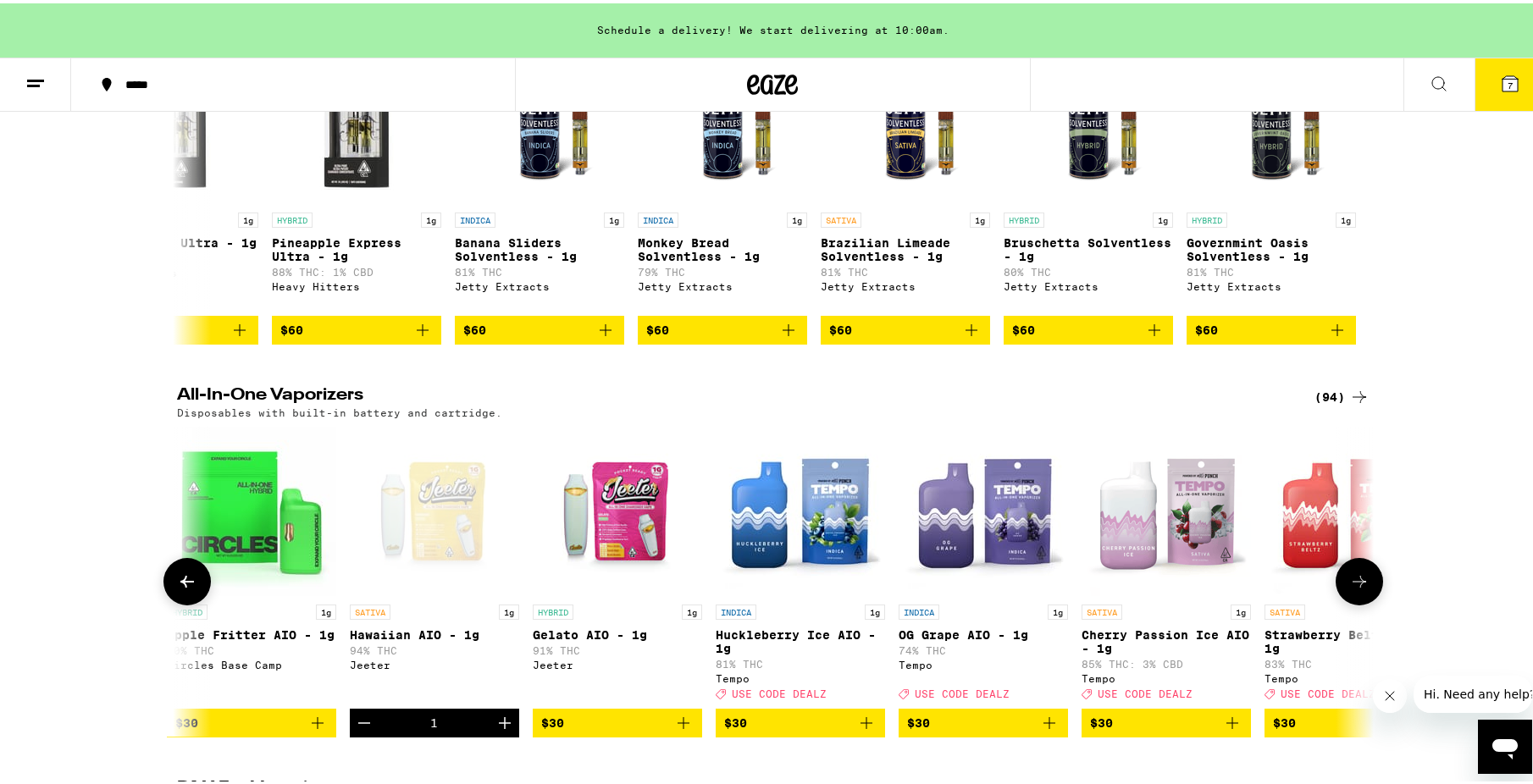
click at [1355, 602] on button at bounding box center [1360, 578] width 48 height 48
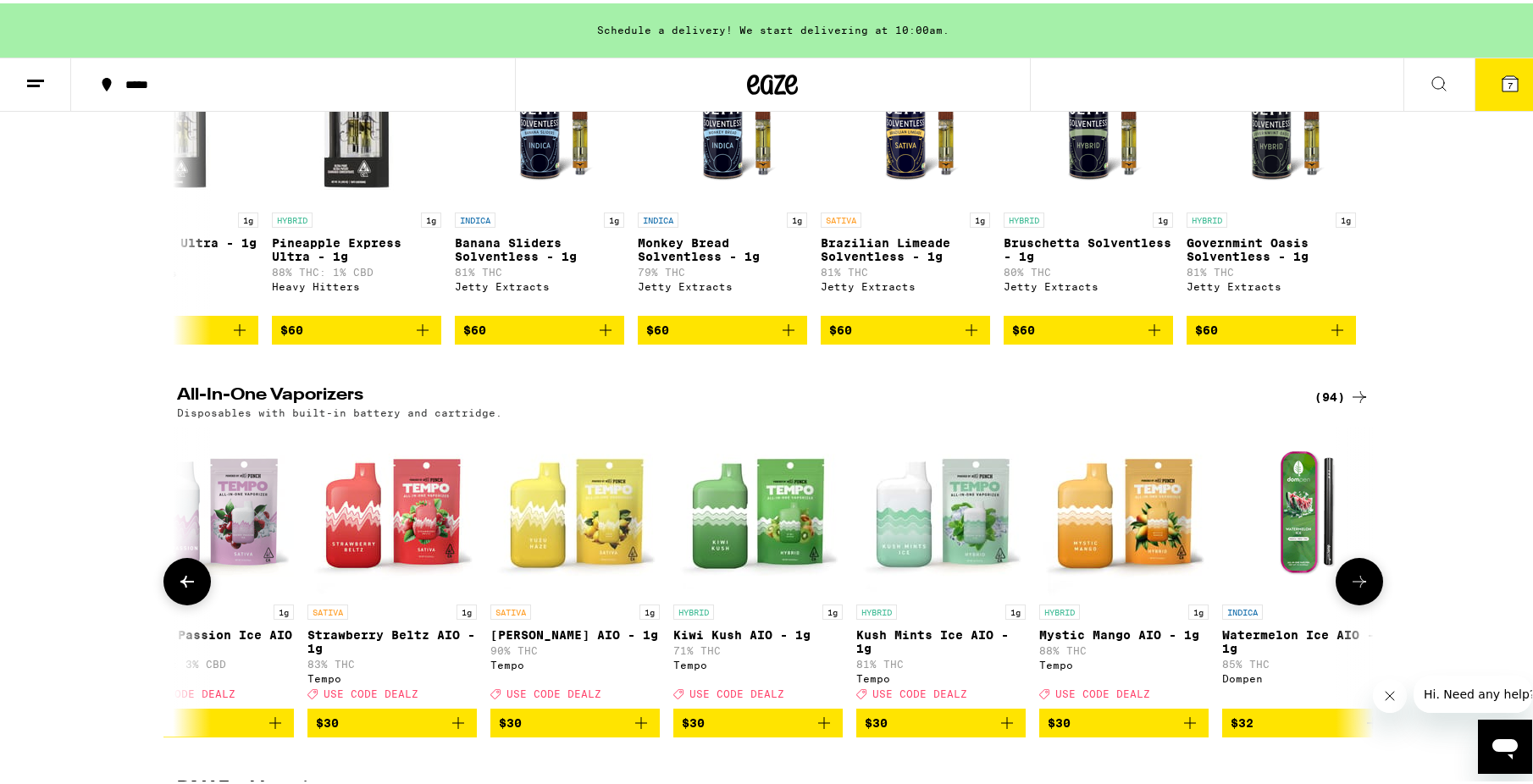
scroll to position [0, 7054]
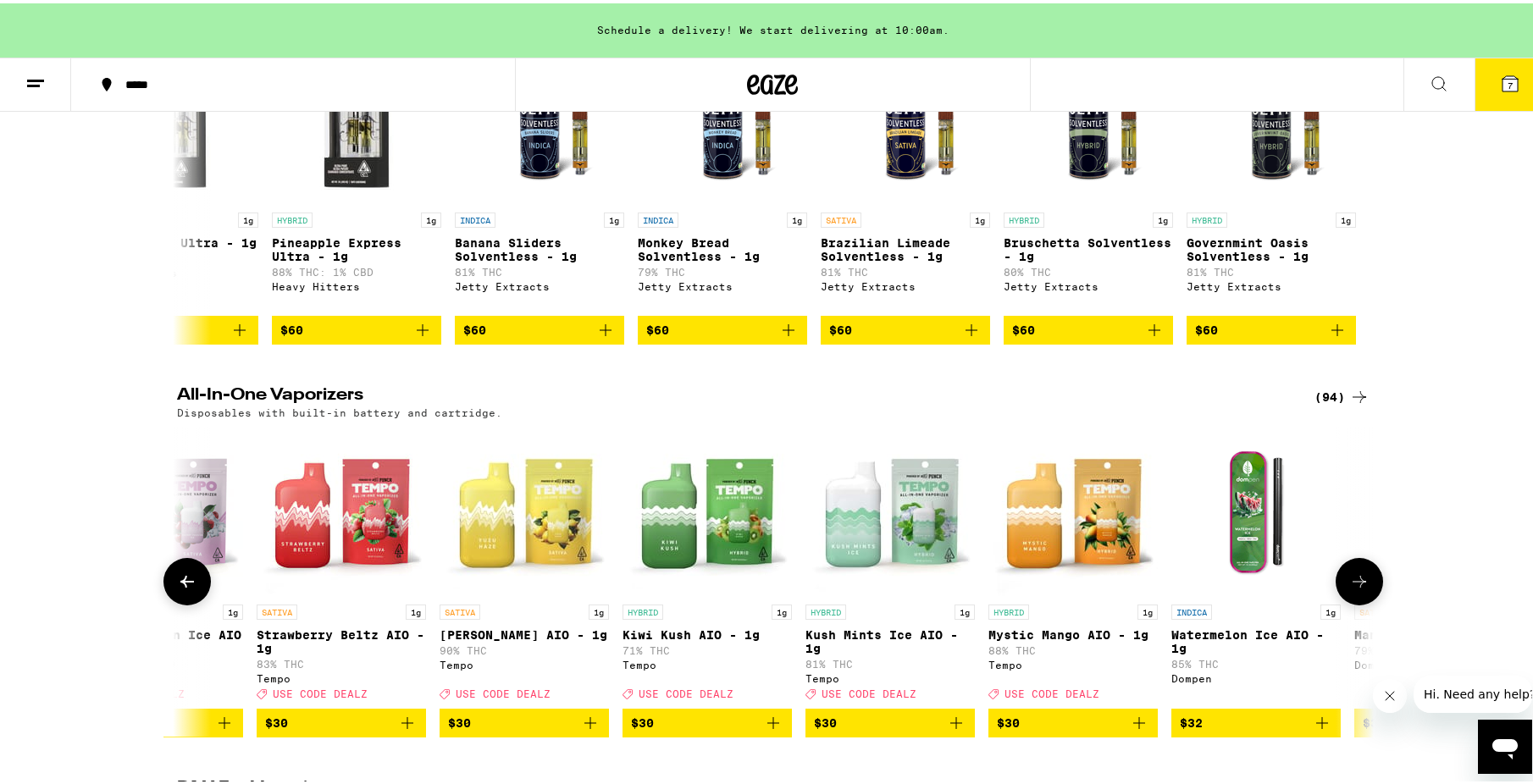
click at [1359, 602] on button at bounding box center [1360, 578] width 48 height 48
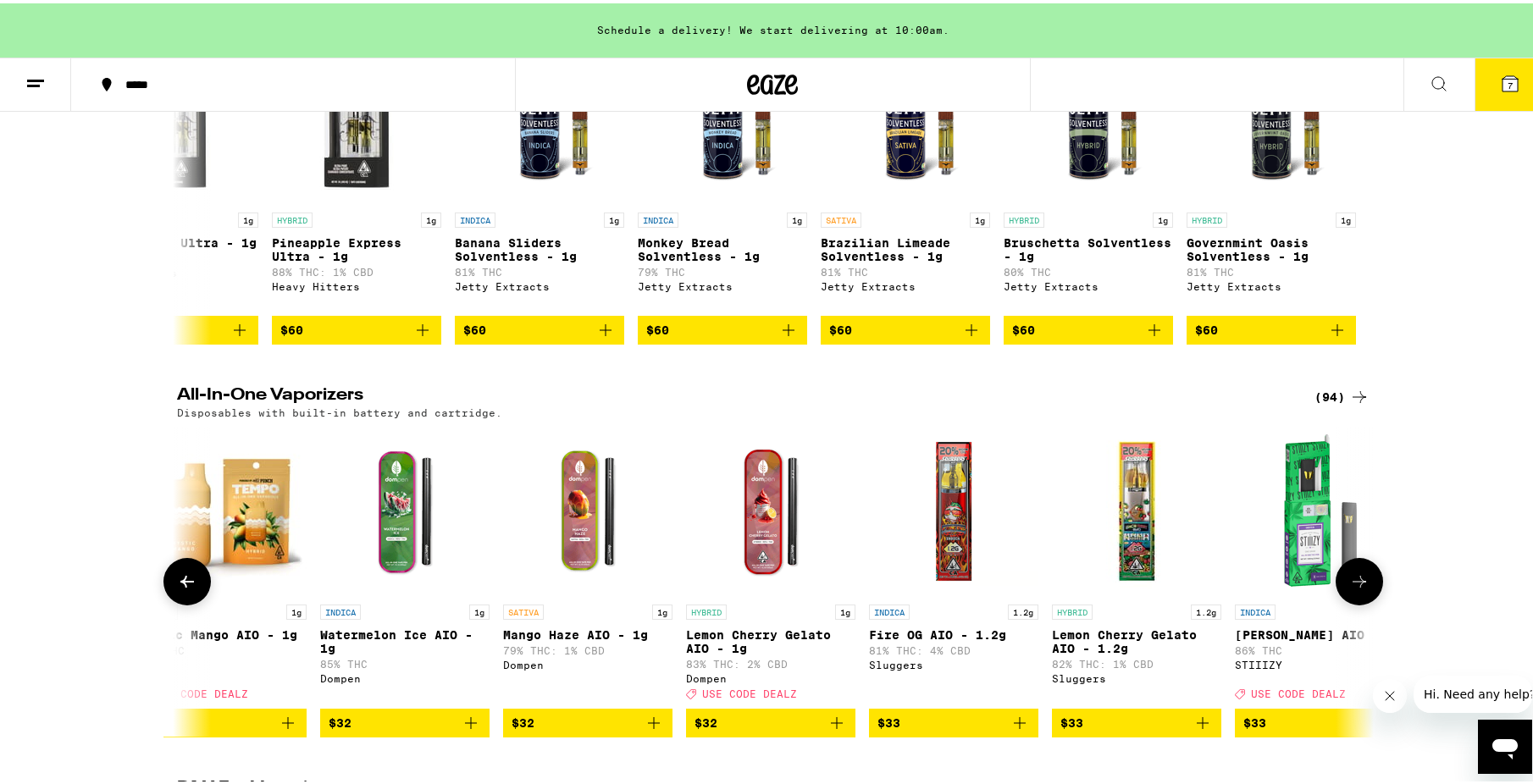
scroll to position [0, 8062]
